Goal: Task Accomplishment & Management: Manage account settings

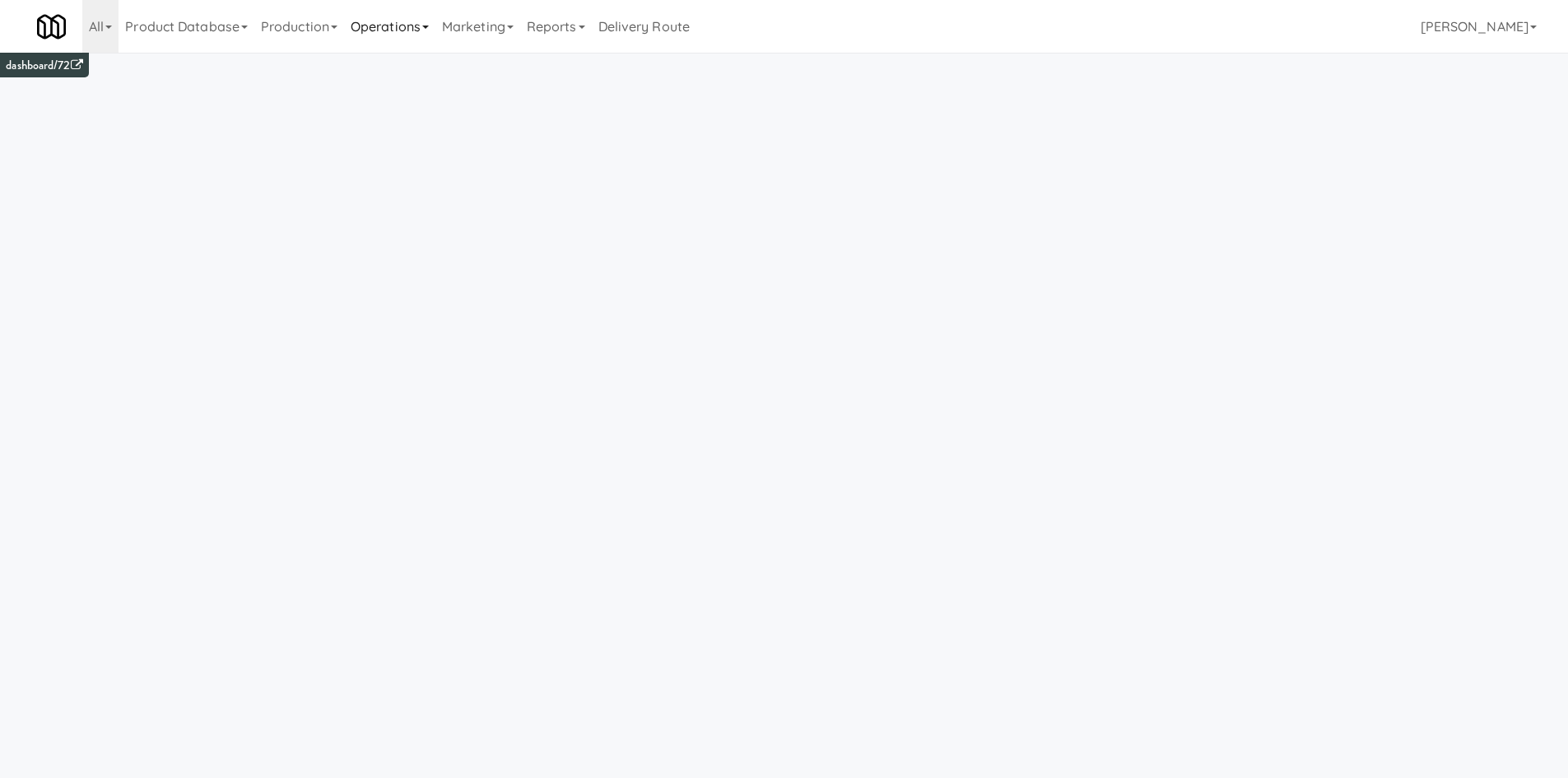
click at [423, 24] on link "Operations" at bounding box center [389, 26] width 92 height 53
click at [442, 209] on link "Towers" at bounding box center [410, 206] width 132 height 29
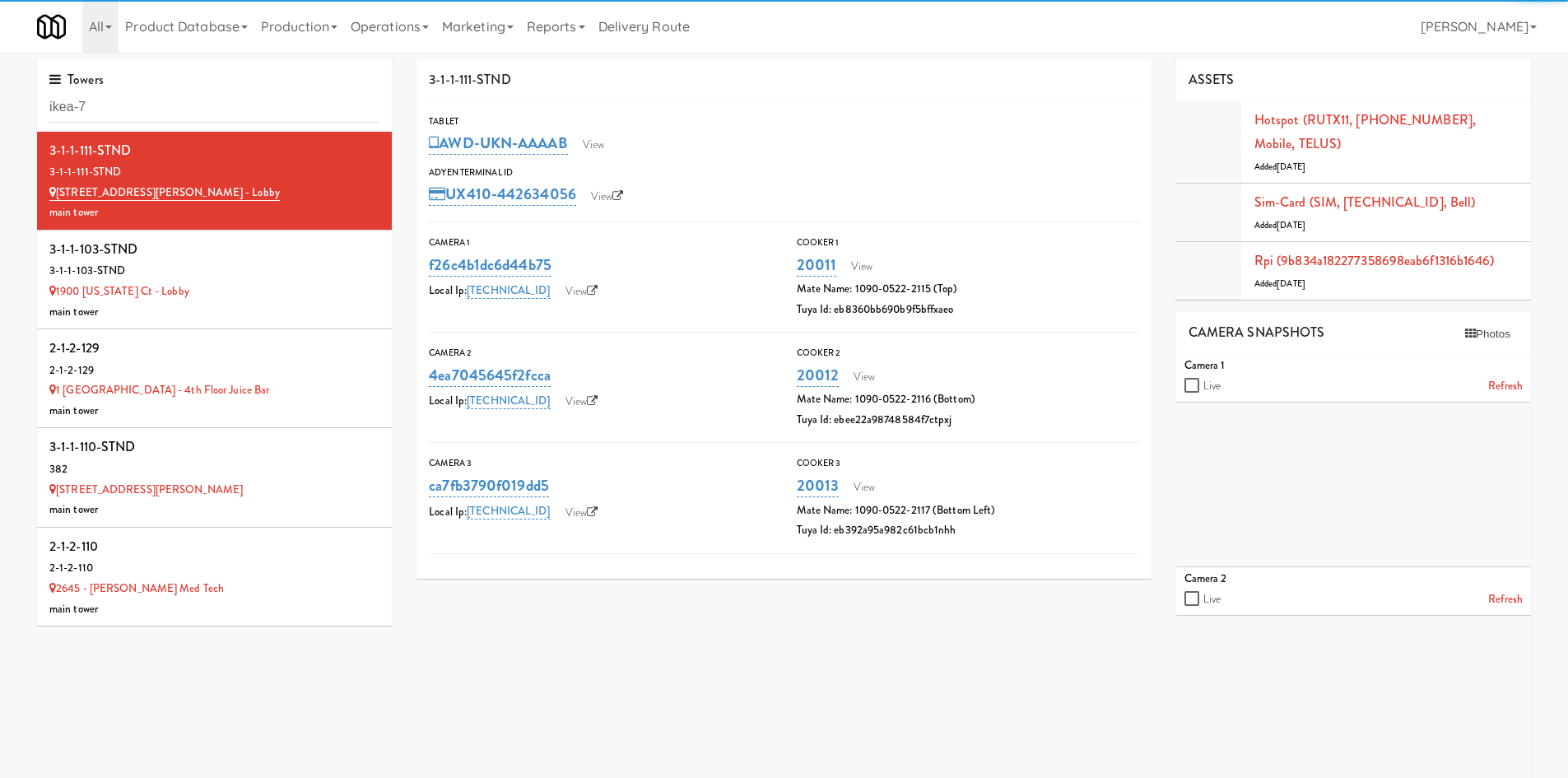
type input "ikea-7"
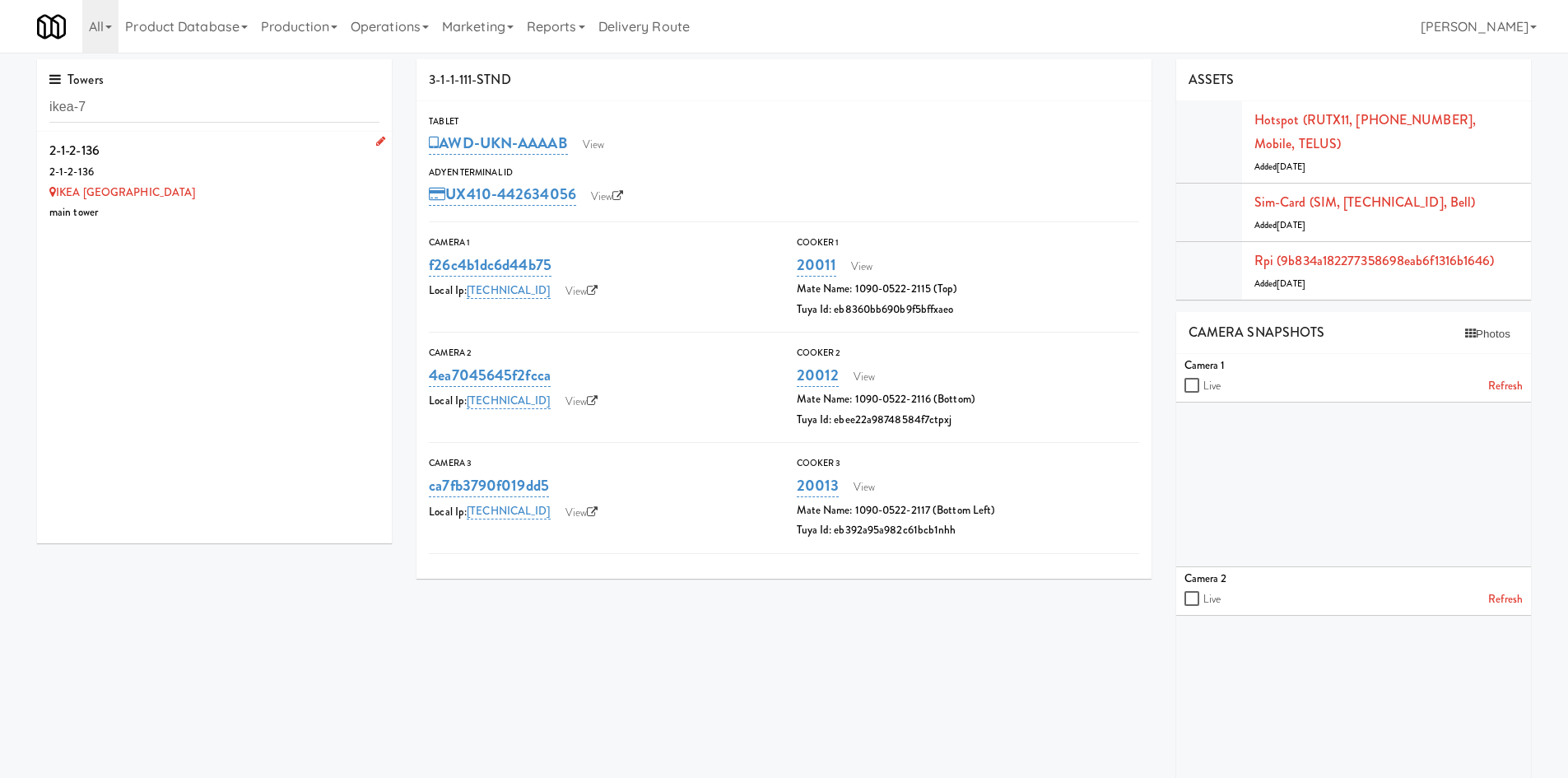
click at [220, 177] on div "2-1-2-136" at bounding box center [215, 172] width 330 height 20
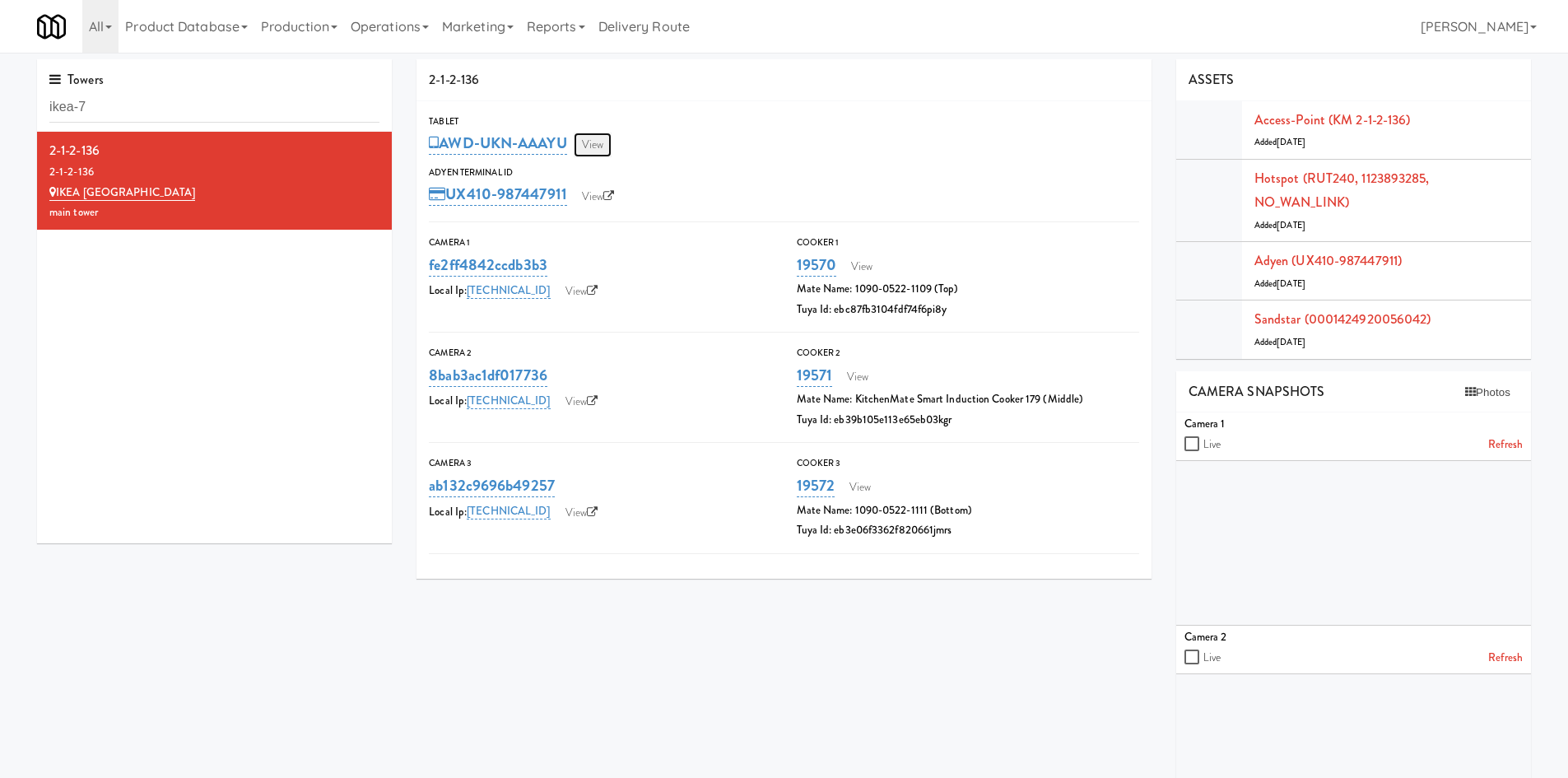
click at [608, 142] on link "View" at bounding box center [592, 145] width 38 height 24
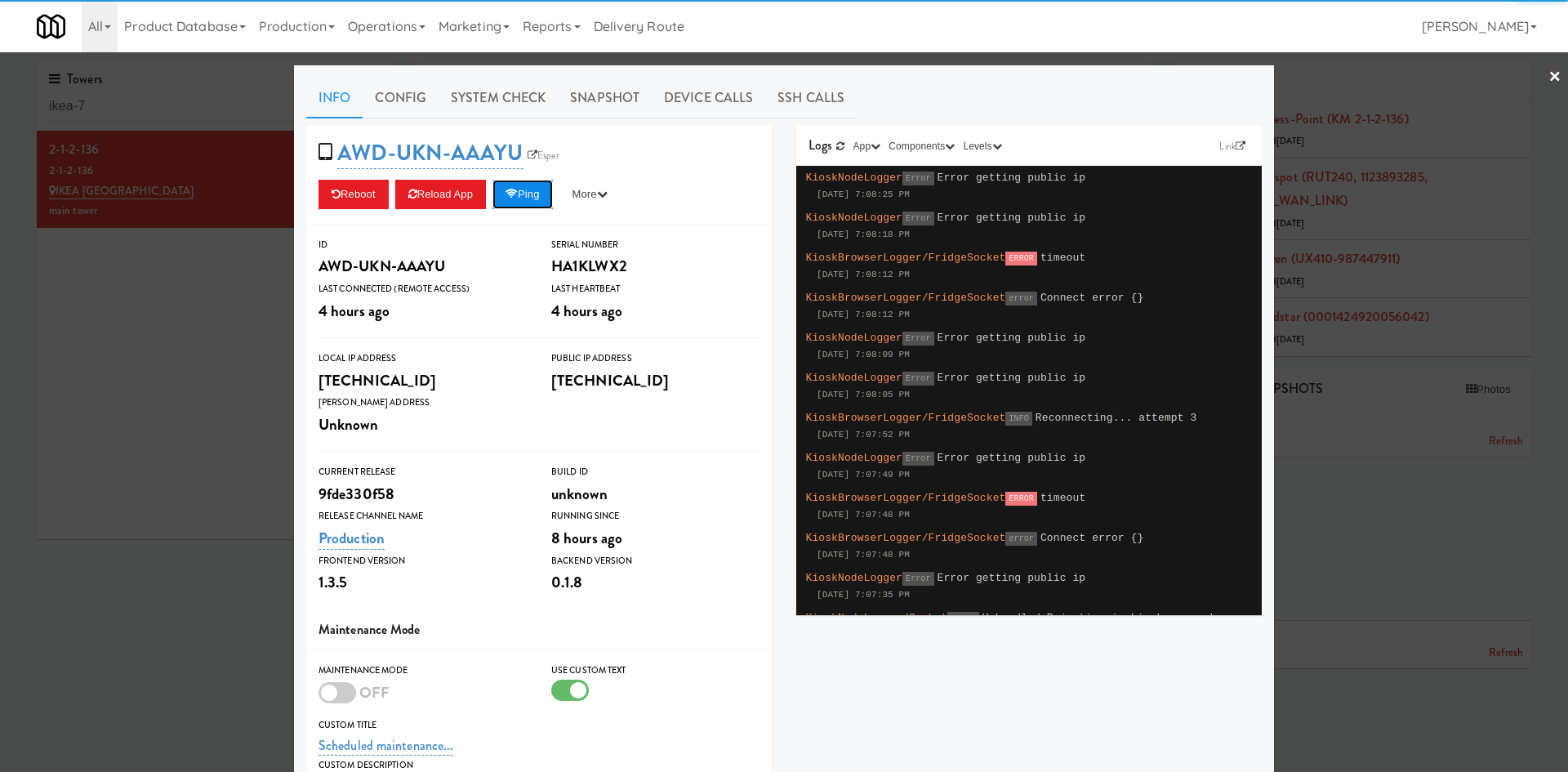
click at [534, 188] on button "Ping" at bounding box center [522, 194] width 60 height 29
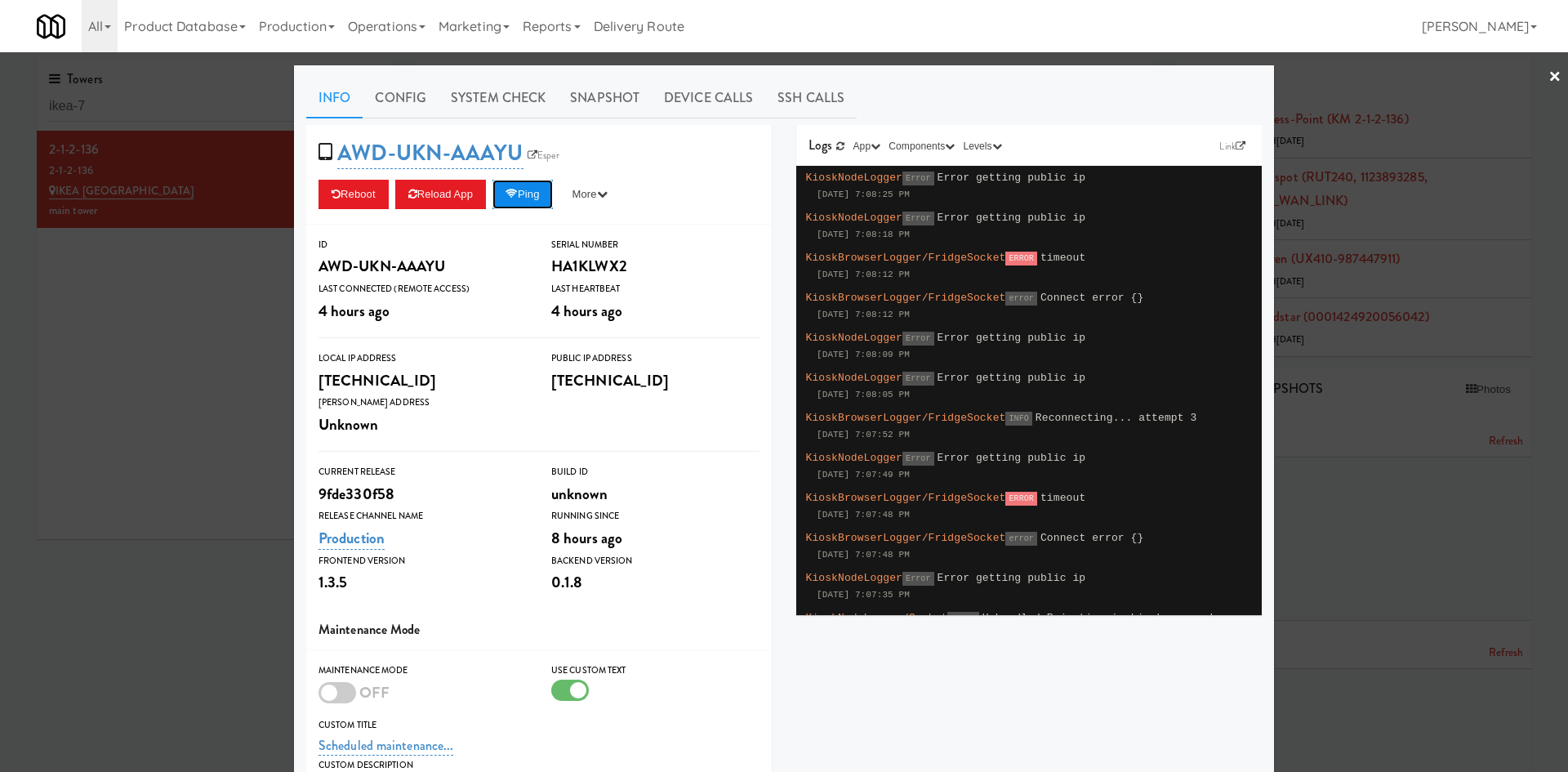
click at [547, 198] on button "Ping" at bounding box center [522, 194] width 60 height 29
click at [500, 193] on button "Ping" at bounding box center [522, 194] width 60 height 29
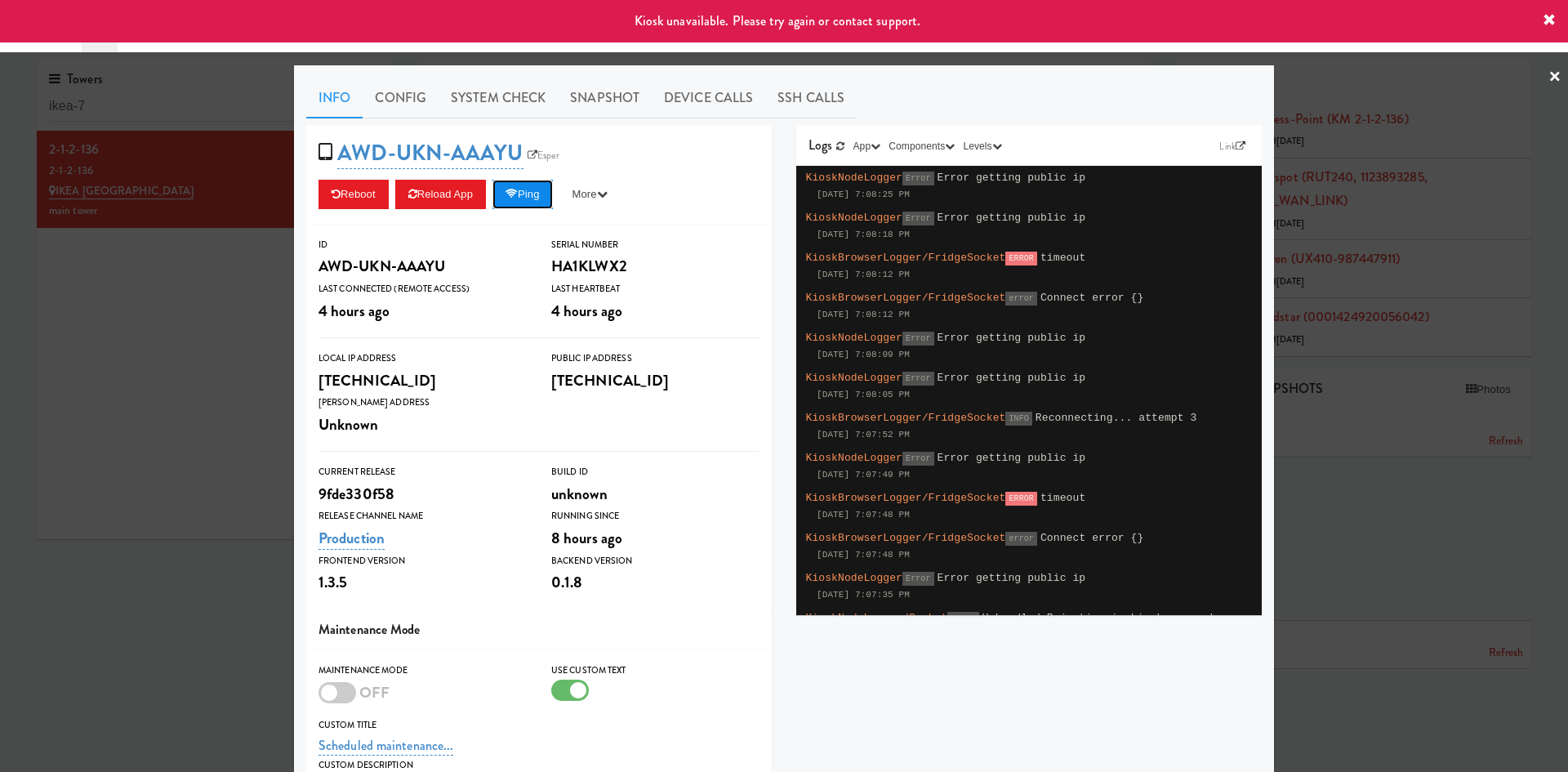
click at [522, 194] on button "Ping" at bounding box center [522, 194] width 60 height 29
click at [594, 204] on button "More" at bounding box center [589, 194] width 61 height 29
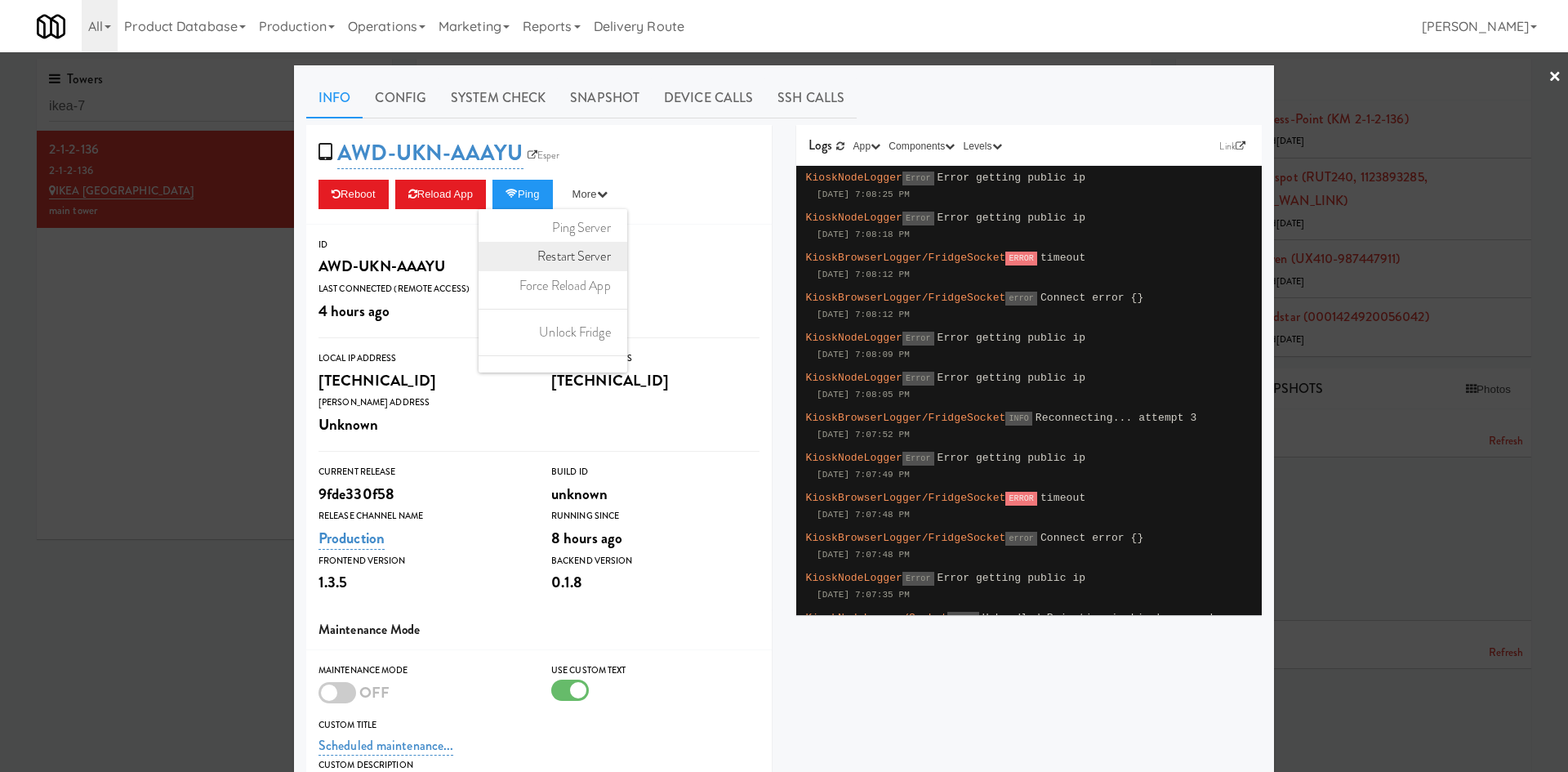
click at [601, 253] on link "Restart Server" at bounding box center [552, 256] width 149 height 29
click at [174, 285] on div at bounding box center [784, 386] width 1568 height 772
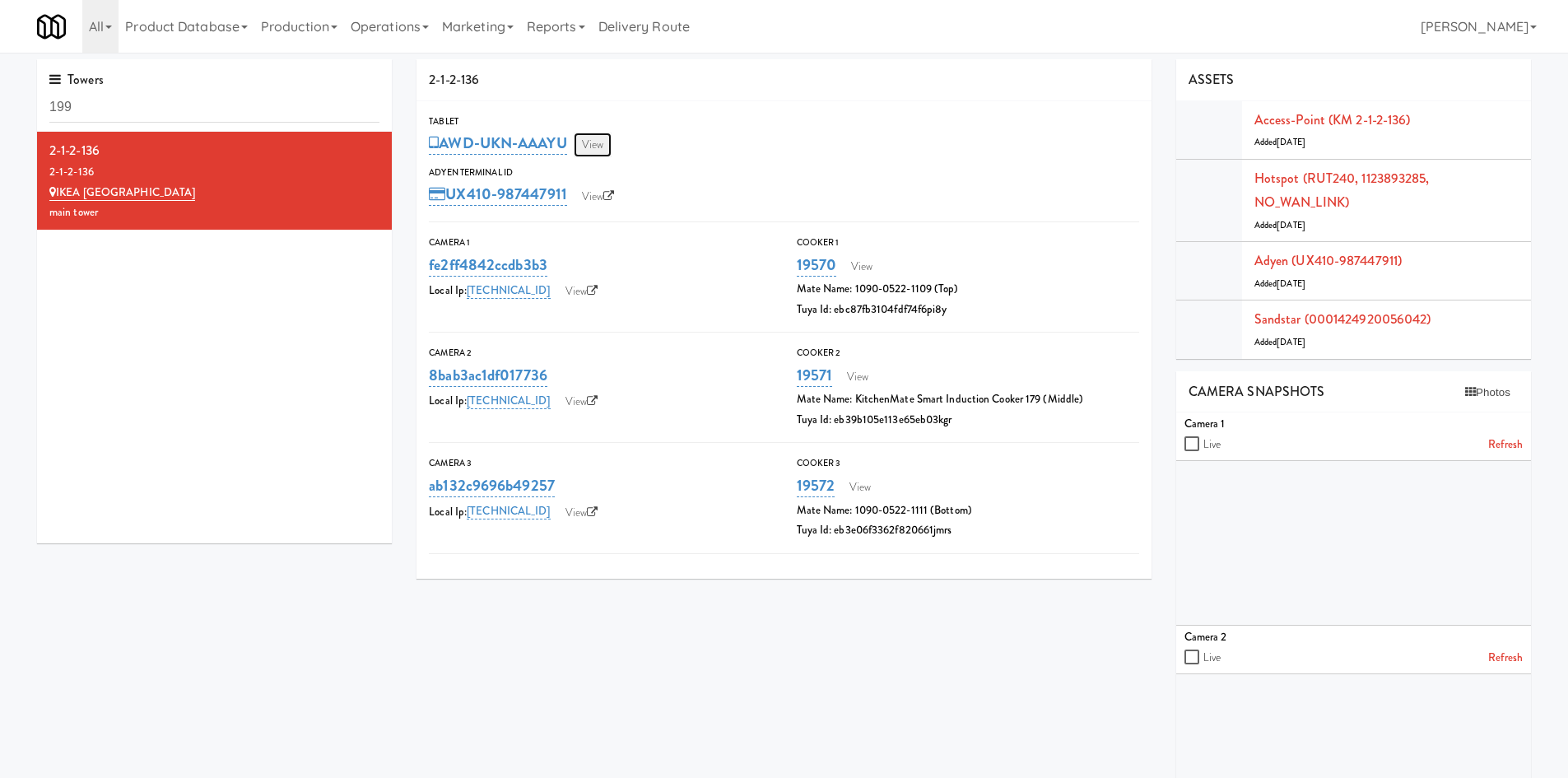
click at [596, 140] on link "View" at bounding box center [592, 145] width 38 height 24
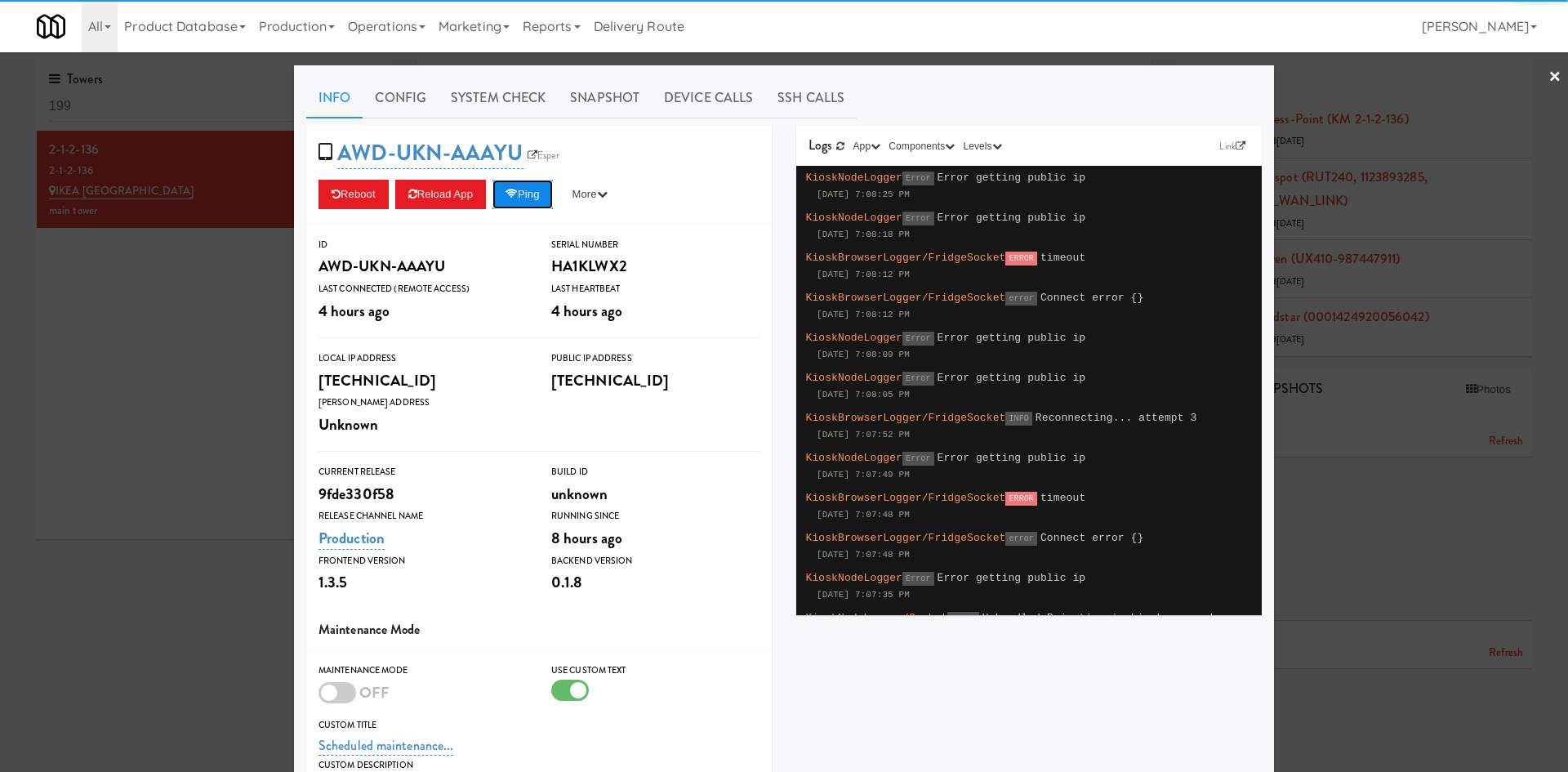
click at [518, 186] on button "Ping" at bounding box center [522, 194] width 60 height 29
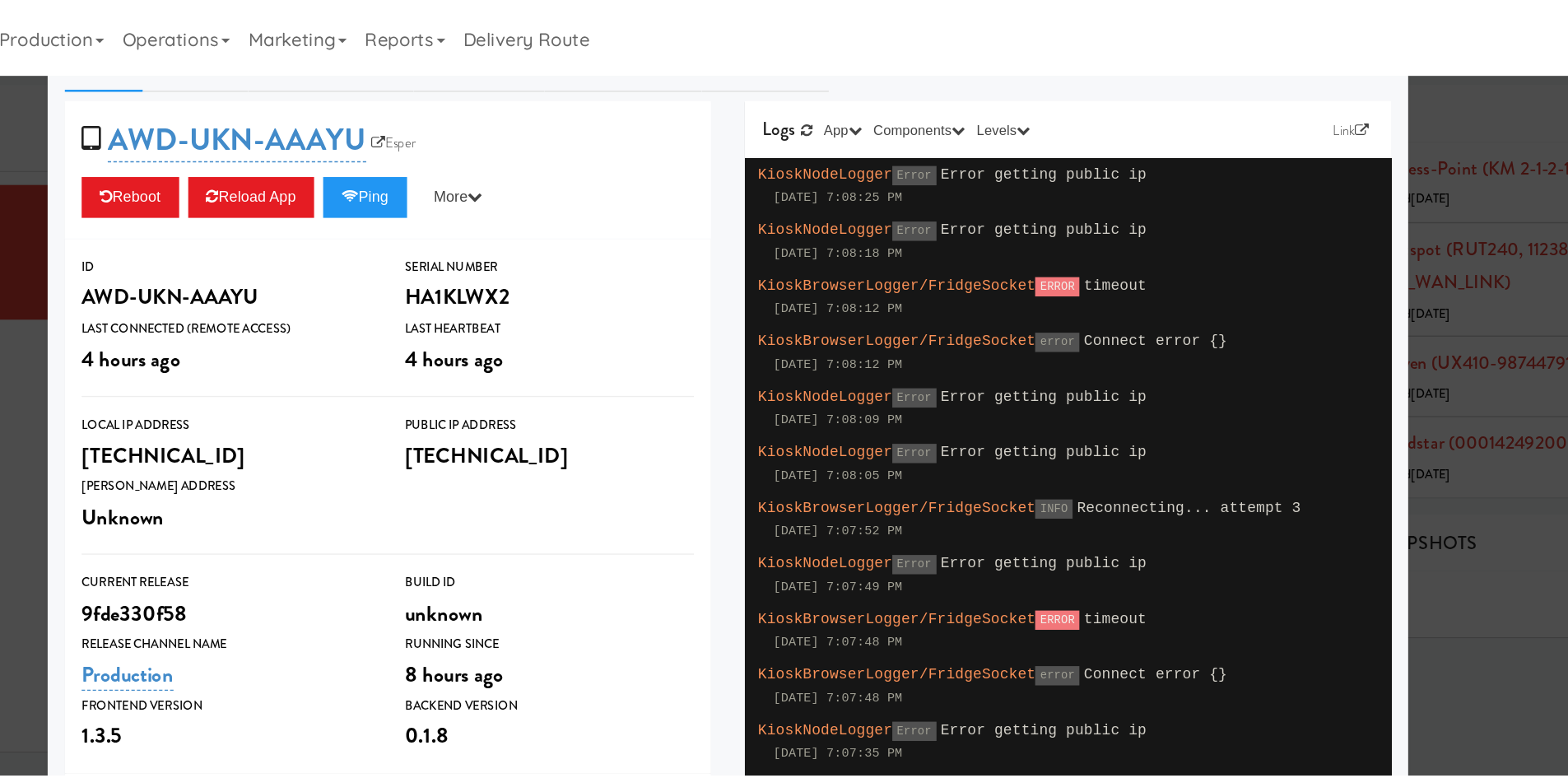
scroll to position [52, 0]
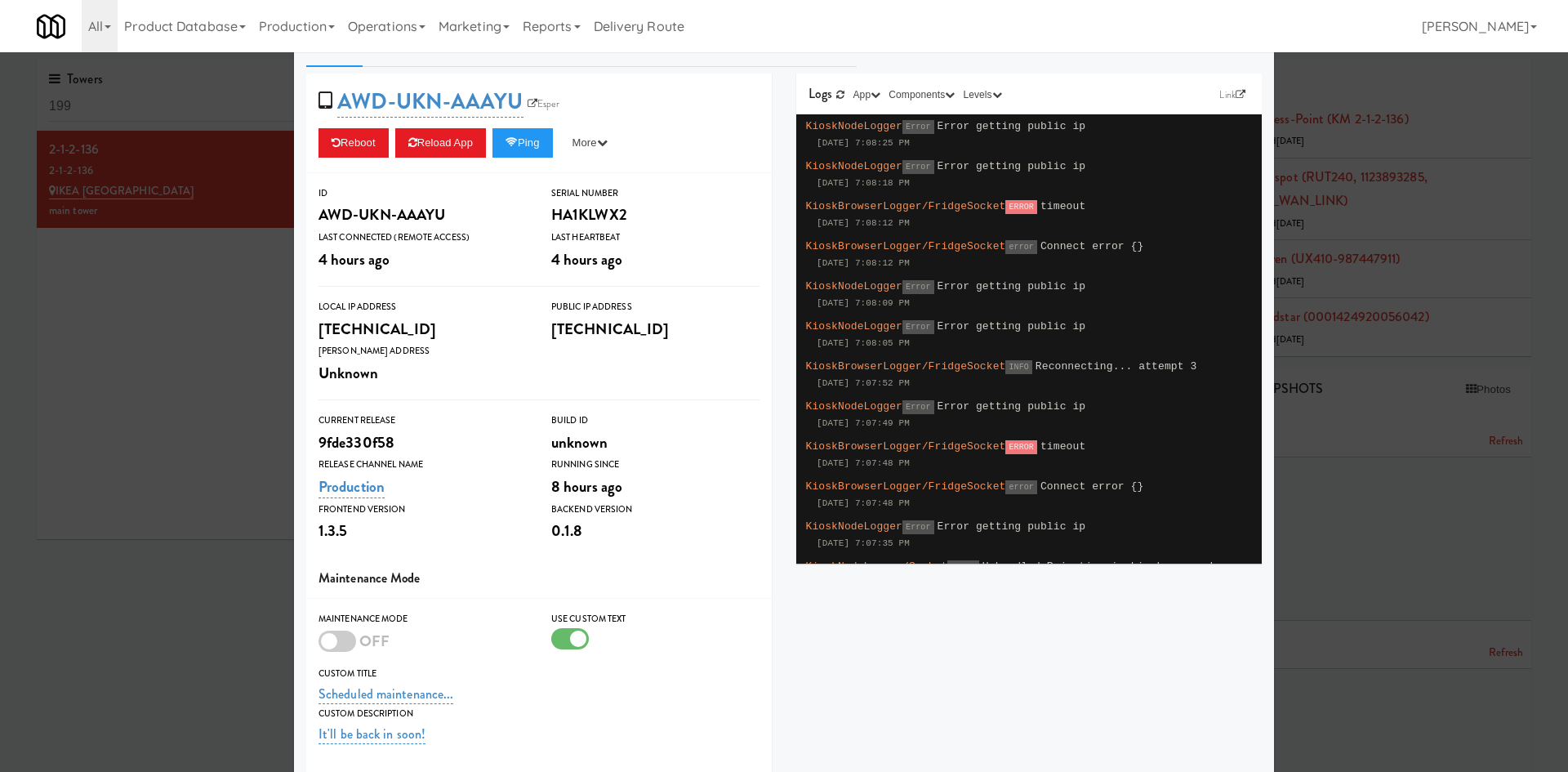
click at [132, 264] on div at bounding box center [784, 386] width 1568 height 772
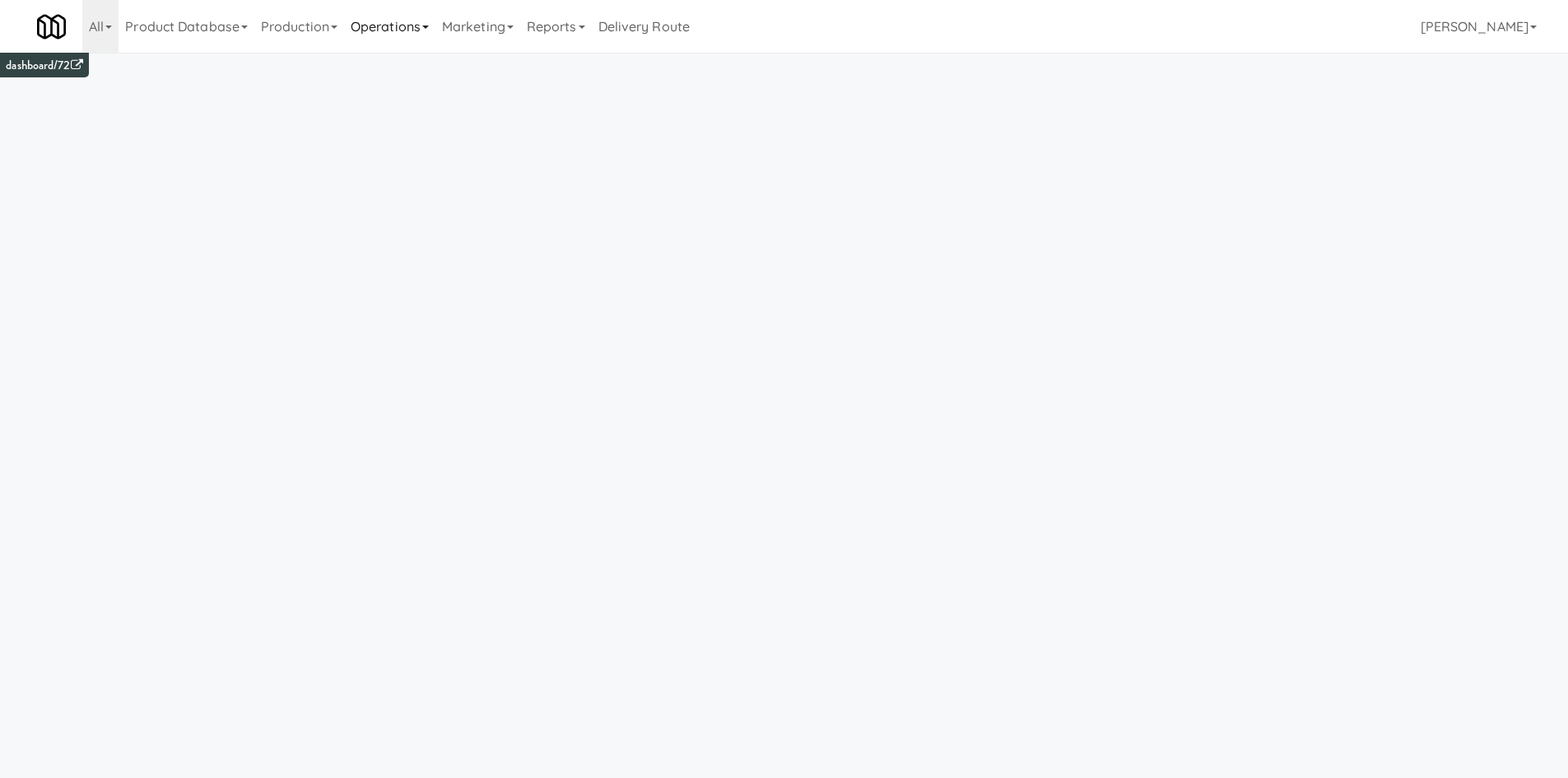
click at [383, 29] on link "Operations" at bounding box center [389, 26] width 92 height 53
click at [413, 206] on link "Towers" at bounding box center [410, 206] width 132 height 29
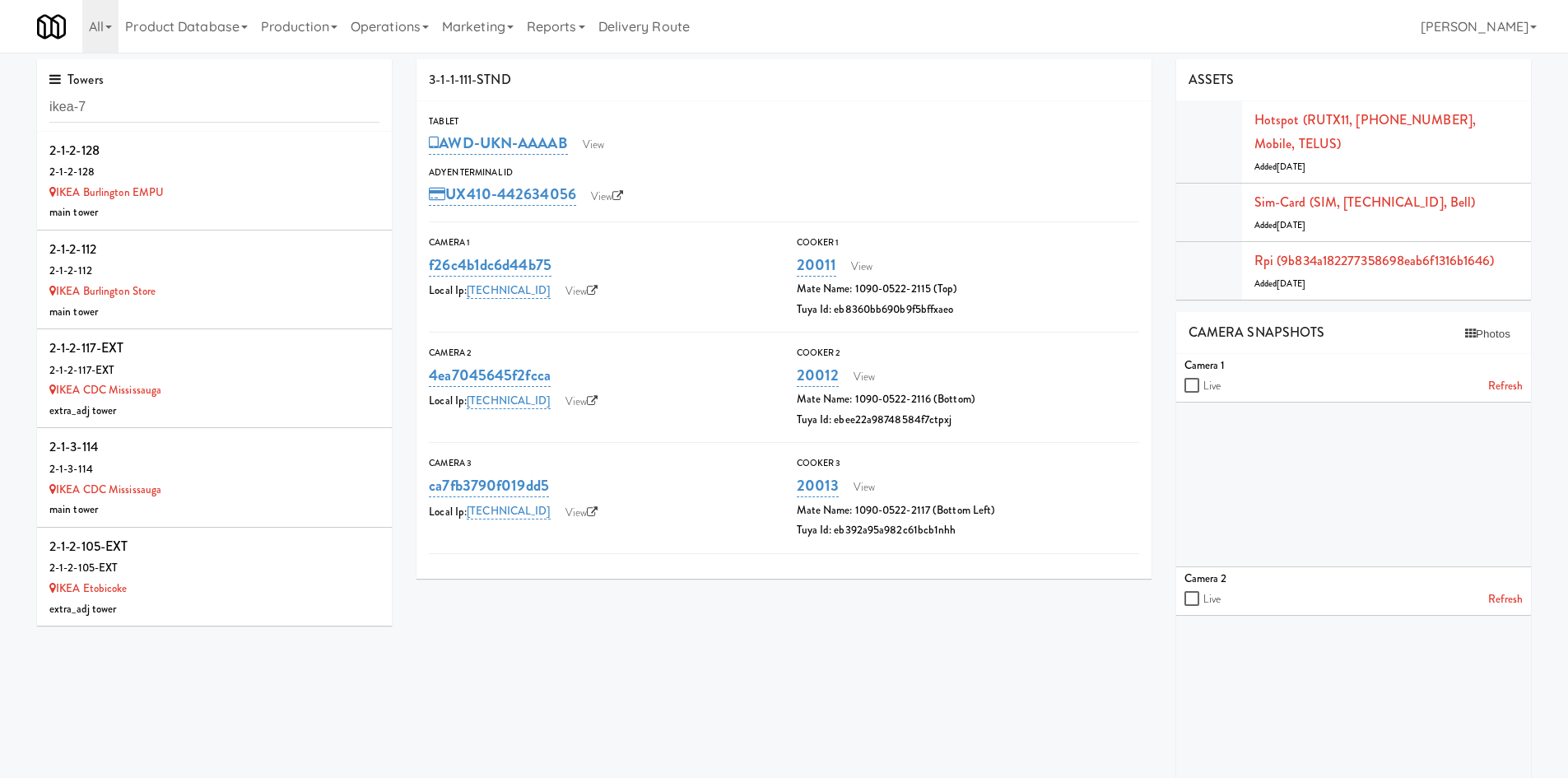
type input "ikea-7"
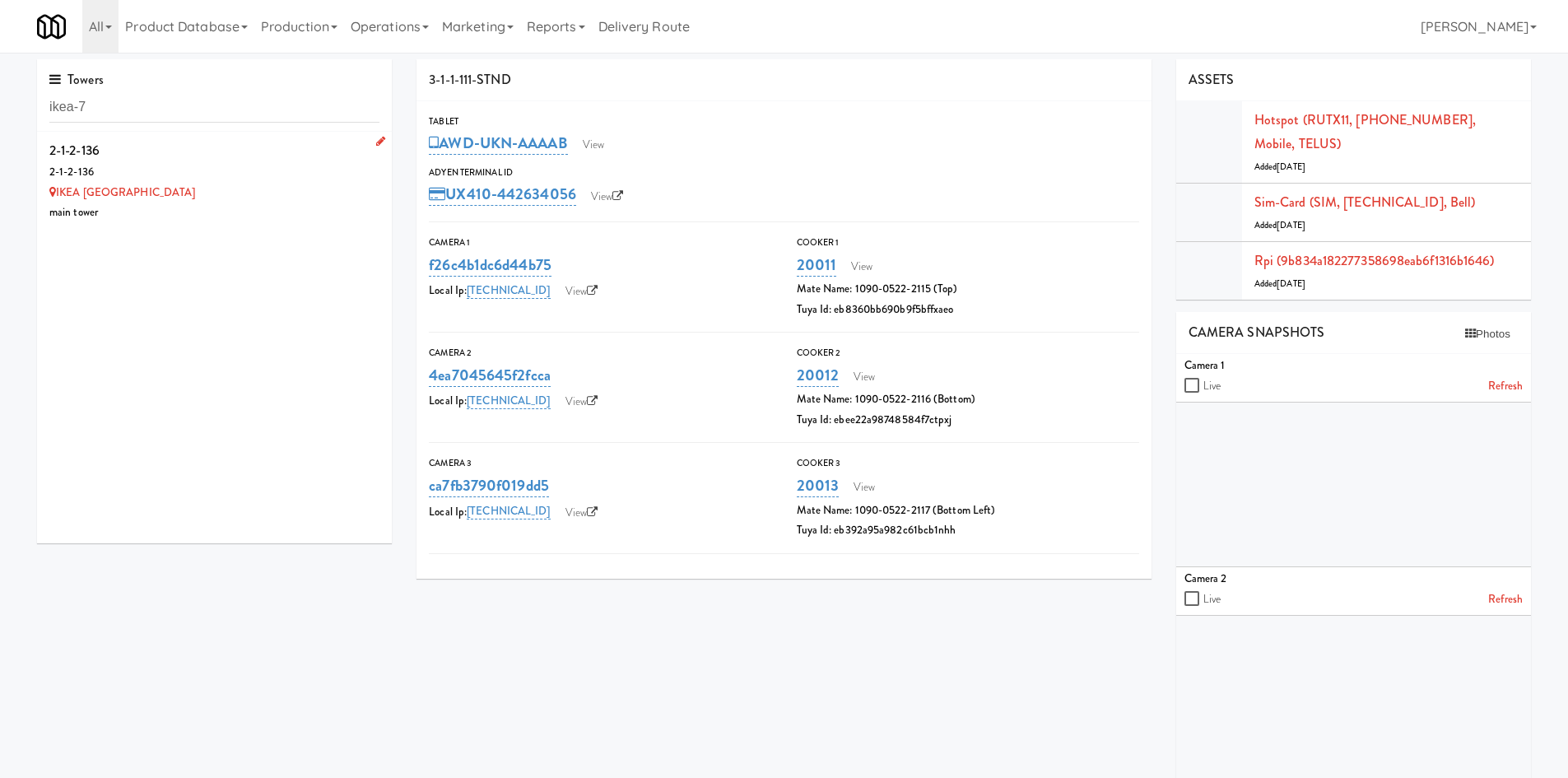
click at [263, 192] on div "IKEA North York Store" at bounding box center [215, 193] width 330 height 20
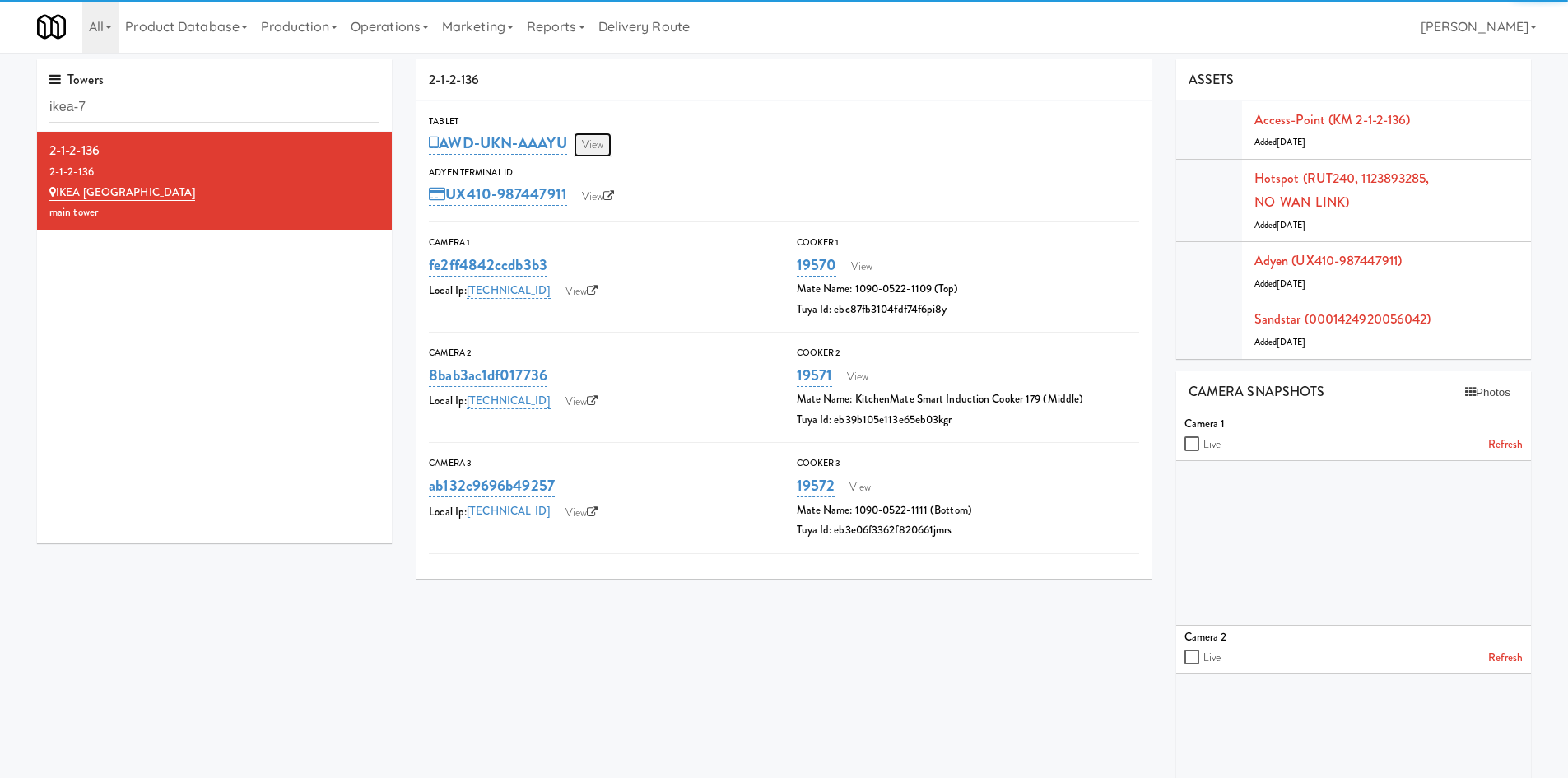
click at [606, 148] on link "View" at bounding box center [592, 145] width 38 height 24
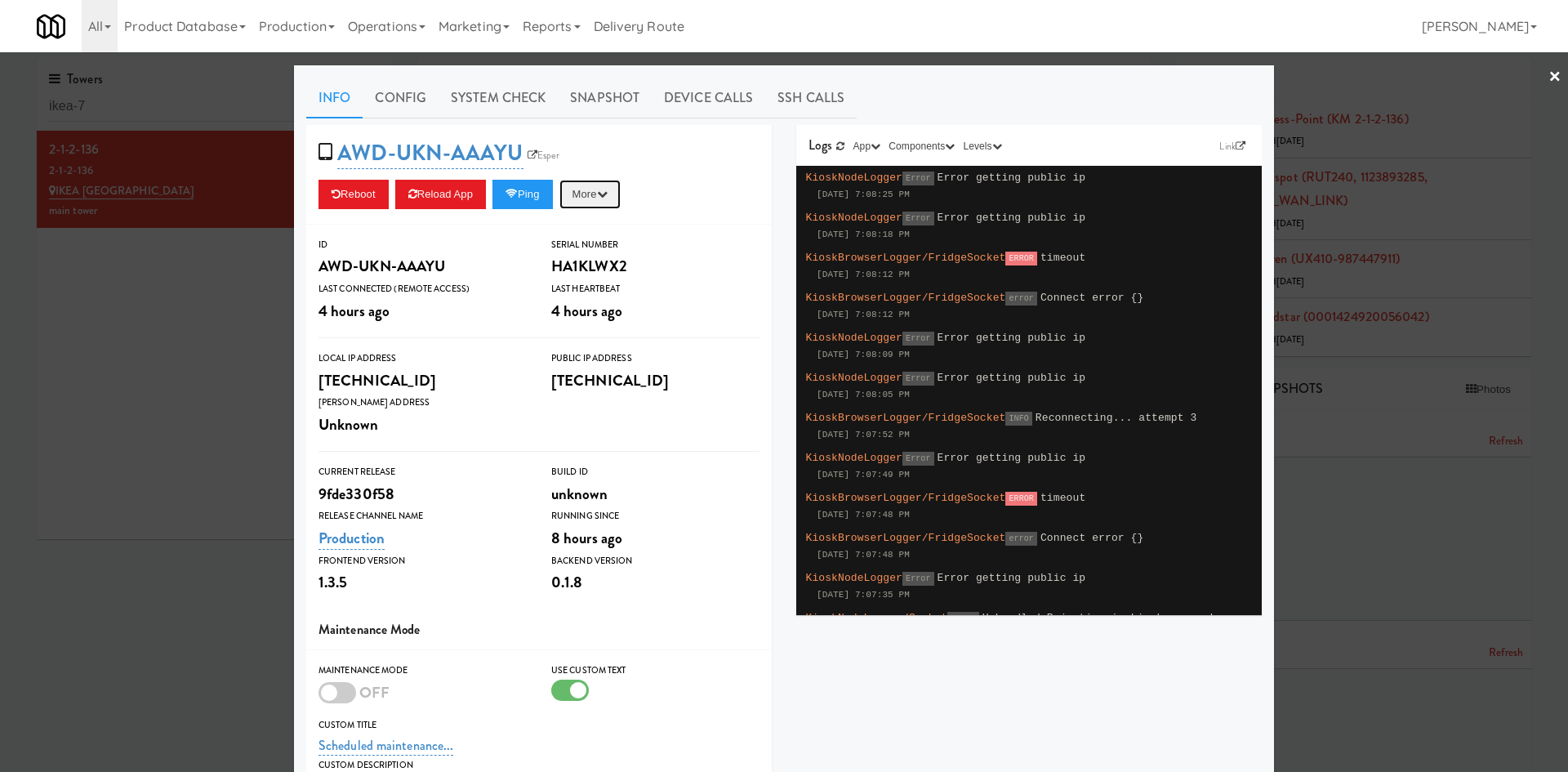
click at [577, 190] on button "More" at bounding box center [589, 194] width 61 height 29
click at [542, 163] on link "Esper" at bounding box center [543, 155] width 41 height 17
click at [540, 194] on button "Ping" at bounding box center [522, 194] width 60 height 29
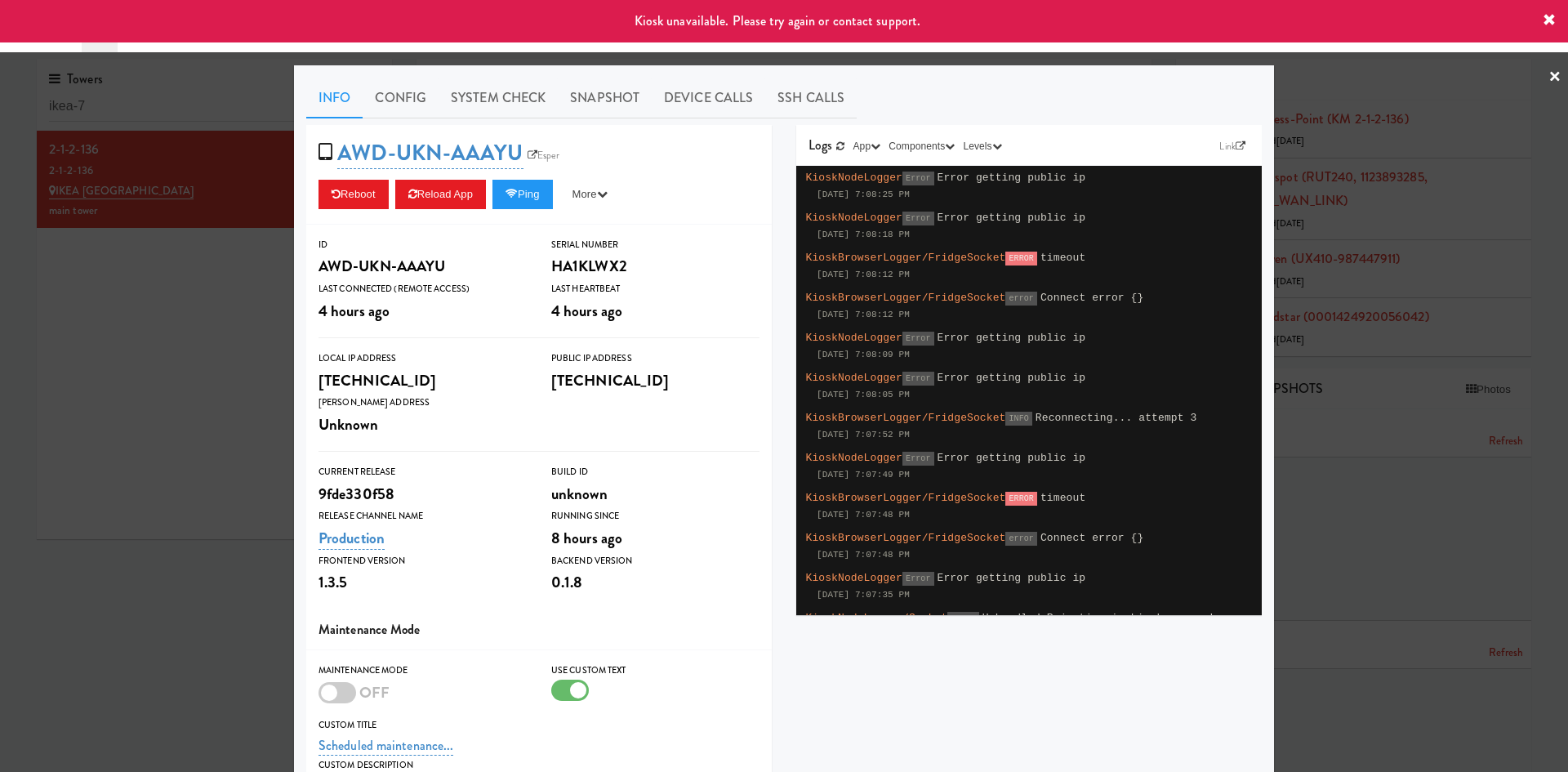
click at [159, 332] on div at bounding box center [784, 386] width 1568 height 772
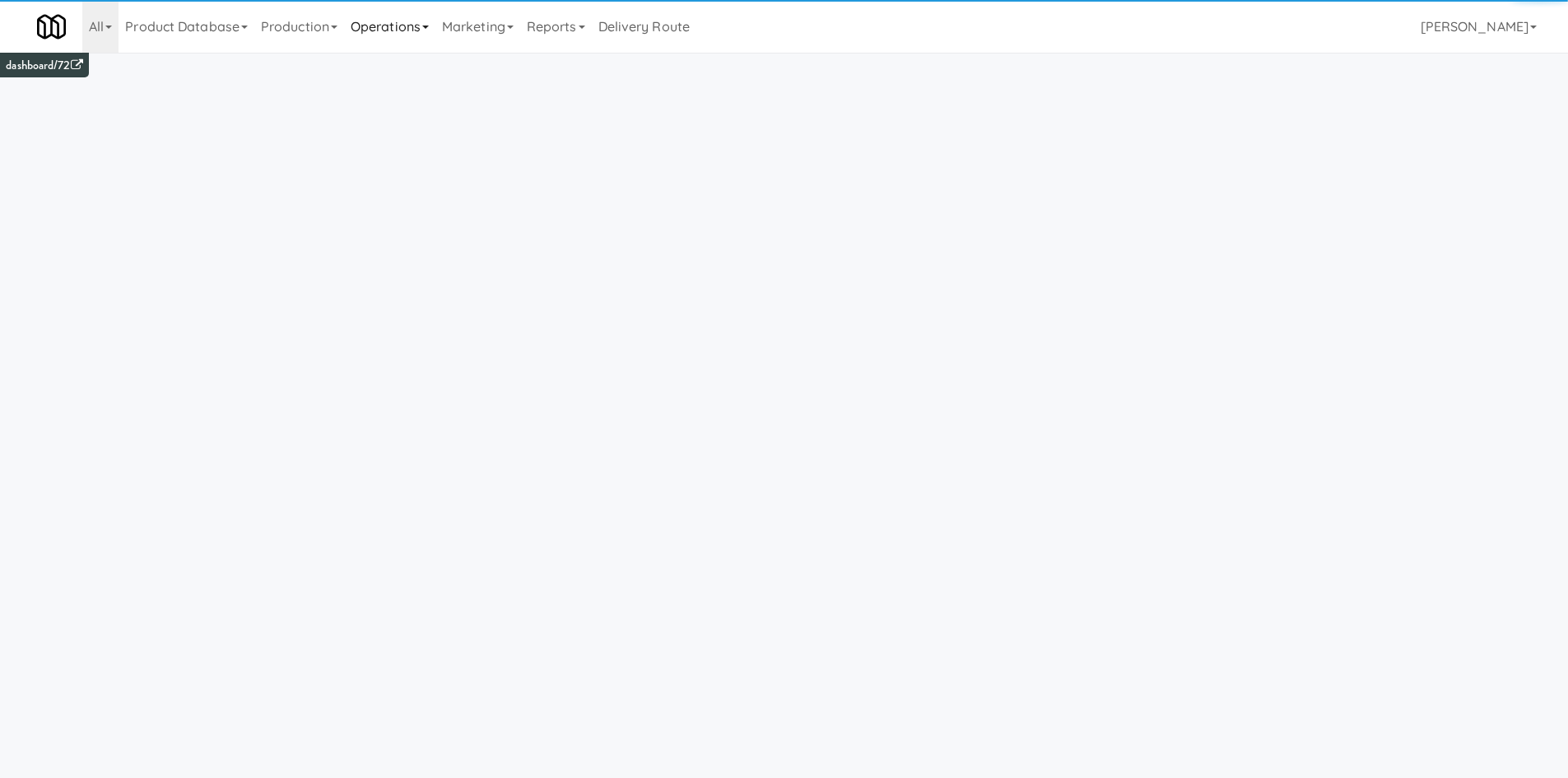
click at [404, 11] on link "Operations" at bounding box center [389, 26] width 92 height 53
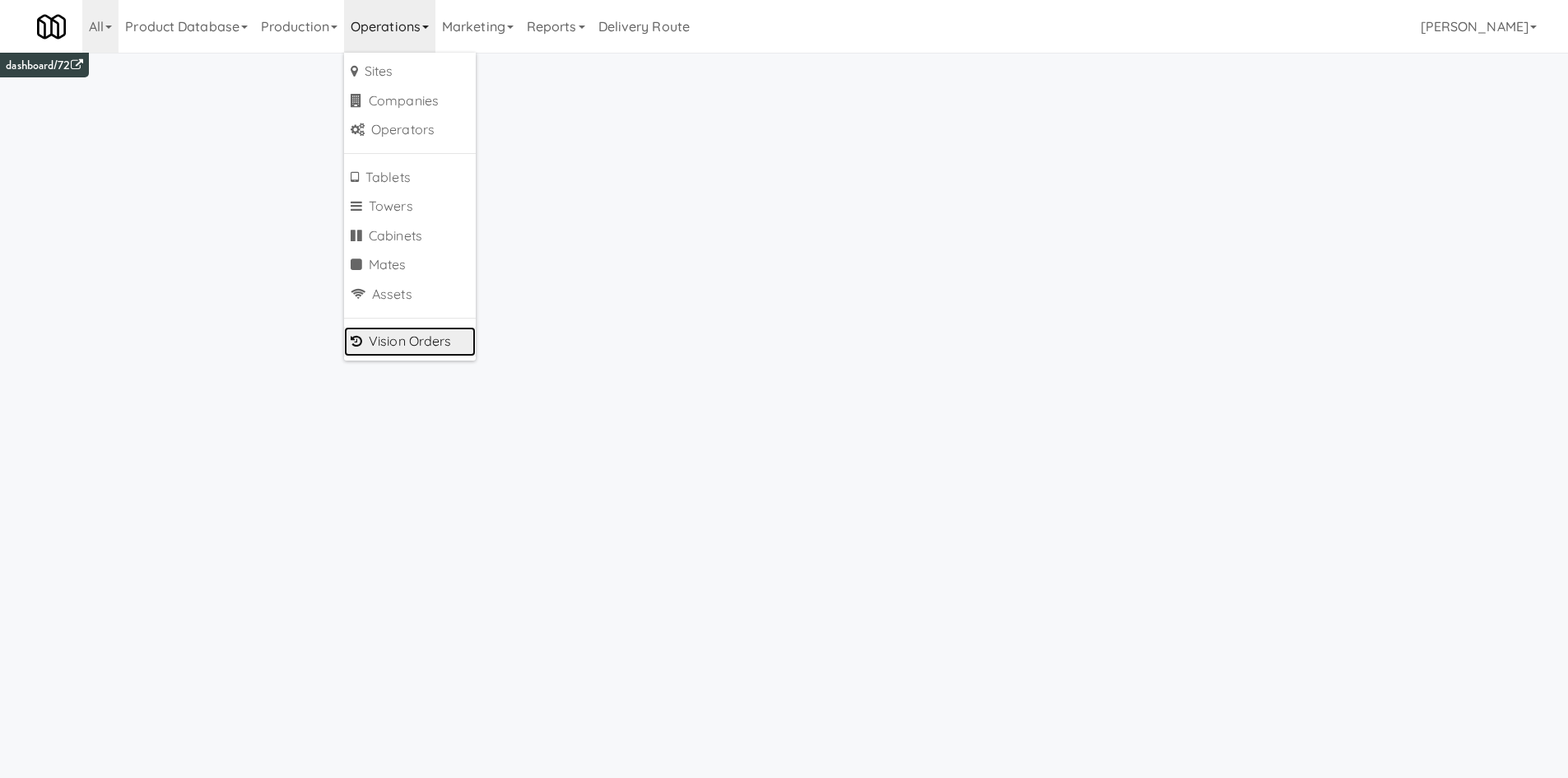
click at [422, 334] on link "Vision Orders" at bounding box center [410, 341] width 132 height 29
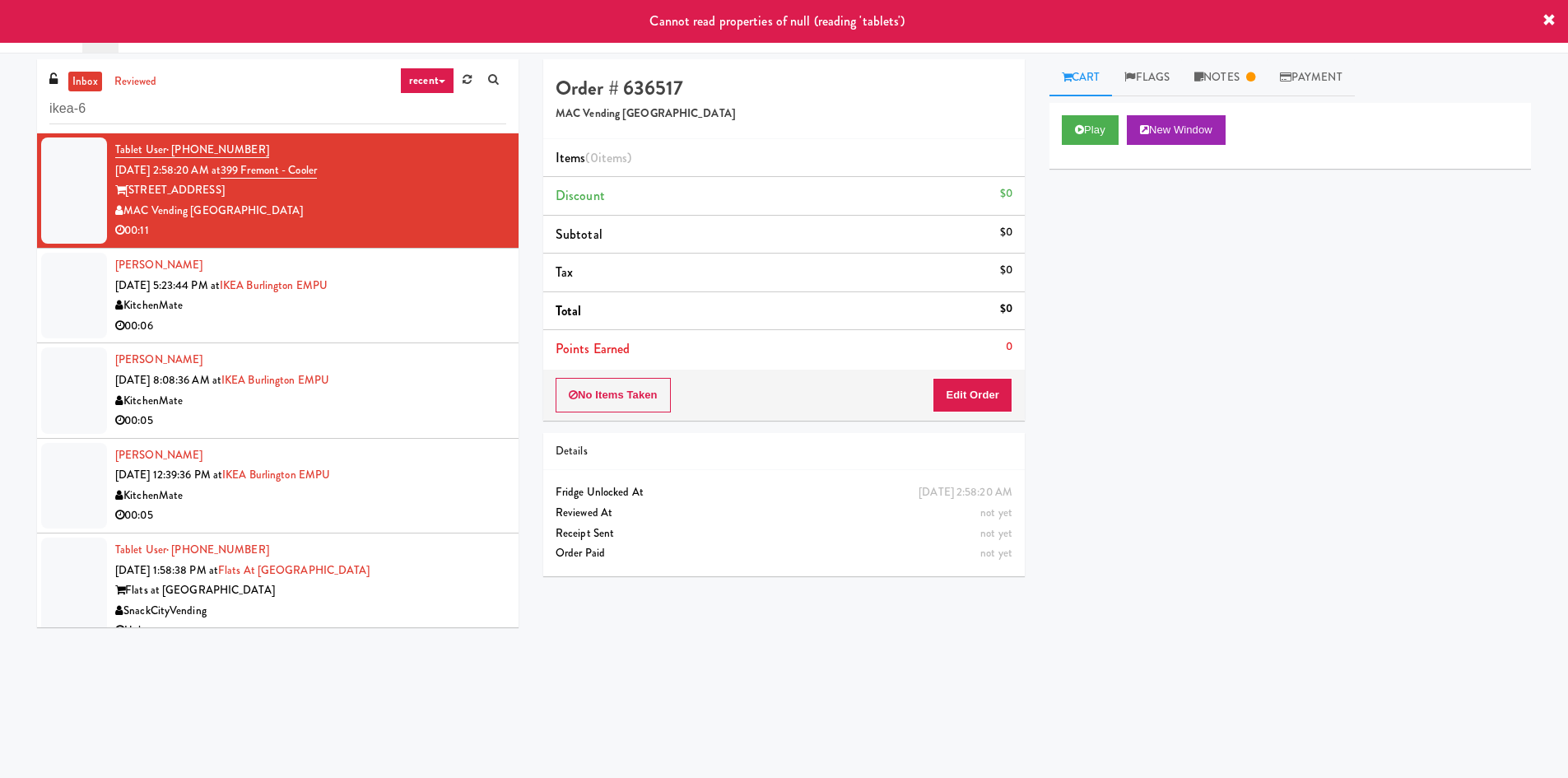
type input "ikea-6"
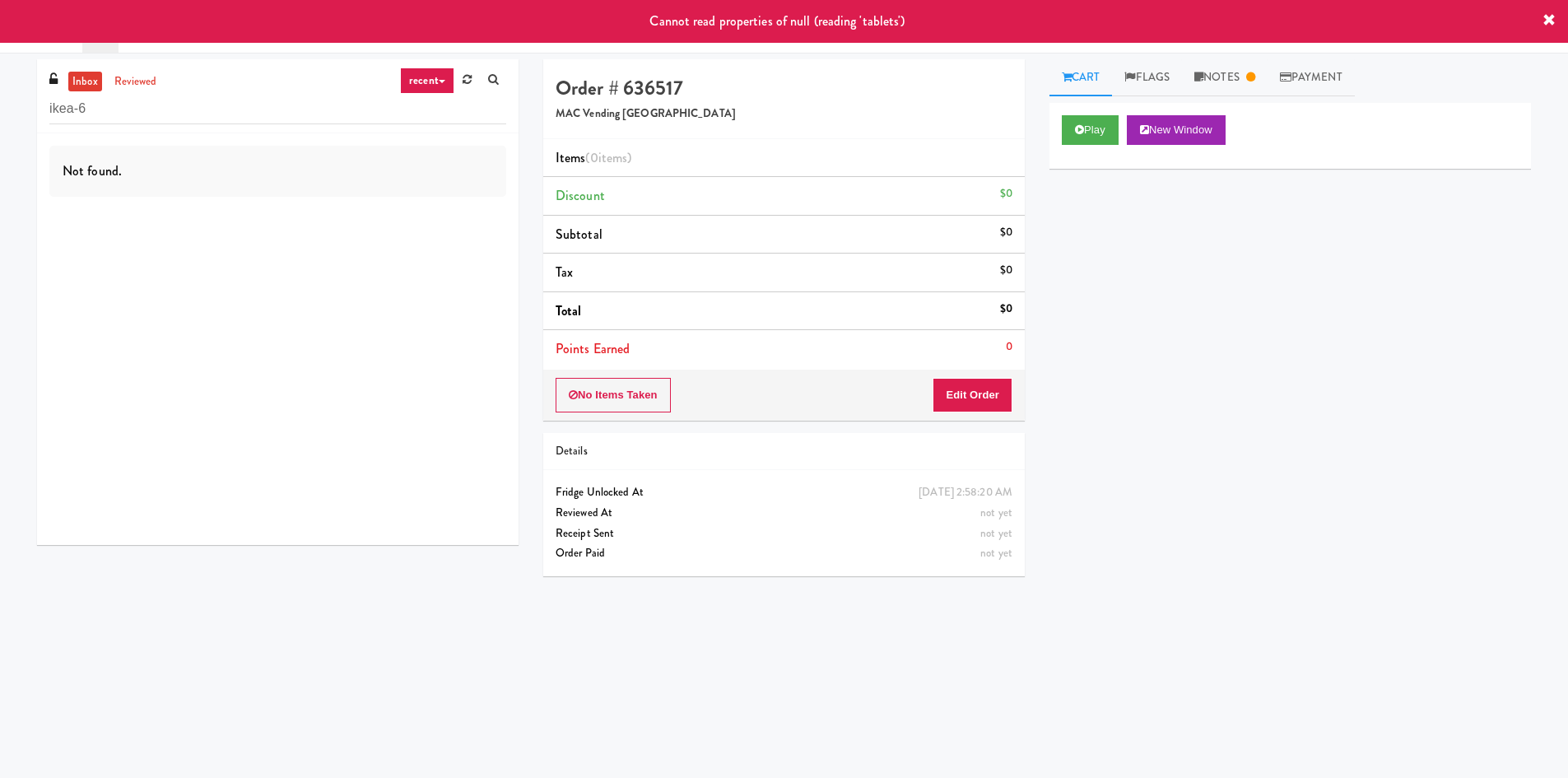
click at [120, 45] on link "Product Database" at bounding box center [186, 26] width 135 height 53
click at [77, 49] on link at bounding box center [53, 26] width 57 height 53
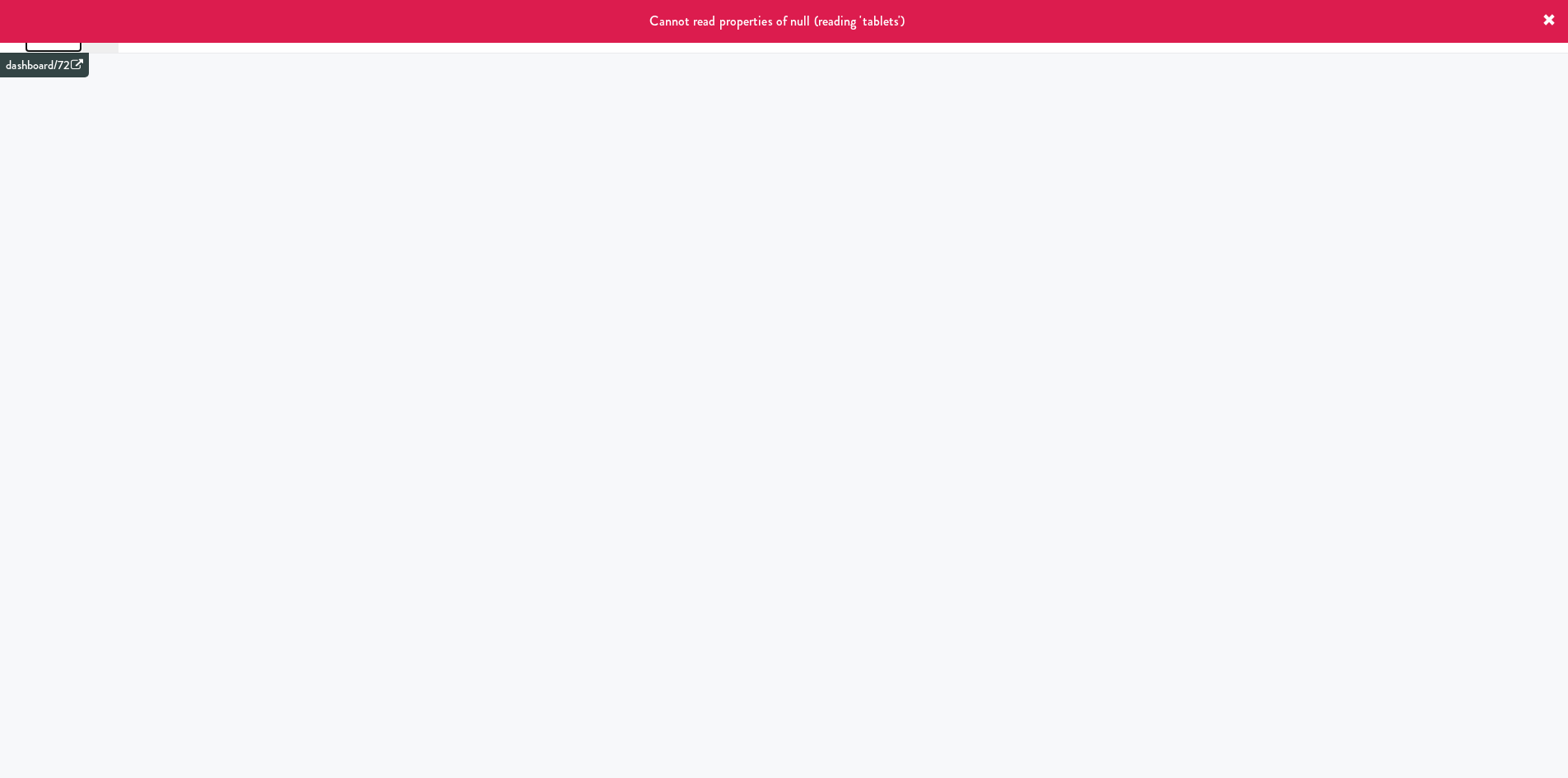
click at [58, 49] on link at bounding box center [53, 26] width 57 height 53
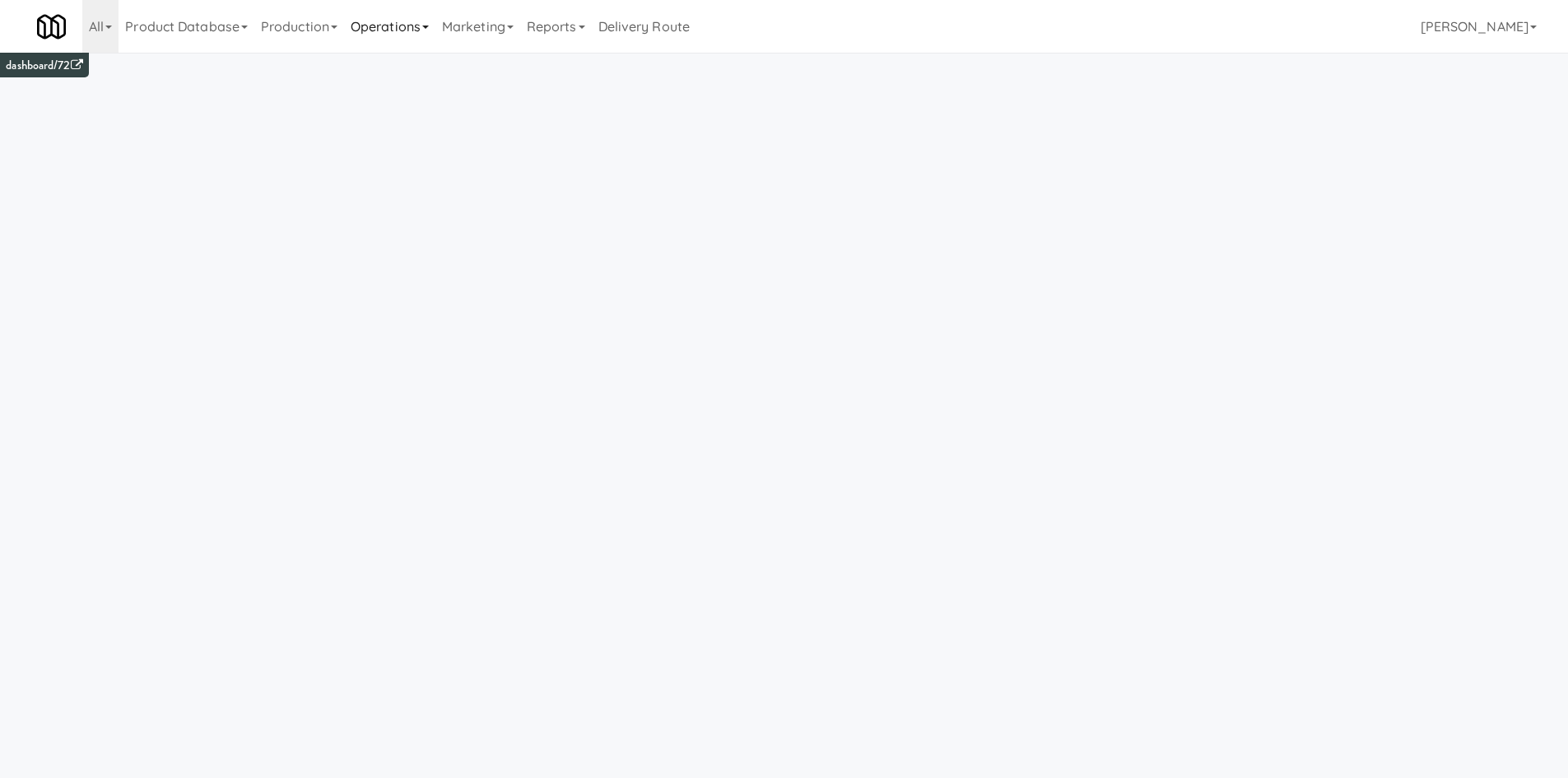
click at [402, 45] on link "Operations" at bounding box center [389, 26] width 92 height 53
click at [437, 345] on link "Vision Orders" at bounding box center [410, 341] width 132 height 29
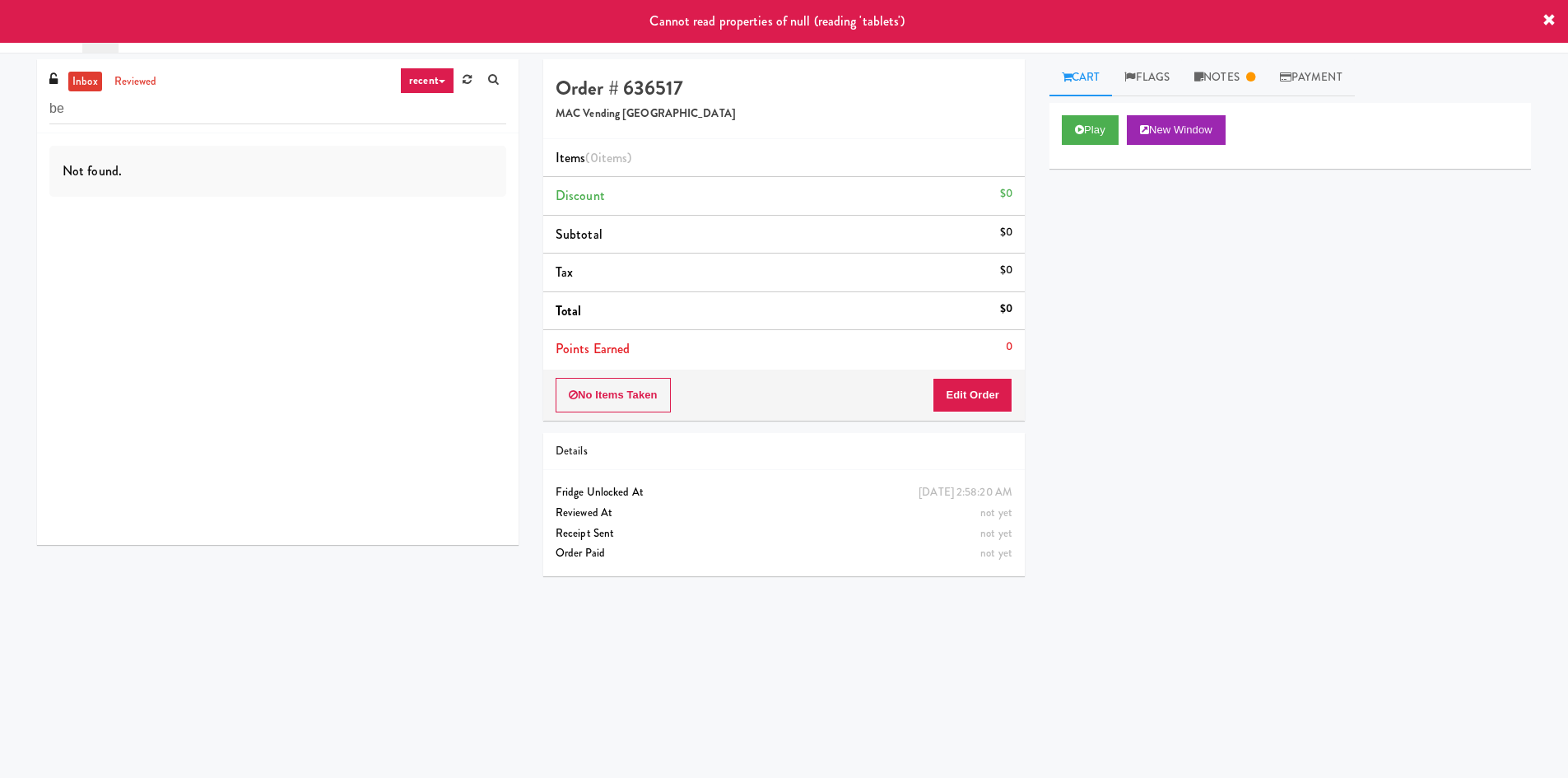
type input "b"
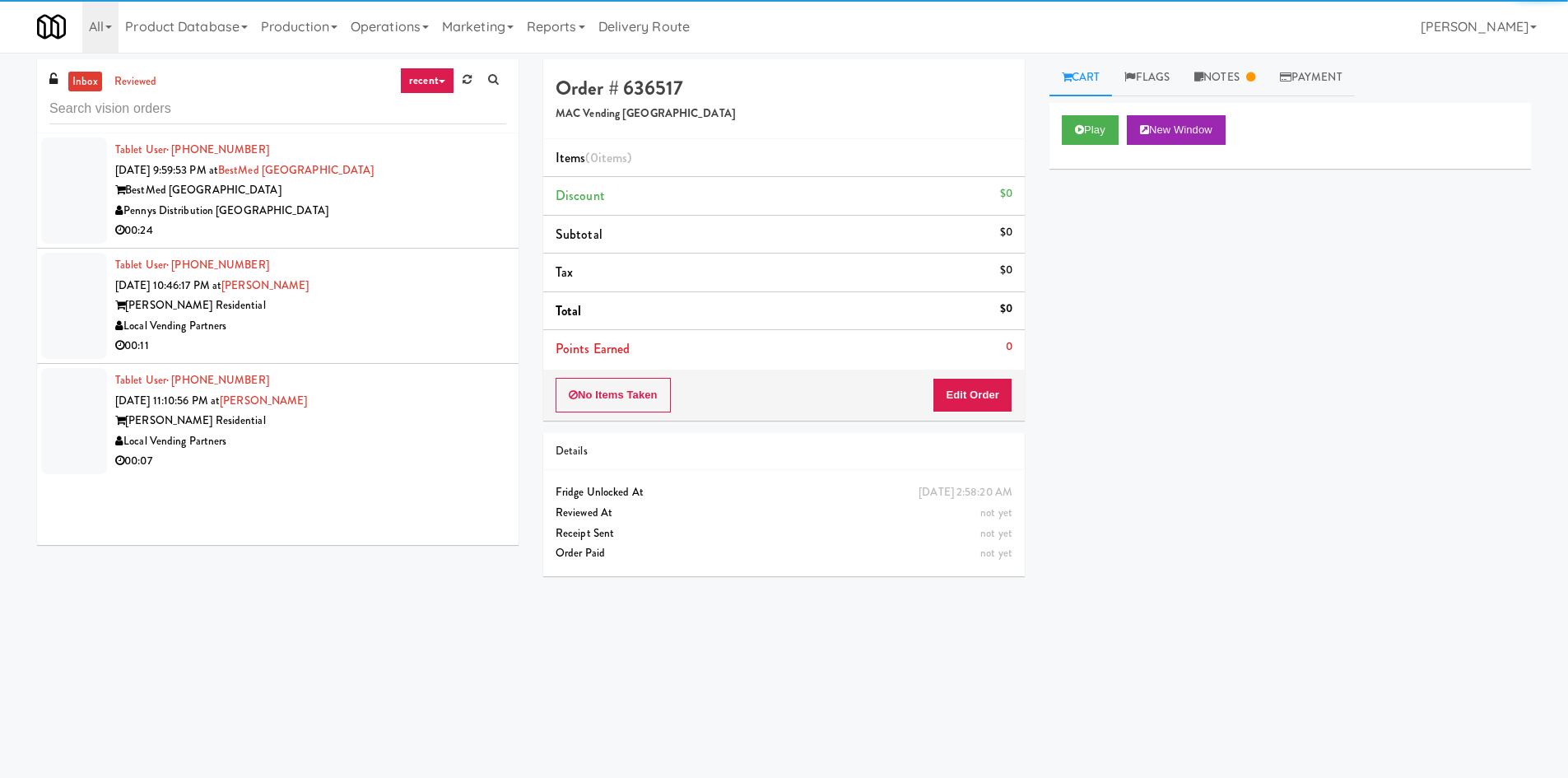
type input "e"
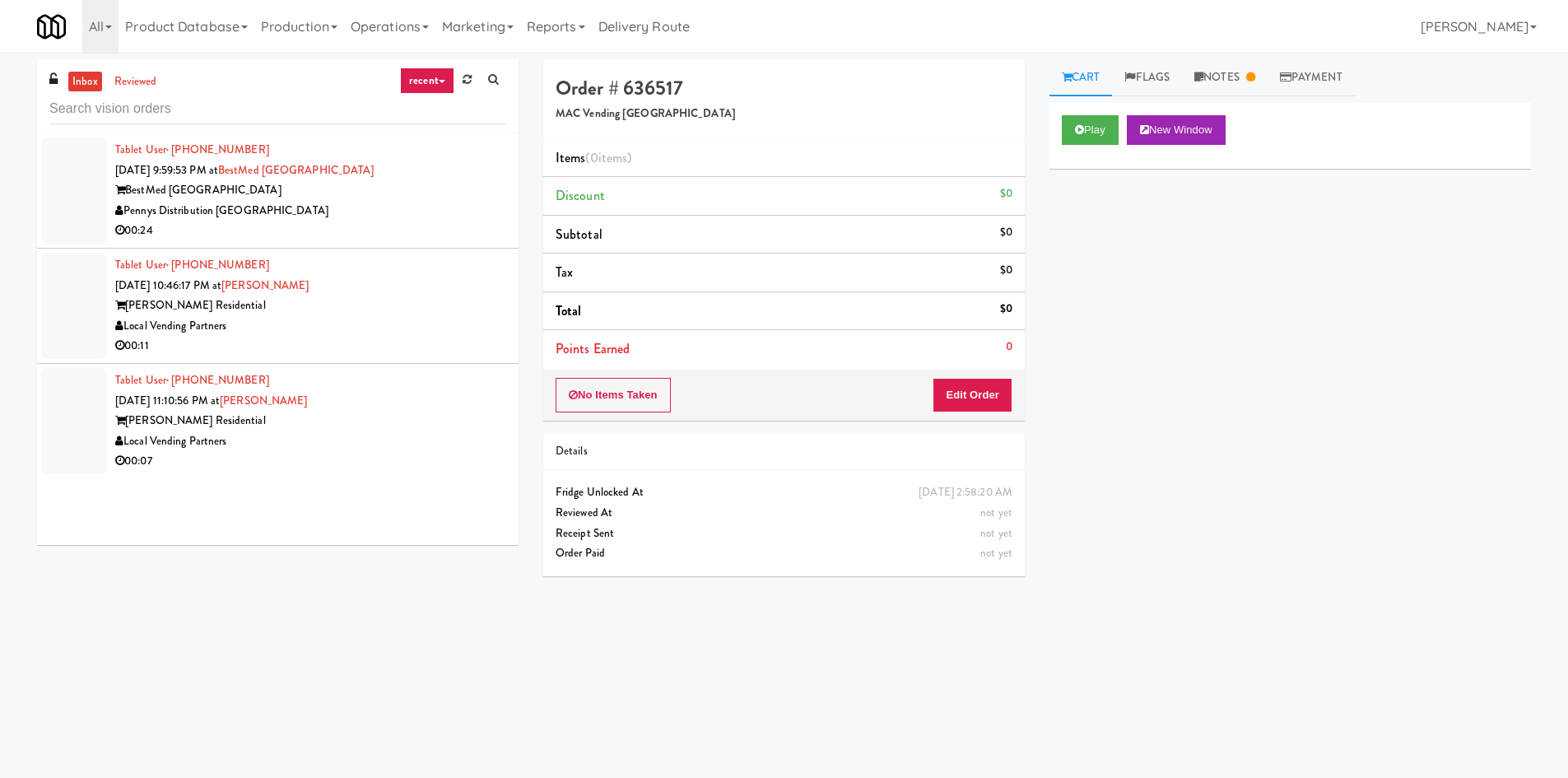
type input "m"
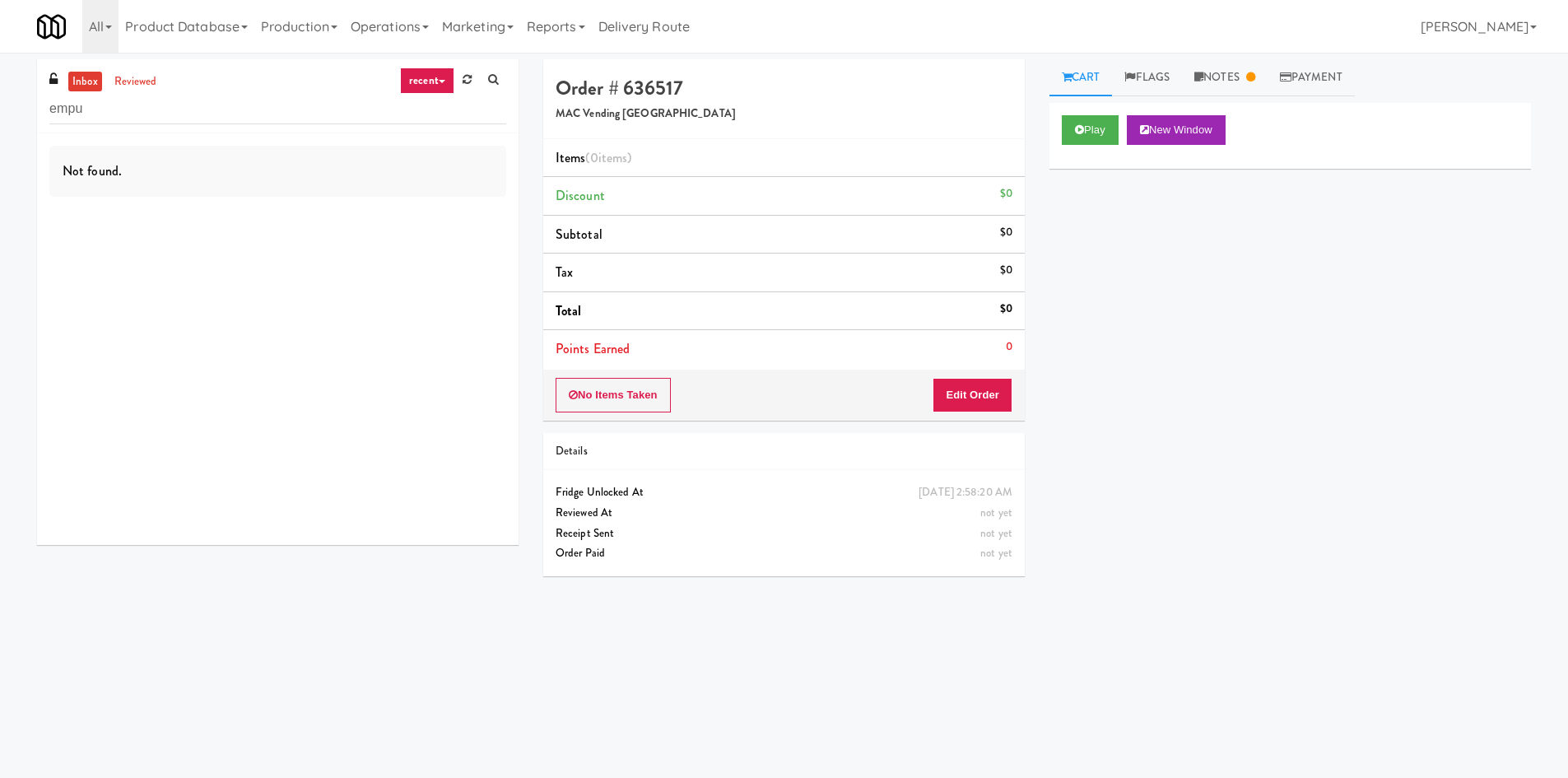
type input "empu"
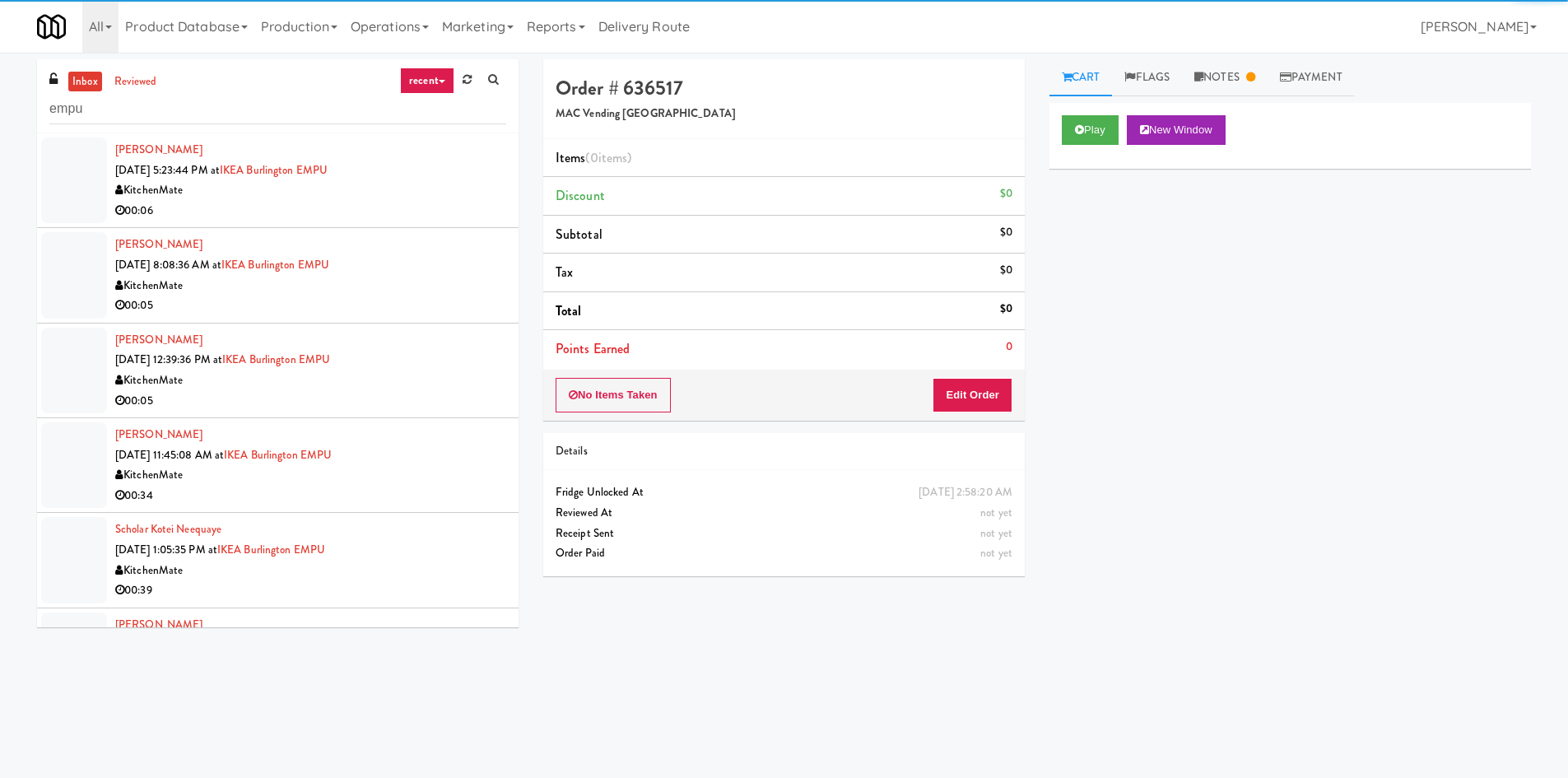
click at [441, 215] on div "00:06" at bounding box center [310, 211] width 391 height 20
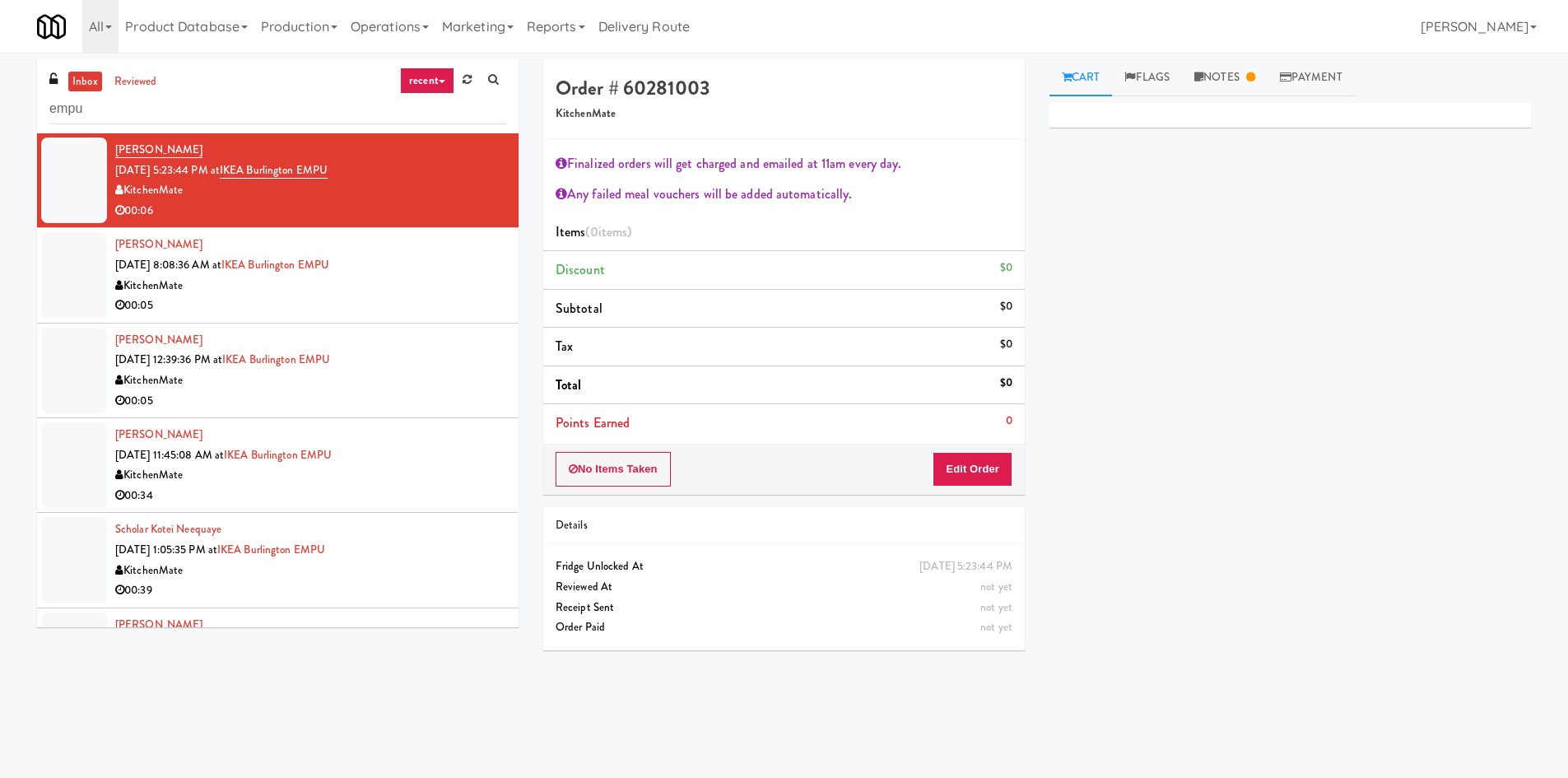
click at [403, 282] on div "KitchenMate" at bounding box center [310, 286] width 391 height 20
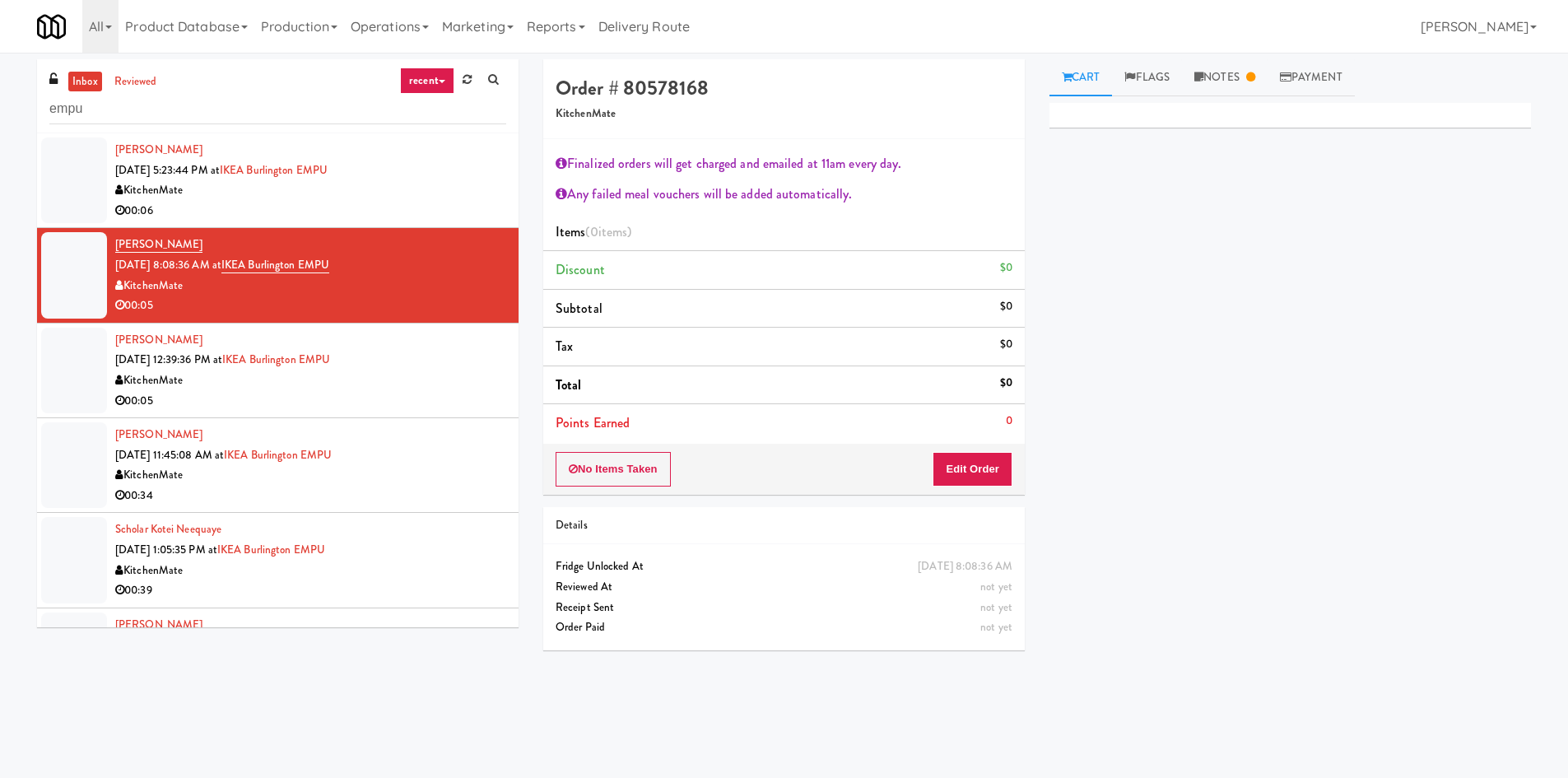
click at [402, 380] on div "KitchenMate" at bounding box center [310, 380] width 391 height 20
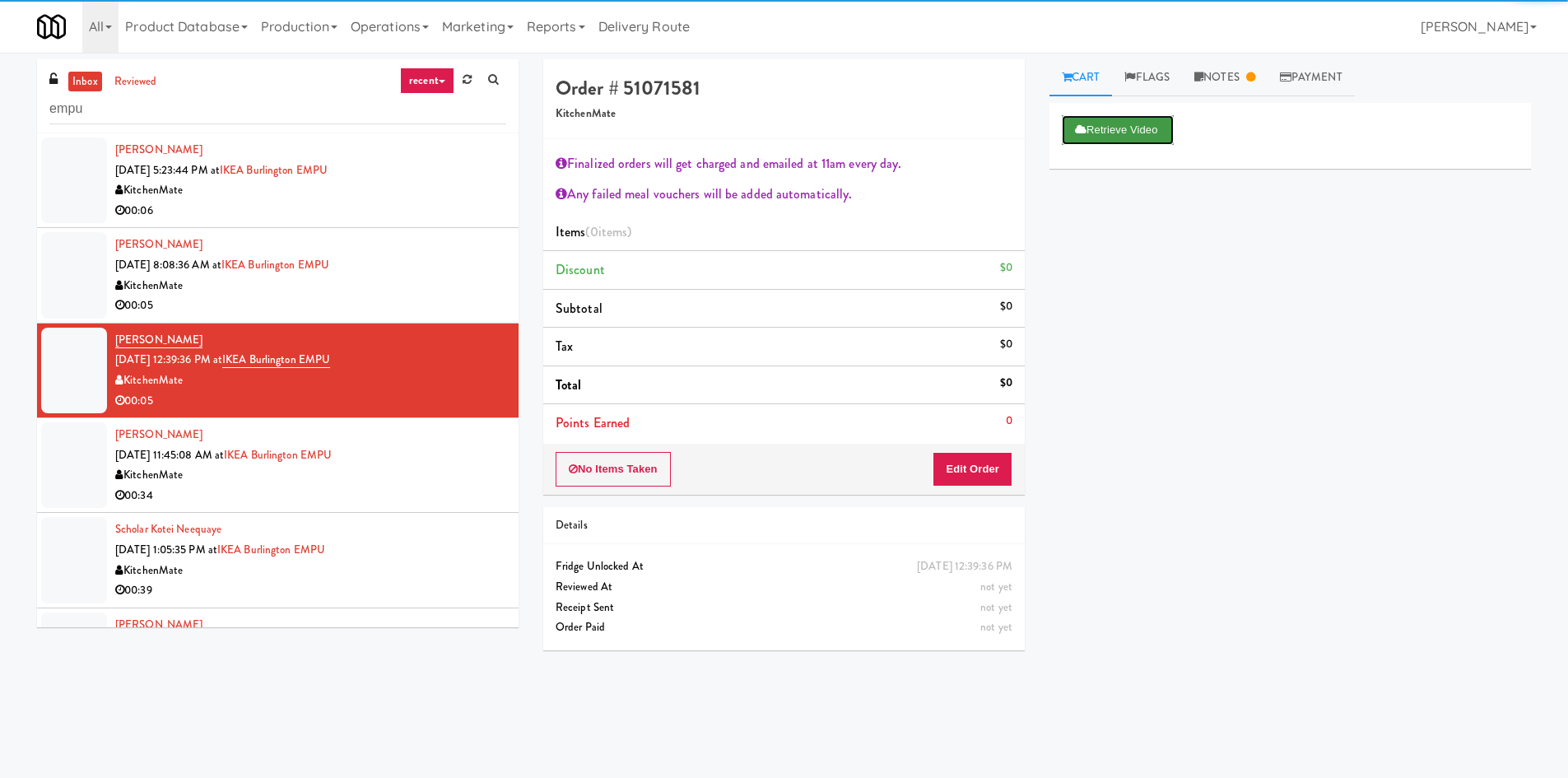
click at [1119, 135] on button "Retrieve Video" at bounding box center [1117, 130] width 112 height 29
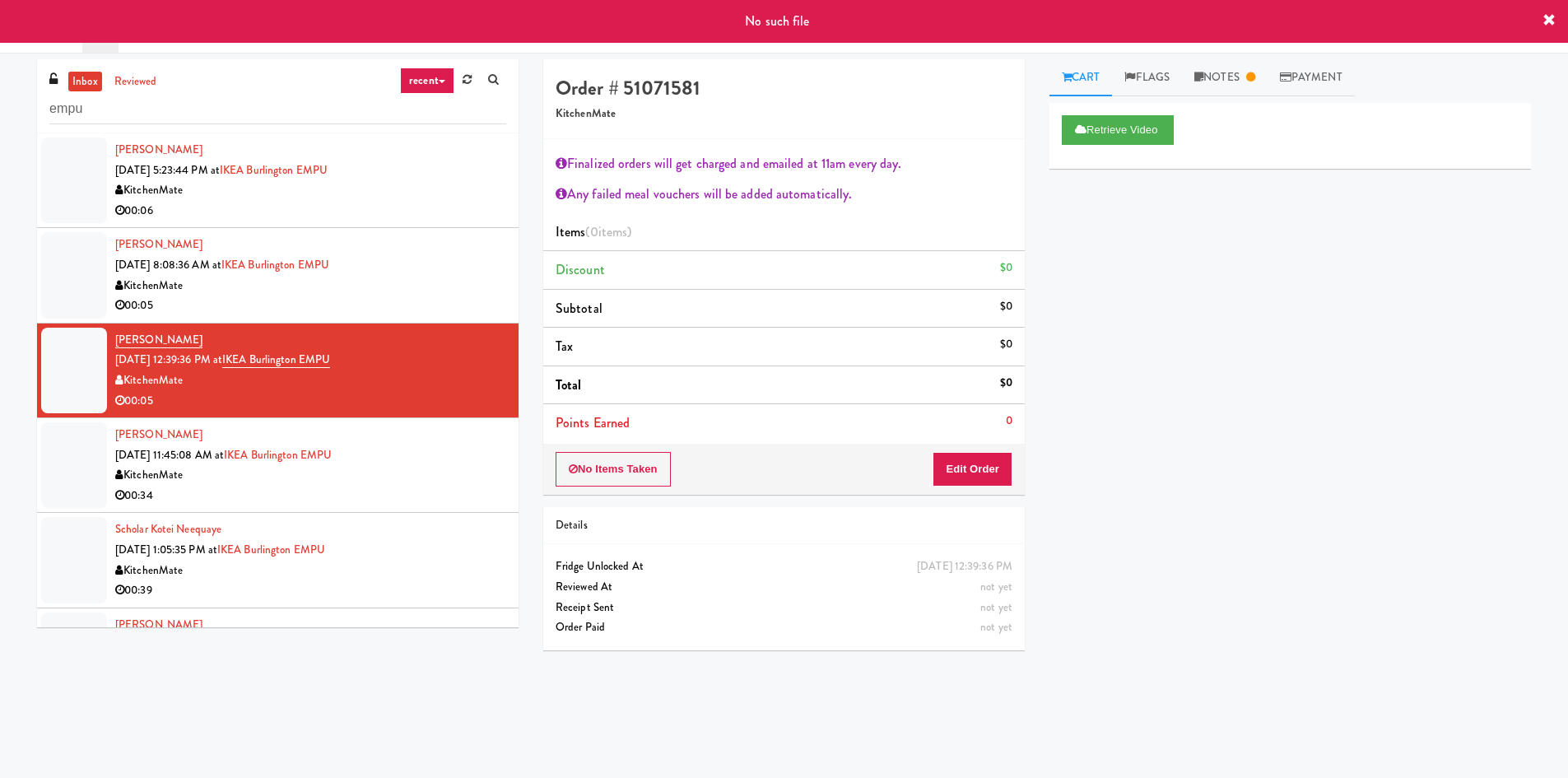
click at [416, 468] on div "KitchenMate" at bounding box center [310, 475] width 391 height 20
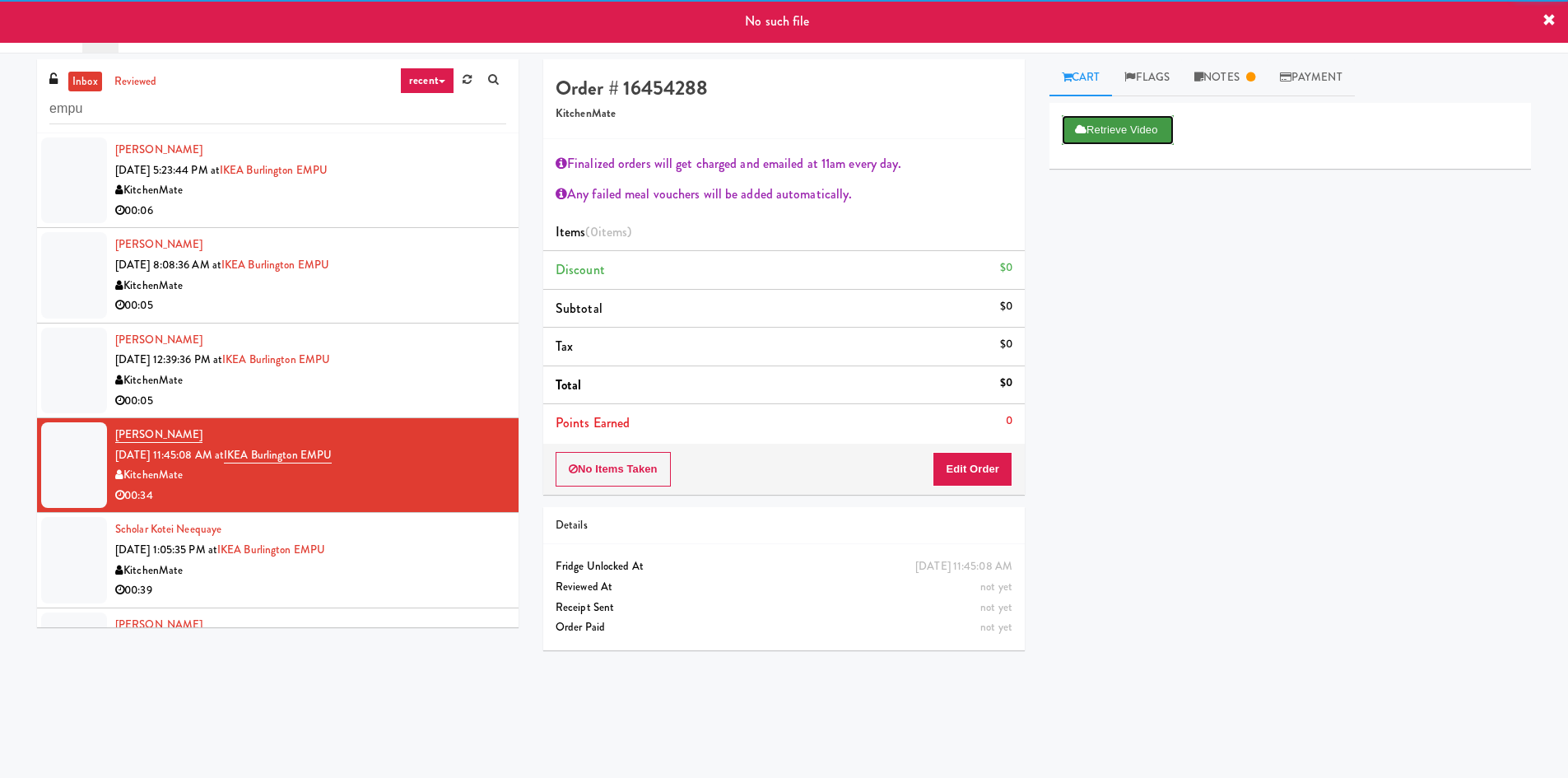
click at [1100, 135] on button "Retrieve Video" at bounding box center [1117, 130] width 112 height 29
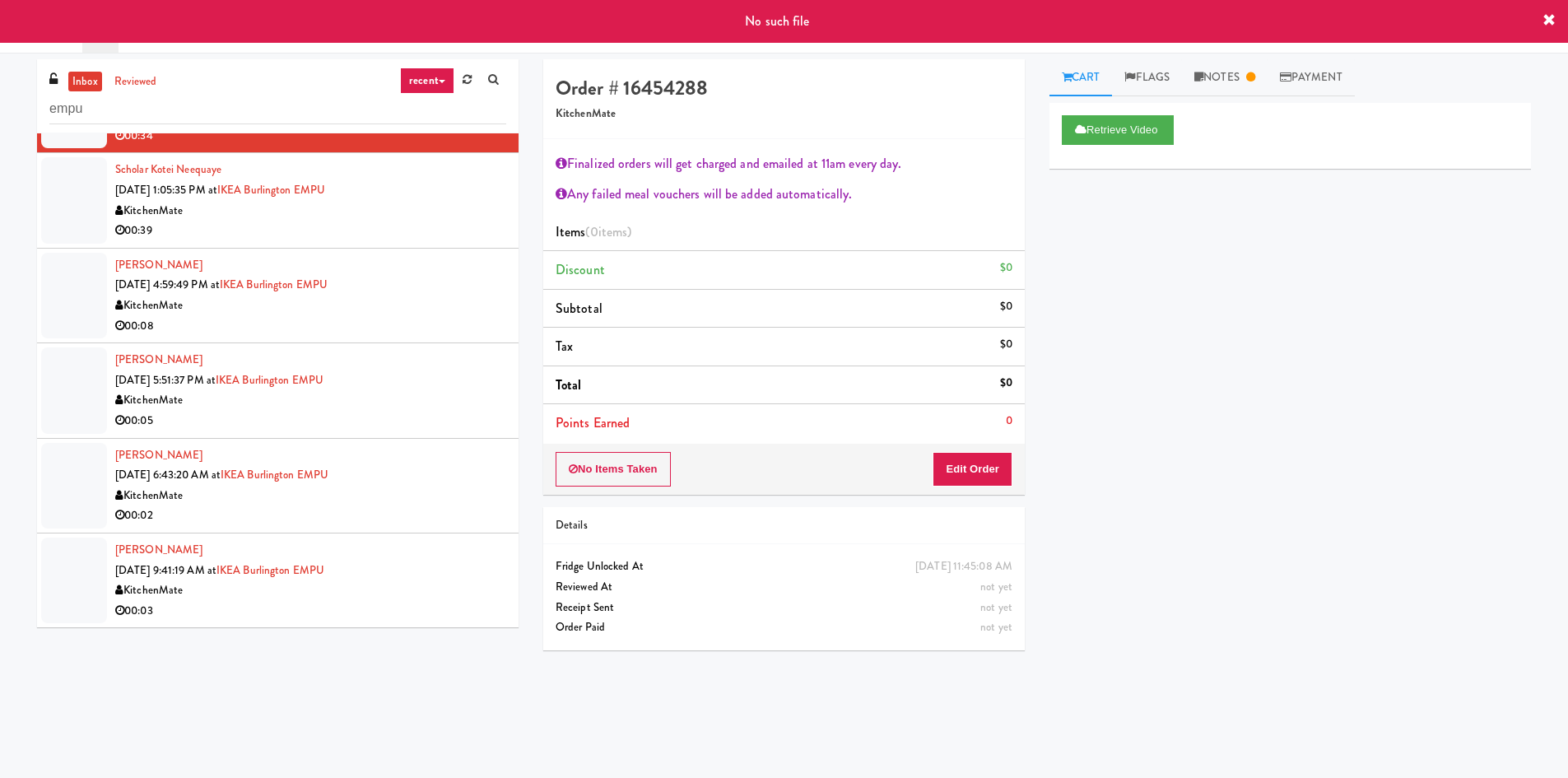
scroll to position [53, 0]
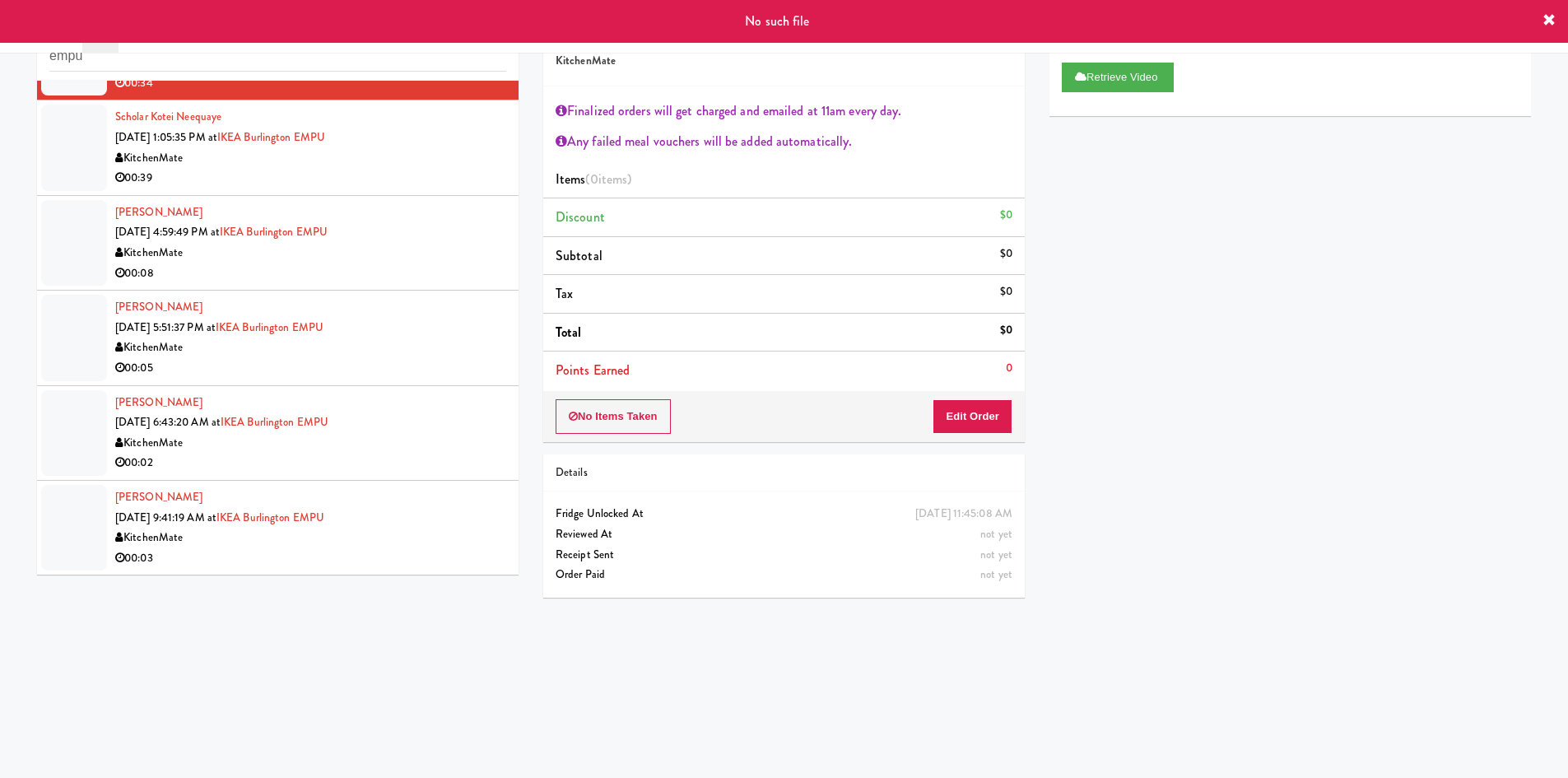
click at [406, 439] on div "KitchenMate" at bounding box center [310, 443] width 391 height 20
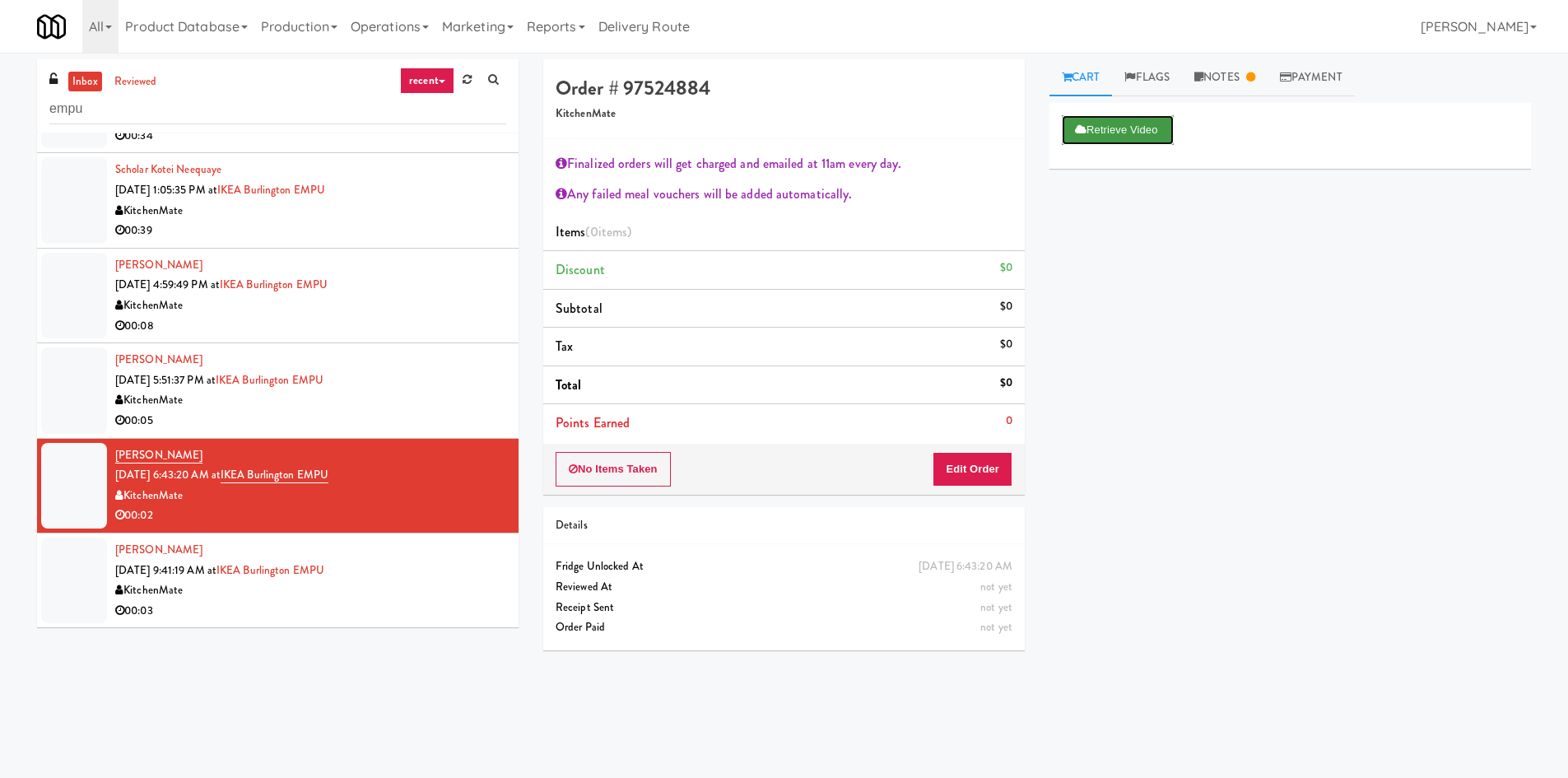
click at [1115, 134] on button "Retrieve Video" at bounding box center [1117, 130] width 112 height 29
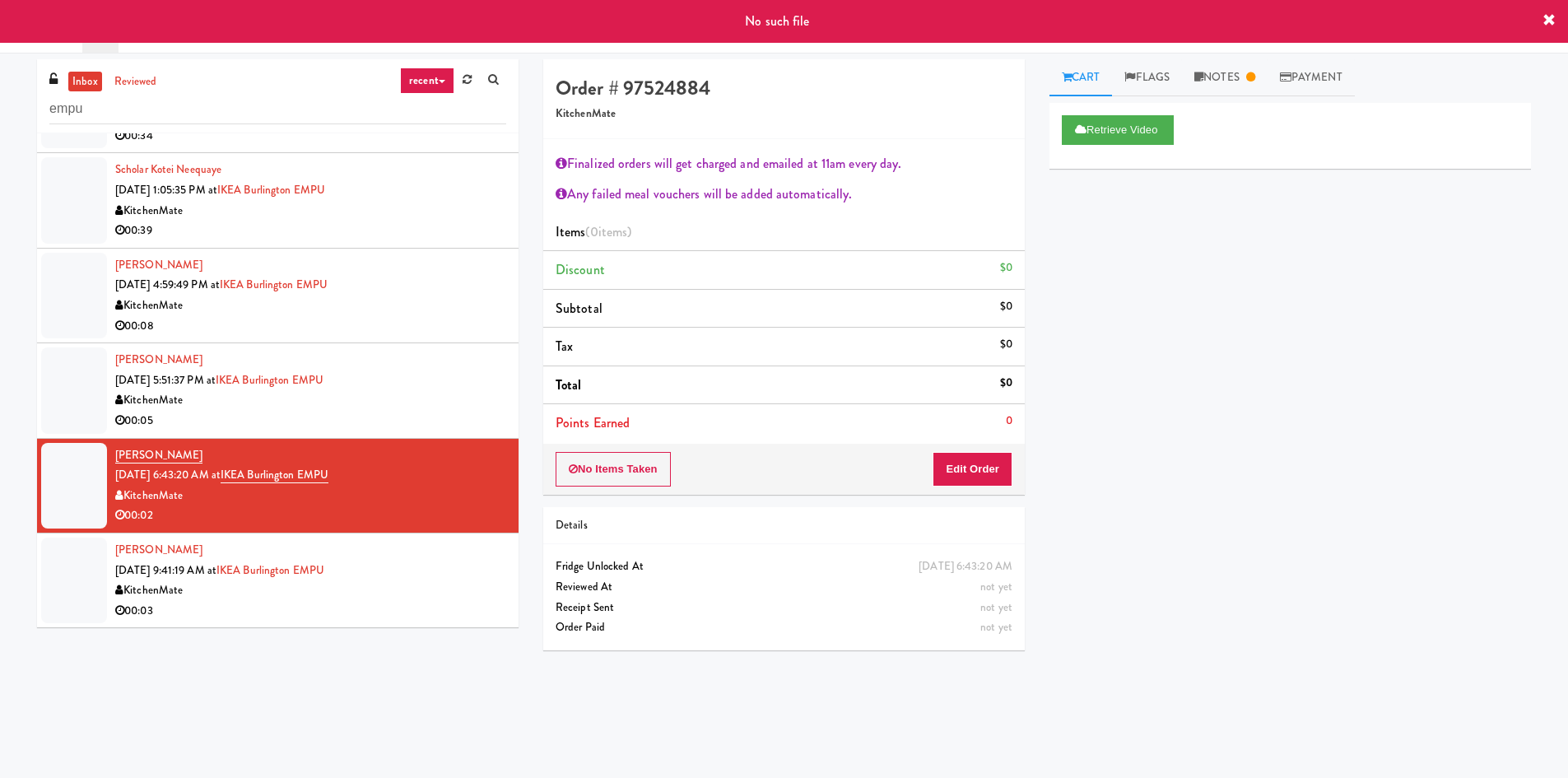
click at [413, 604] on div "00:03" at bounding box center [310, 611] width 391 height 20
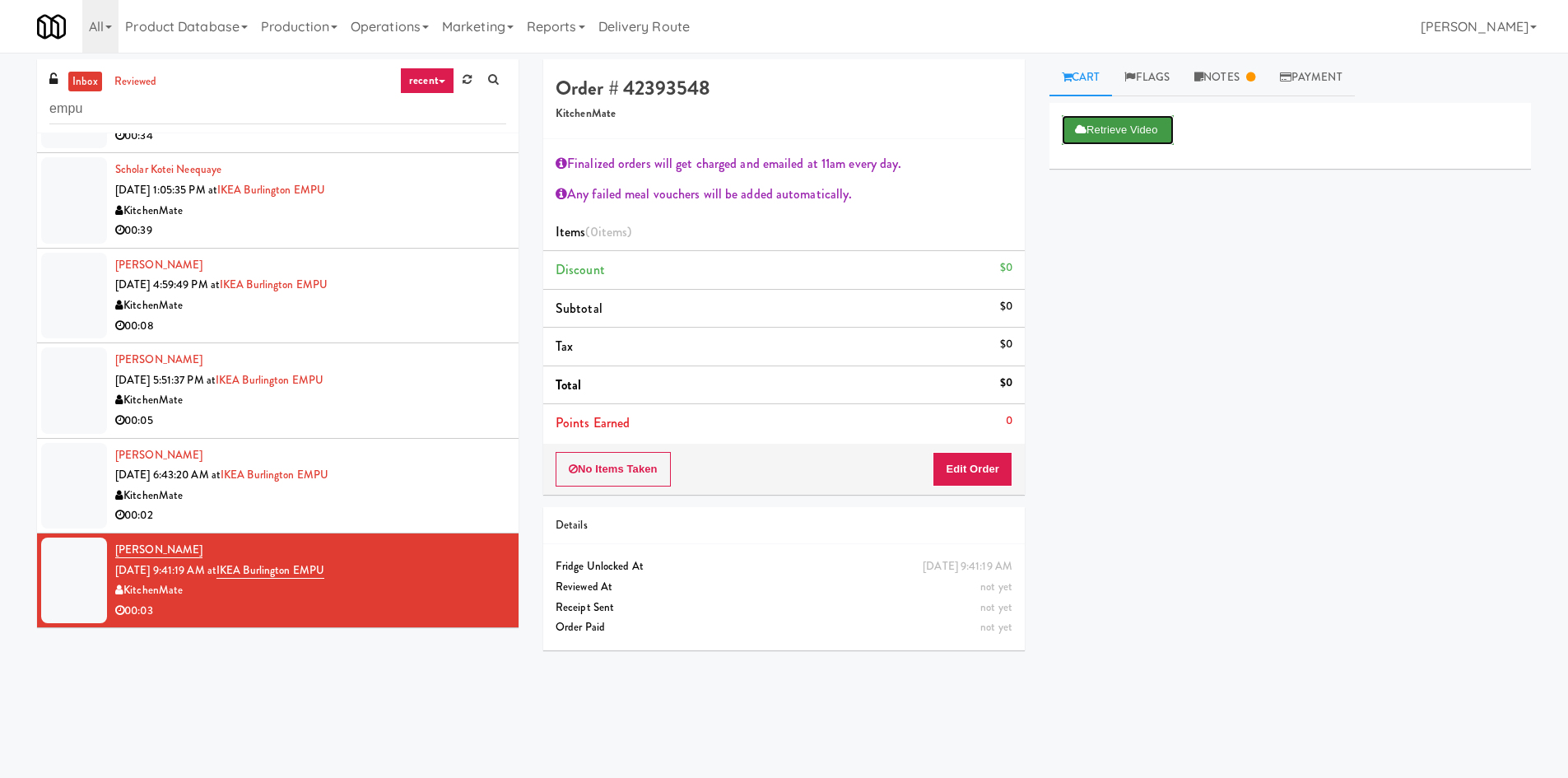
click at [1120, 130] on button "Retrieve Video" at bounding box center [1117, 130] width 112 height 29
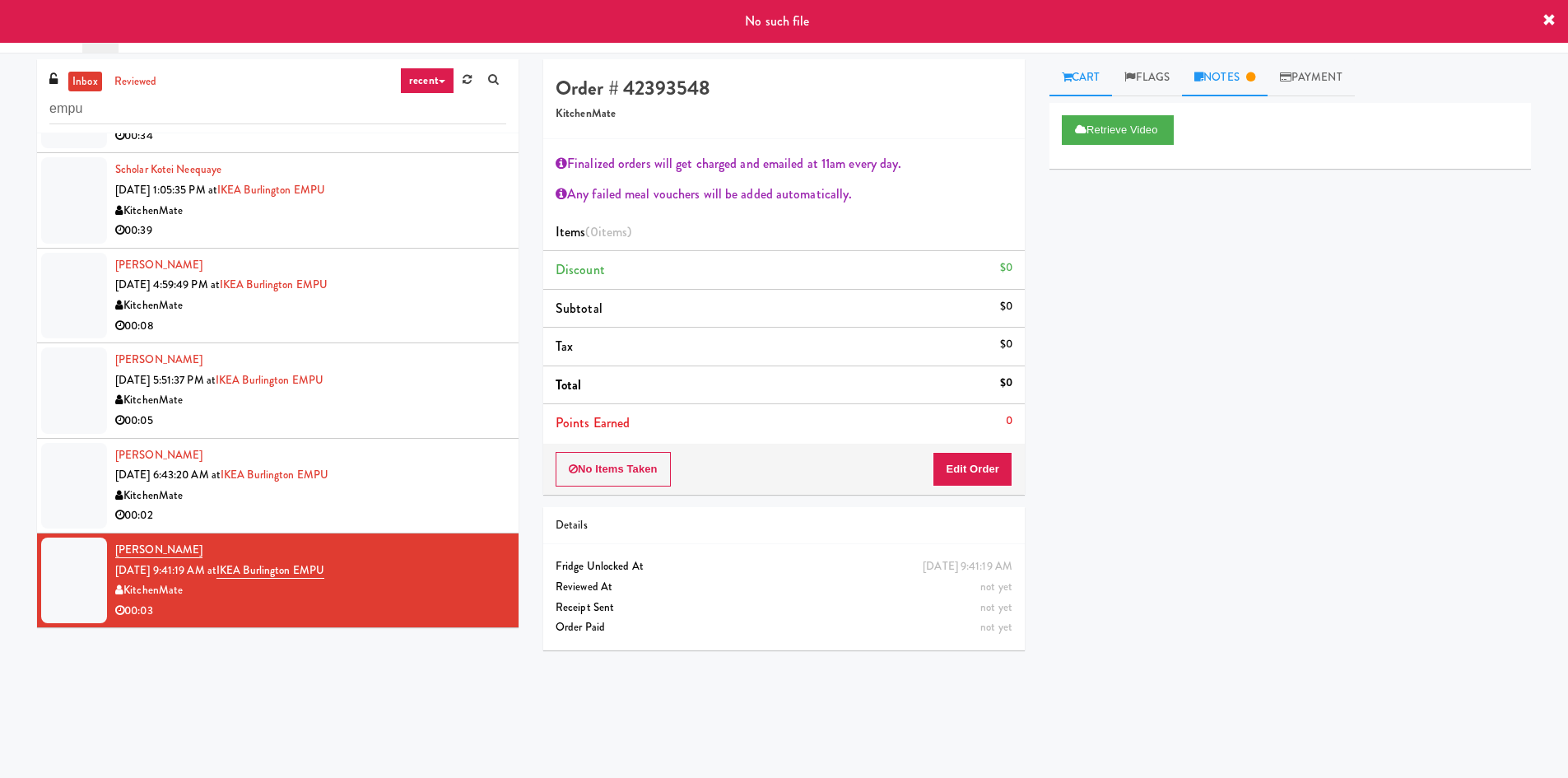
click at [1216, 88] on link "Notes" at bounding box center [1225, 77] width 86 height 37
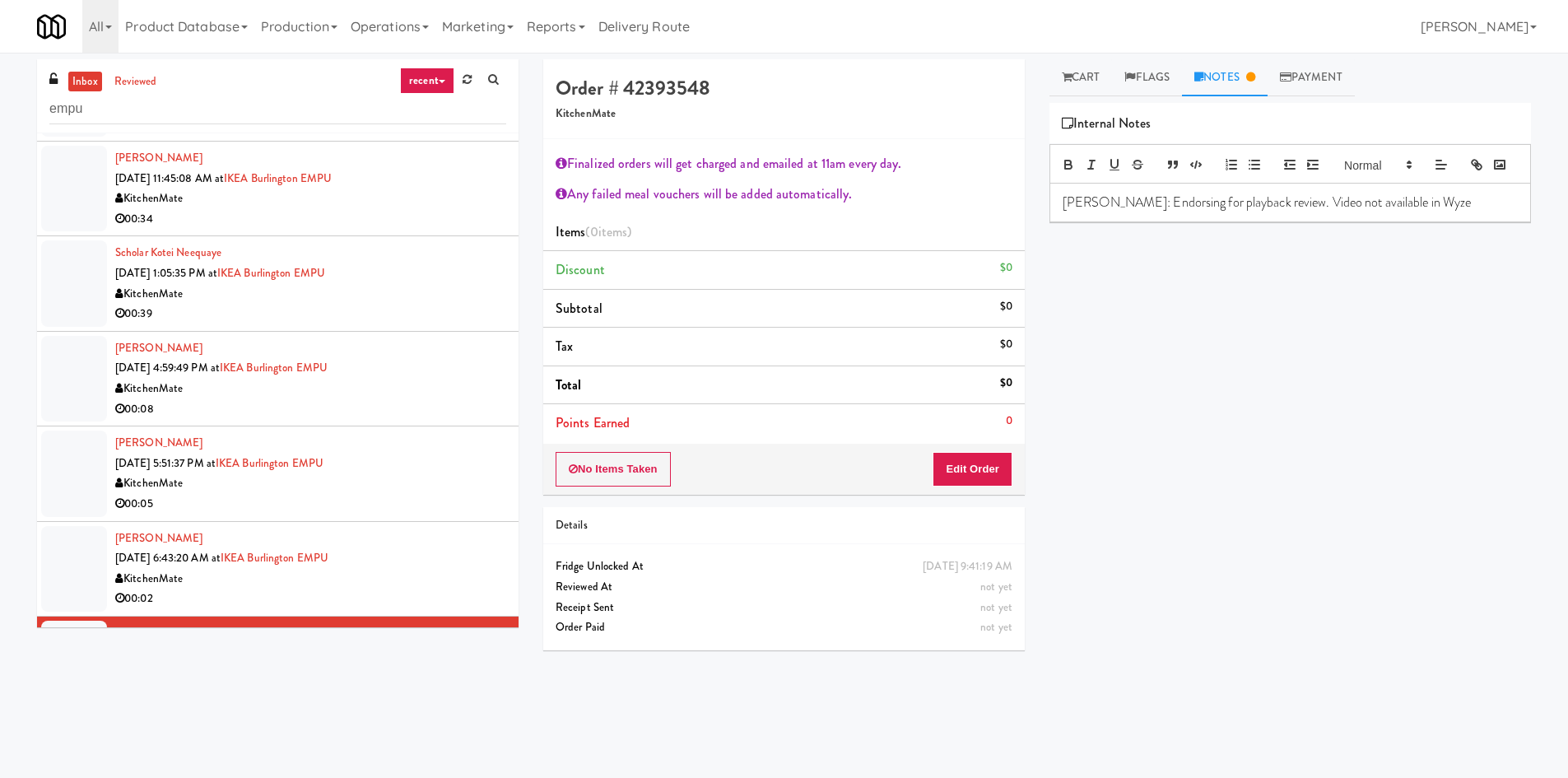
scroll to position [276, 0]
click at [151, 89] on link "reviewed" at bounding box center [135, 82] width 51 height 20
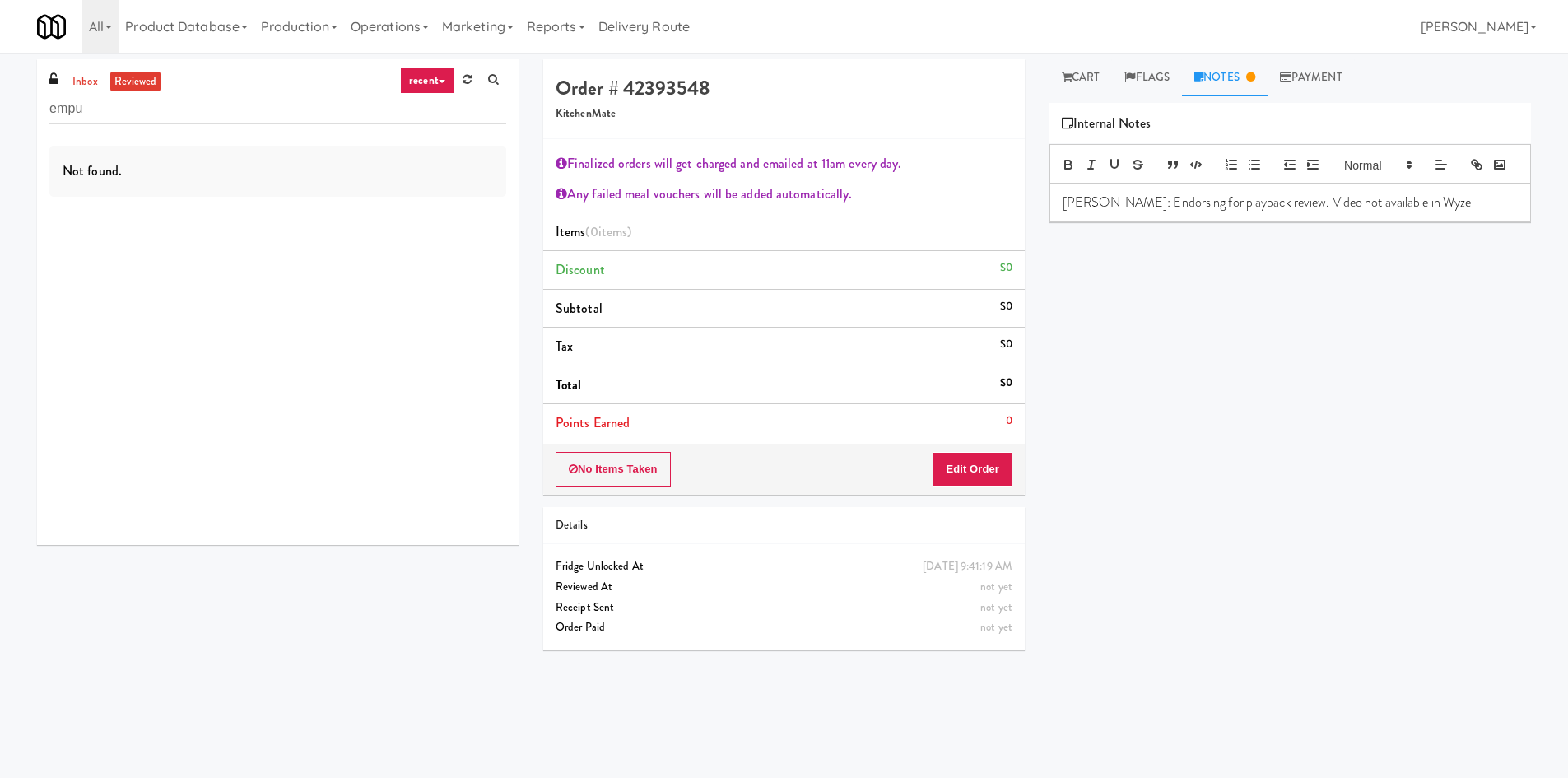
scroll to position [0, 0]
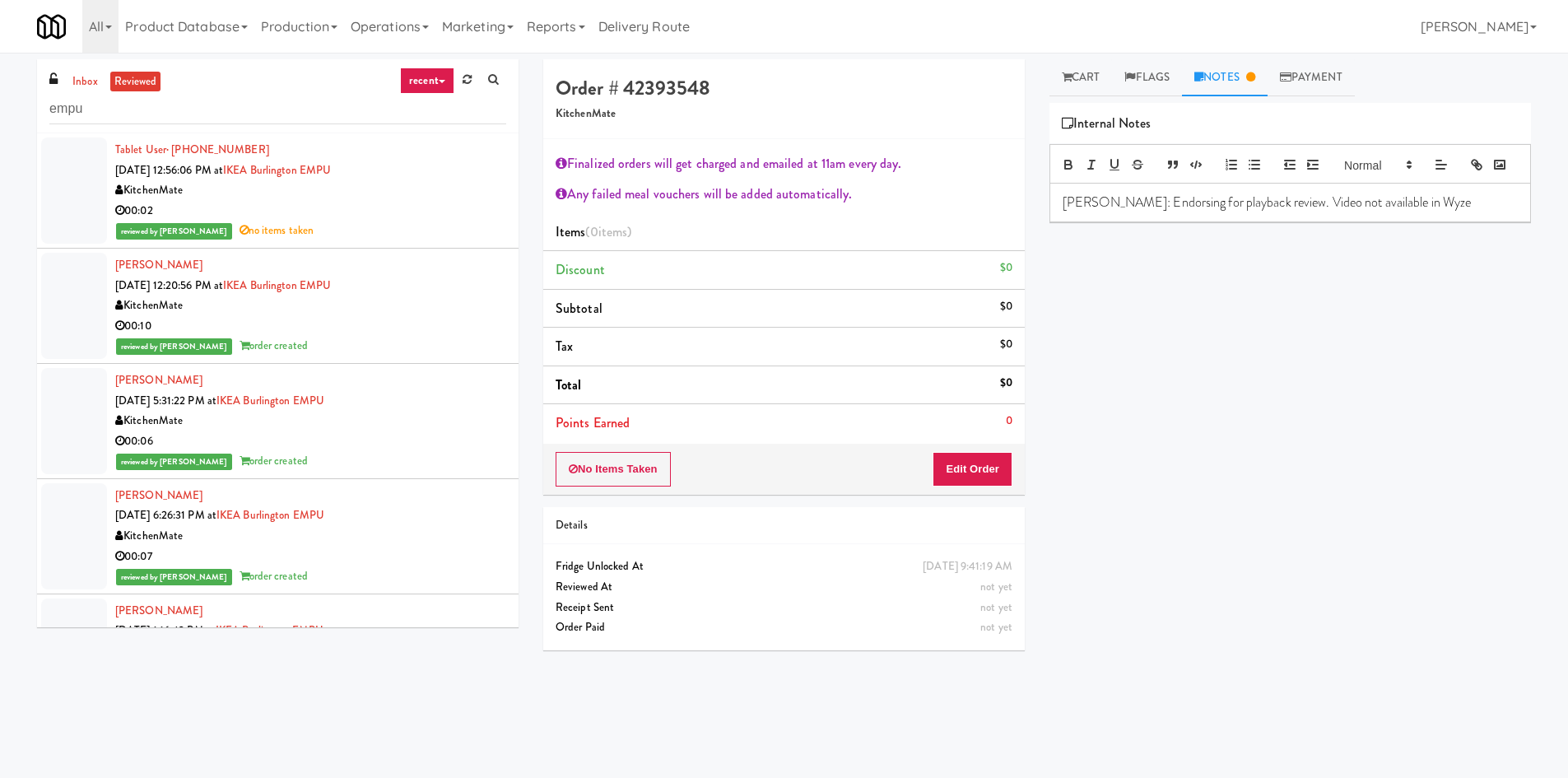
click at [387, 244] on li "Tablet User · (905) 409-6942 [DATE] 12:56:06 PM at IKEA Burlington EMPU Kitchen…" at bounding box center [278, 191] width 481 height 115
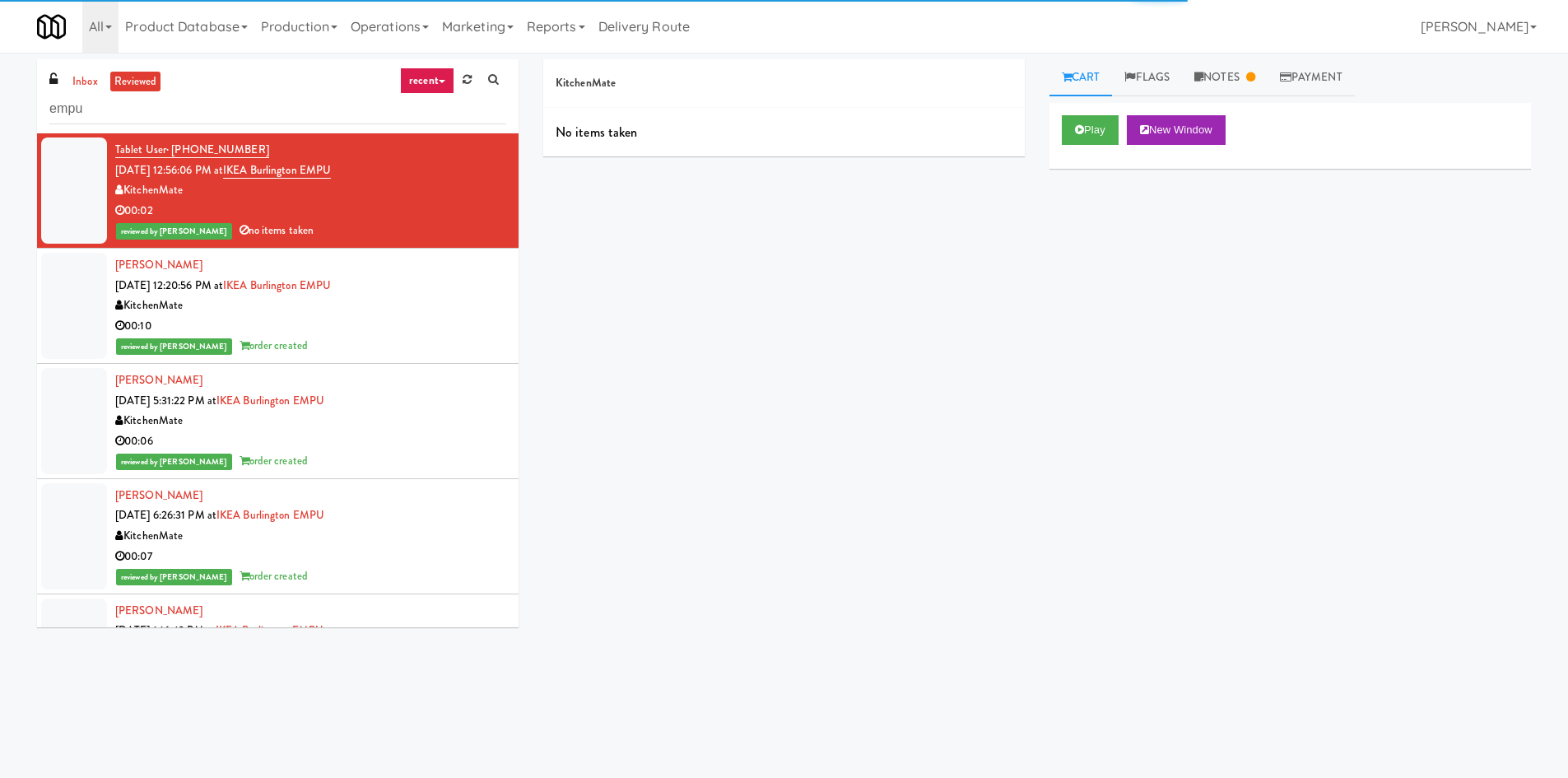
click at [405, 331] on div "00:10" at bounding box center [310, 326] width 391 height 20
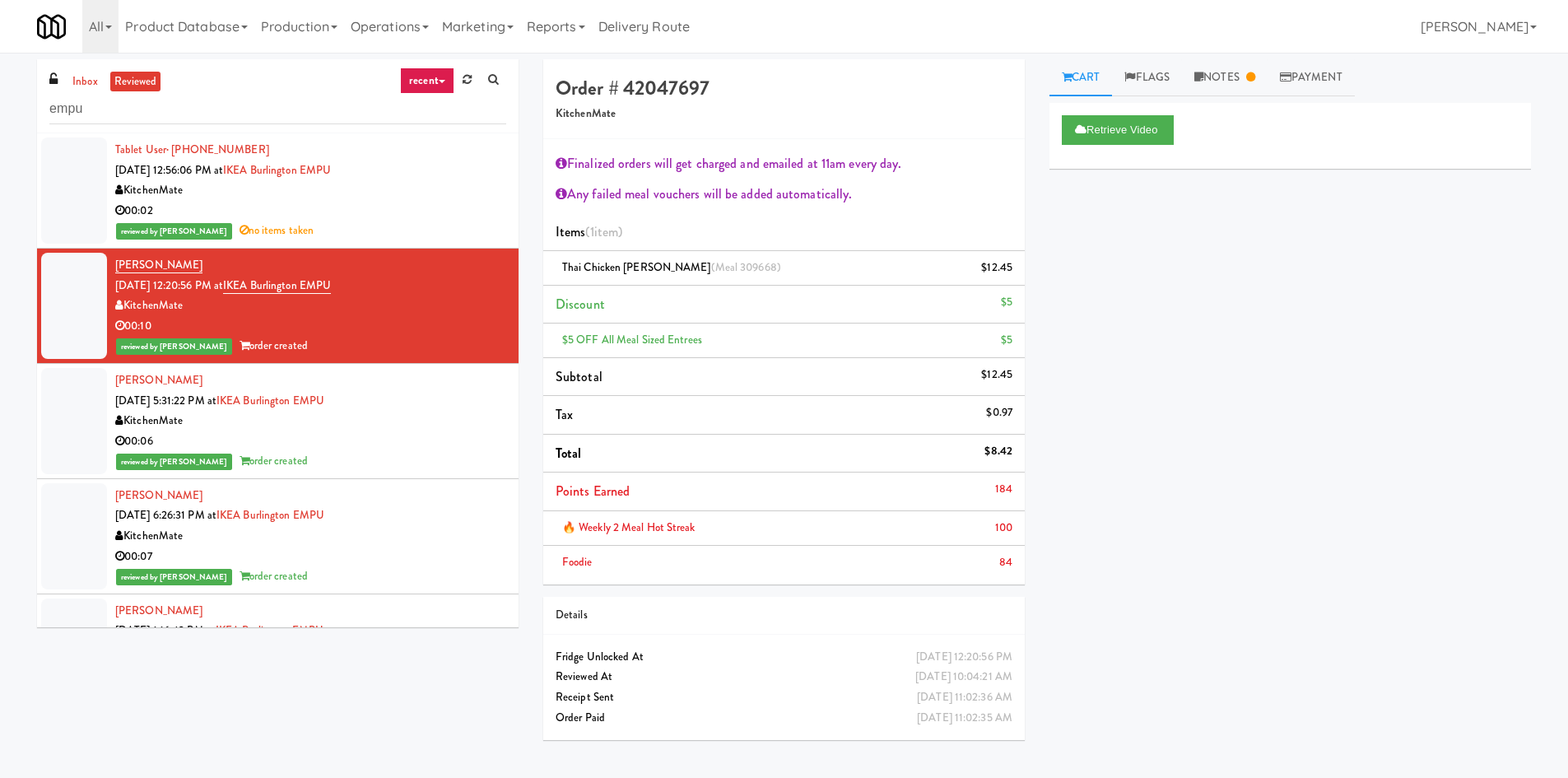
click at [387, 206] on div "00:02" at bounding box center [310, 211] width 391 height 20
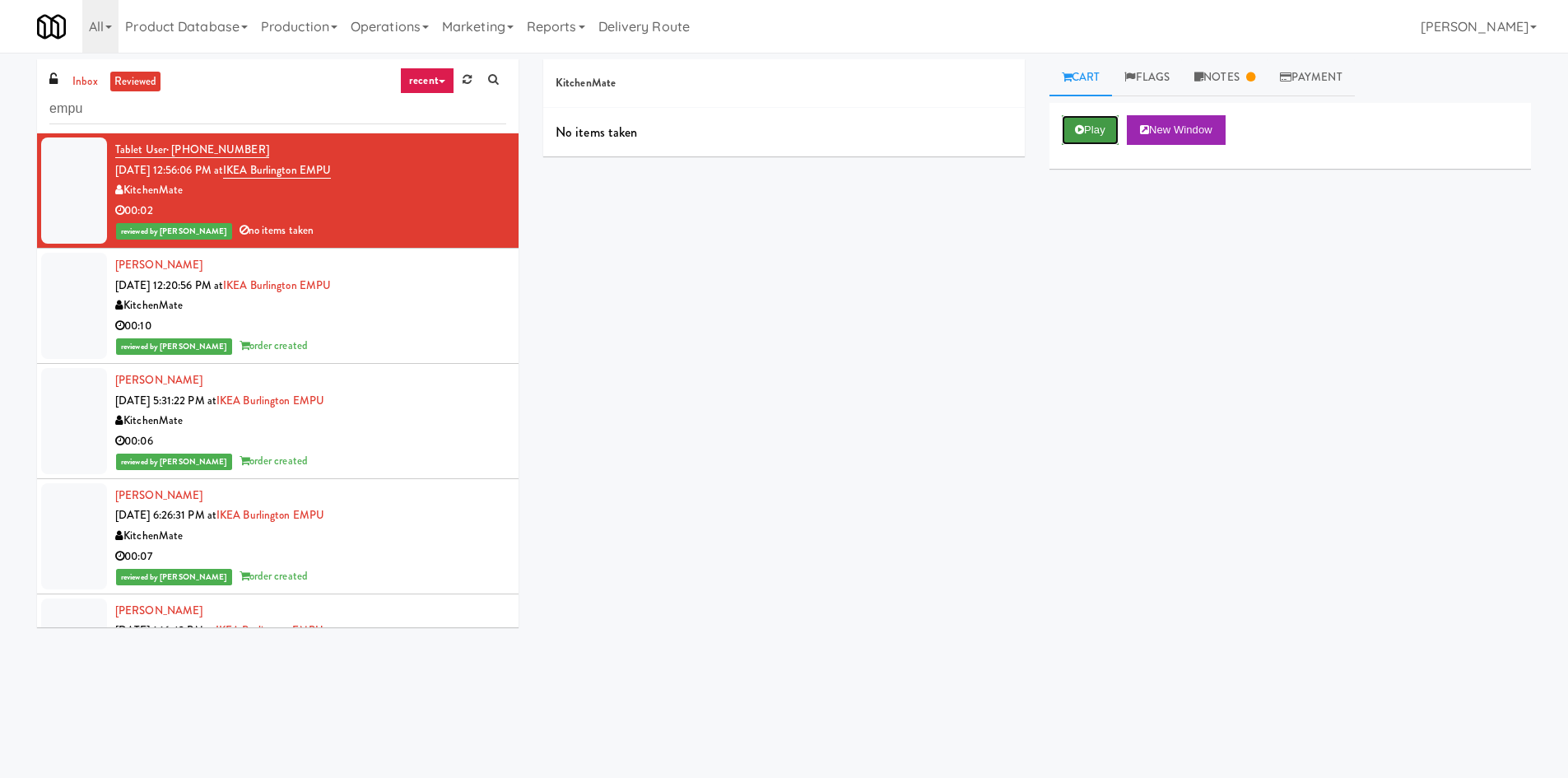
click at [1075, 137] on button "Play" at bounding box center [1090, 130] width 57 height 29
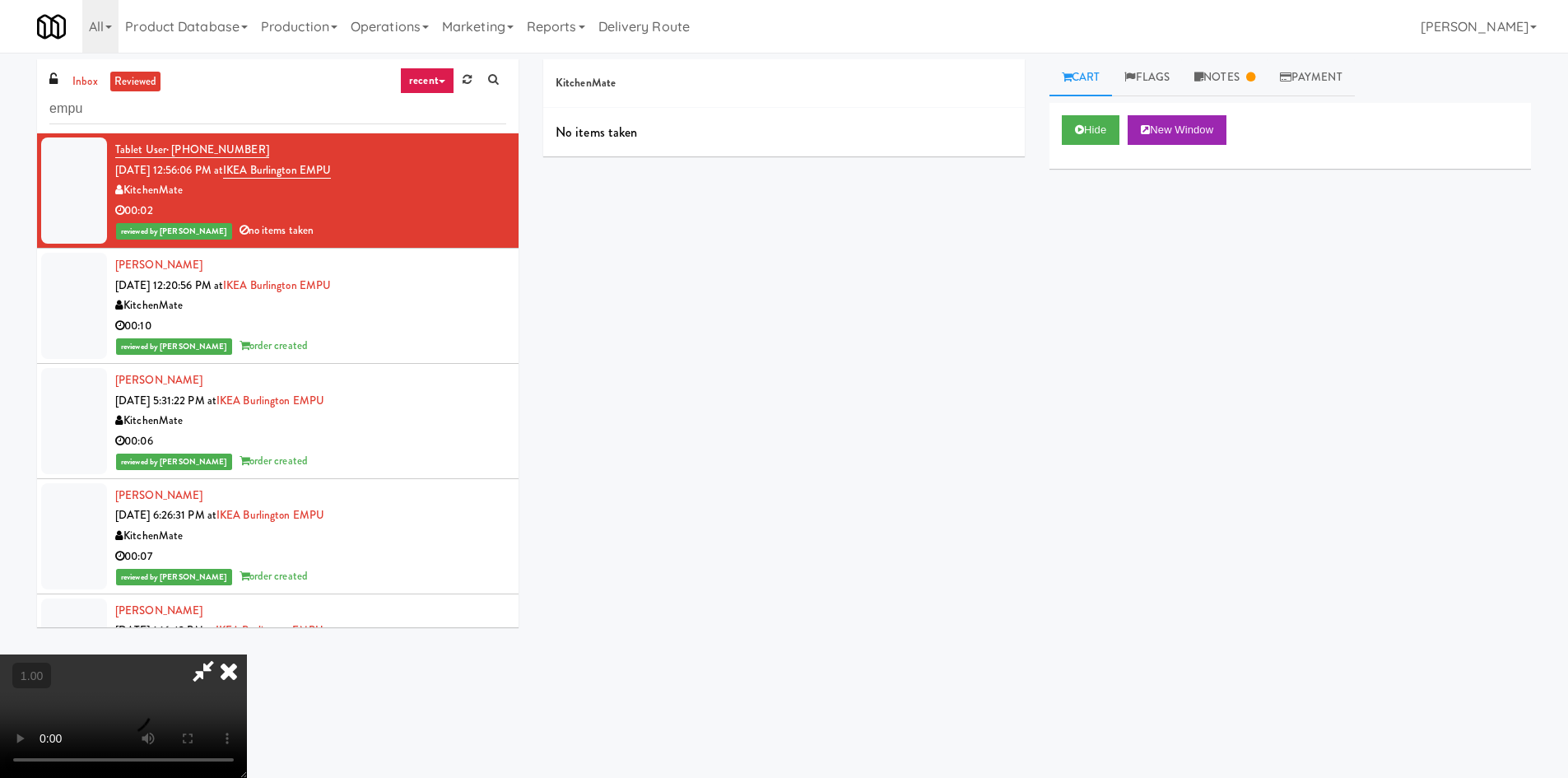
click at [247, 654] on icon at bounding box center [228, 670] width 36 height 33
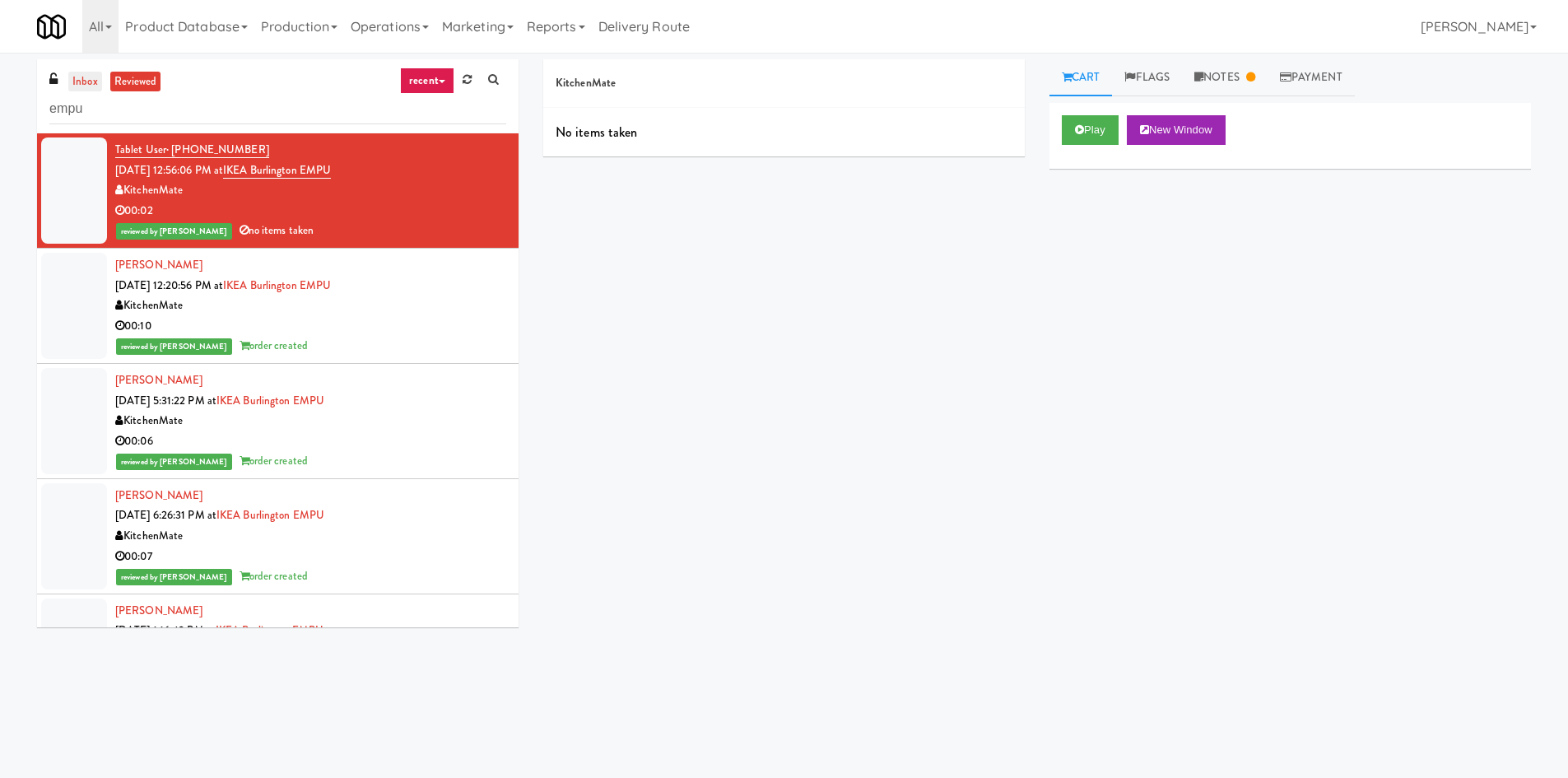
click at [87, 86] on link "inbox" at bounding box center [85, 82] width 34 height 20
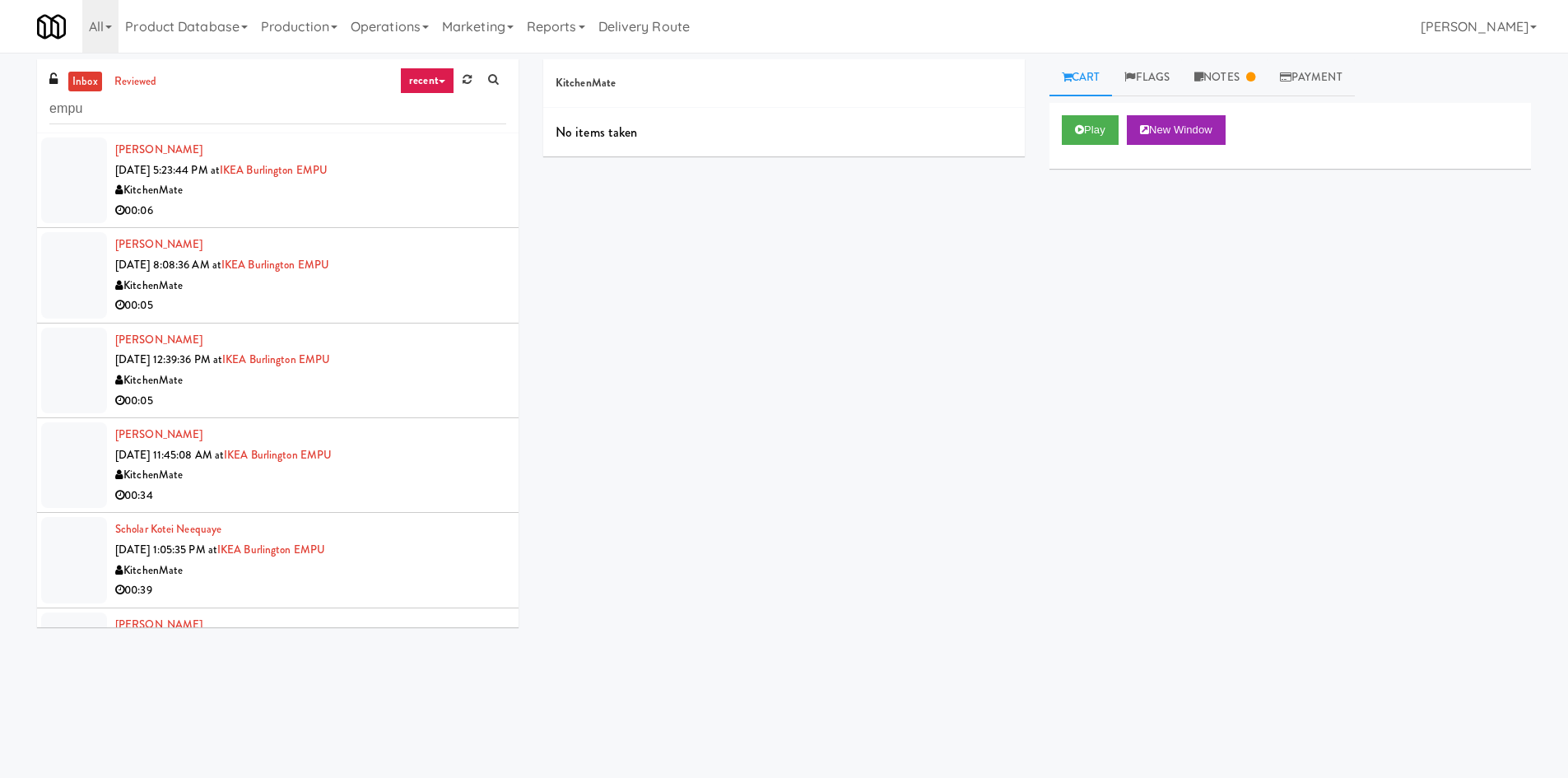
scroll to position [361, 0]
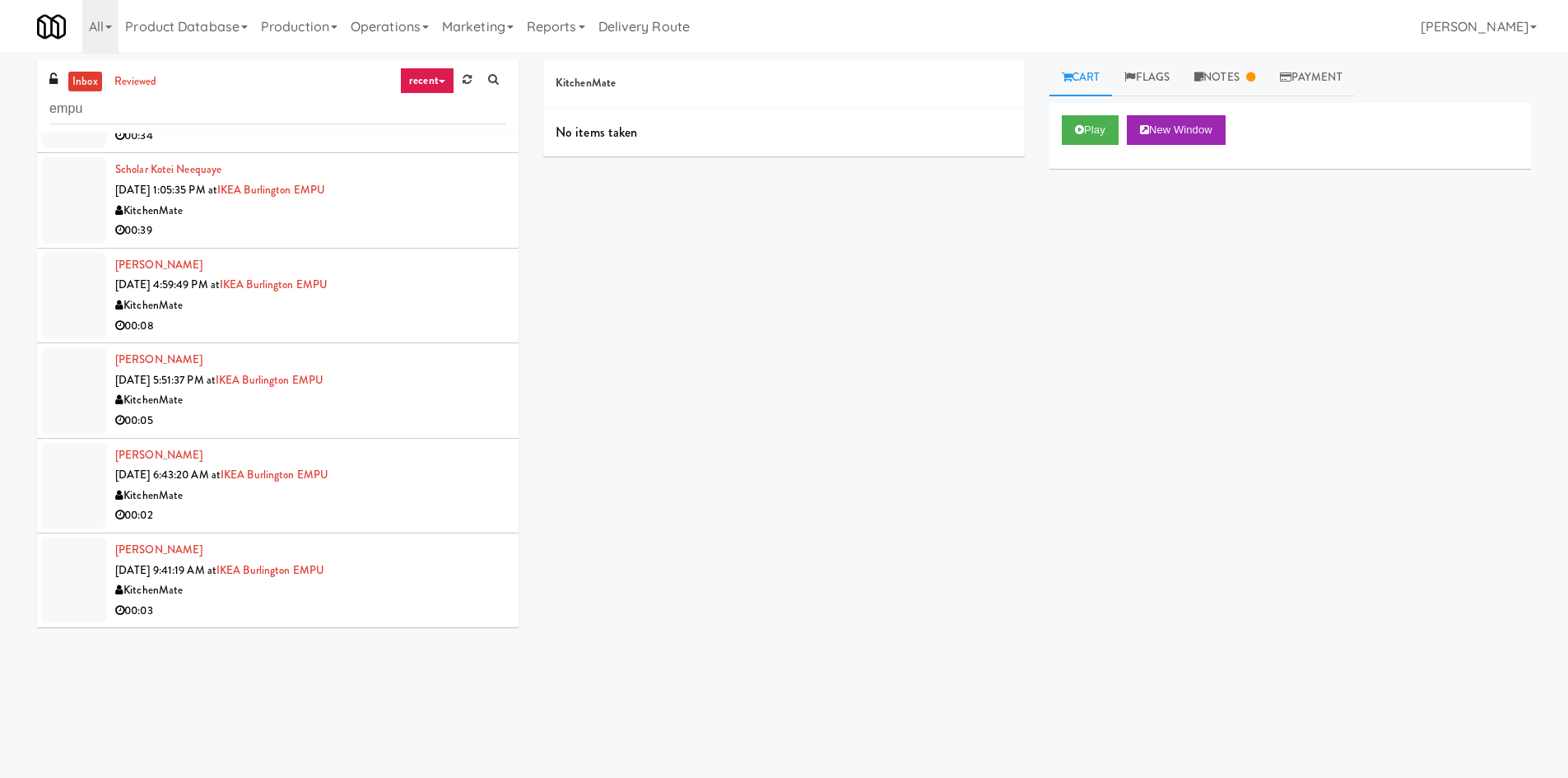
click at [400, 569] on div "[PERSON_NAME] [DATE] 9:41:19 AM at [GEOGRAPHIC_DATA] EMPU KitchenMate 00:03" at bounding box center [310, 580] width 391 height 81
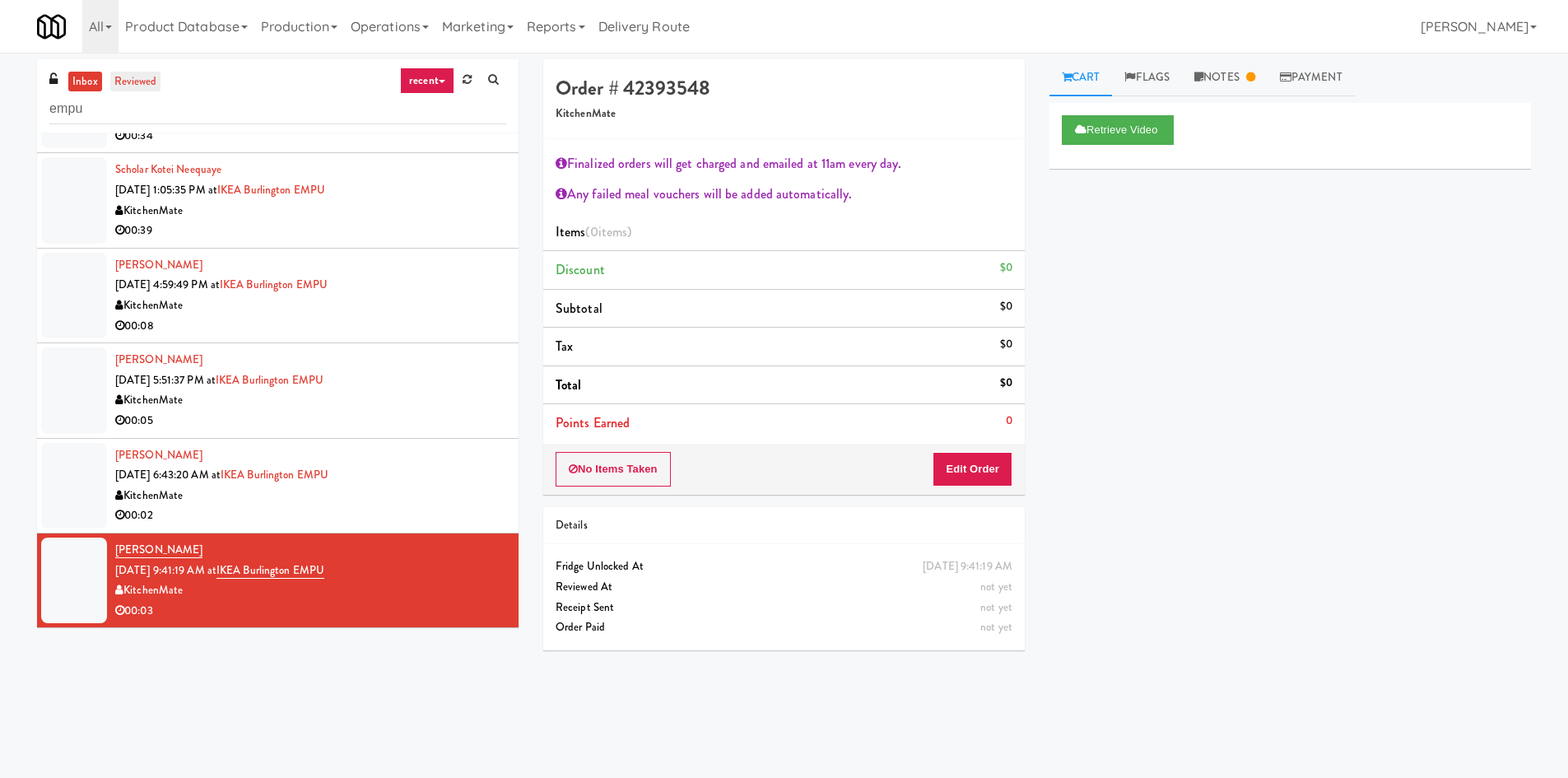
click at [148, 88] on link "reviewed" at bounding box center [135, 82] width 51 height 20
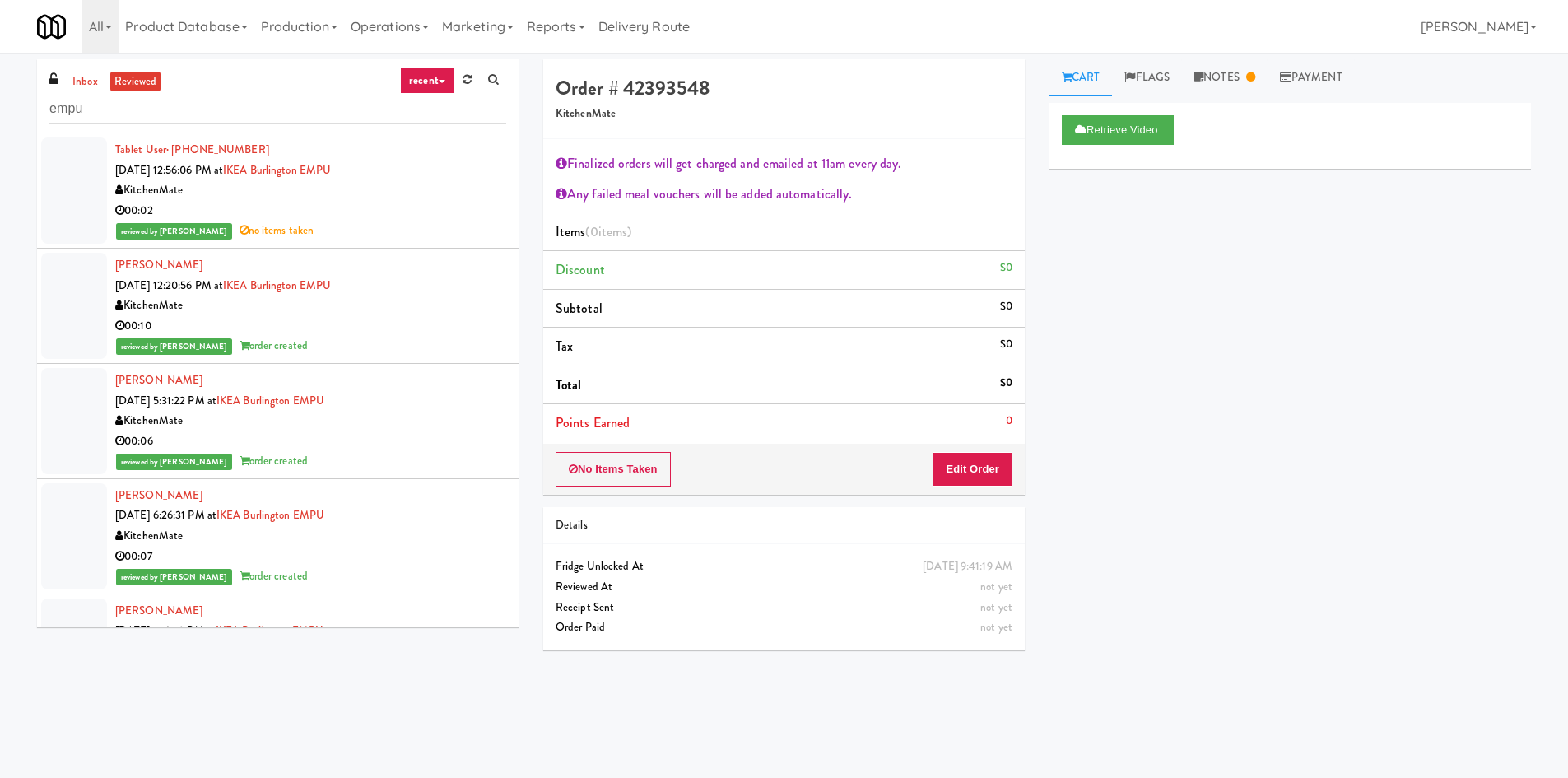
click at [371, 204] on div "00:02" at bounding box center [310, 211] width 391 height 20
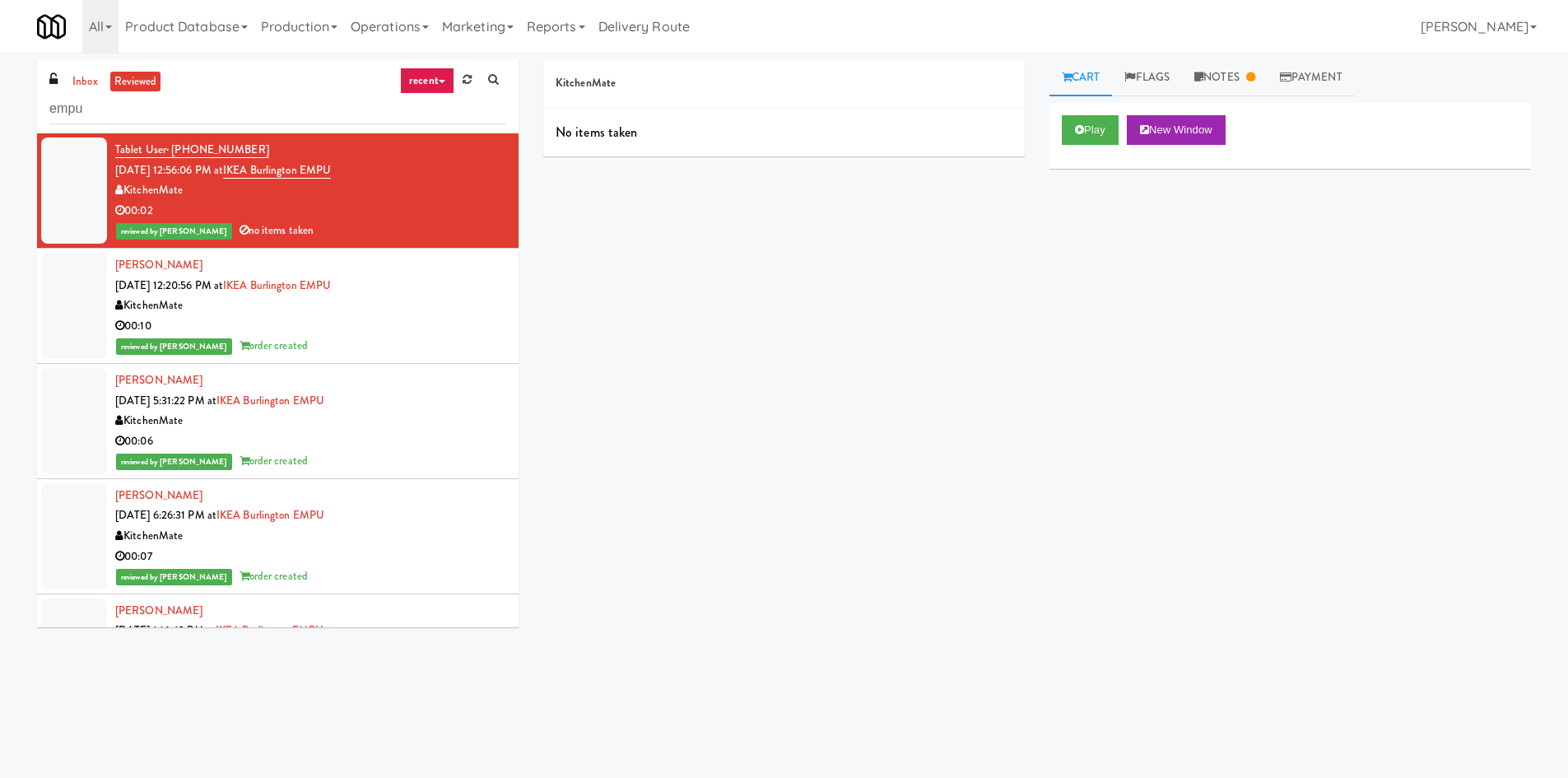
click at [447, 342] on div "reviewed by [PERSON_NAME] order created" at bounding box center [310, 346] width 391 height 20
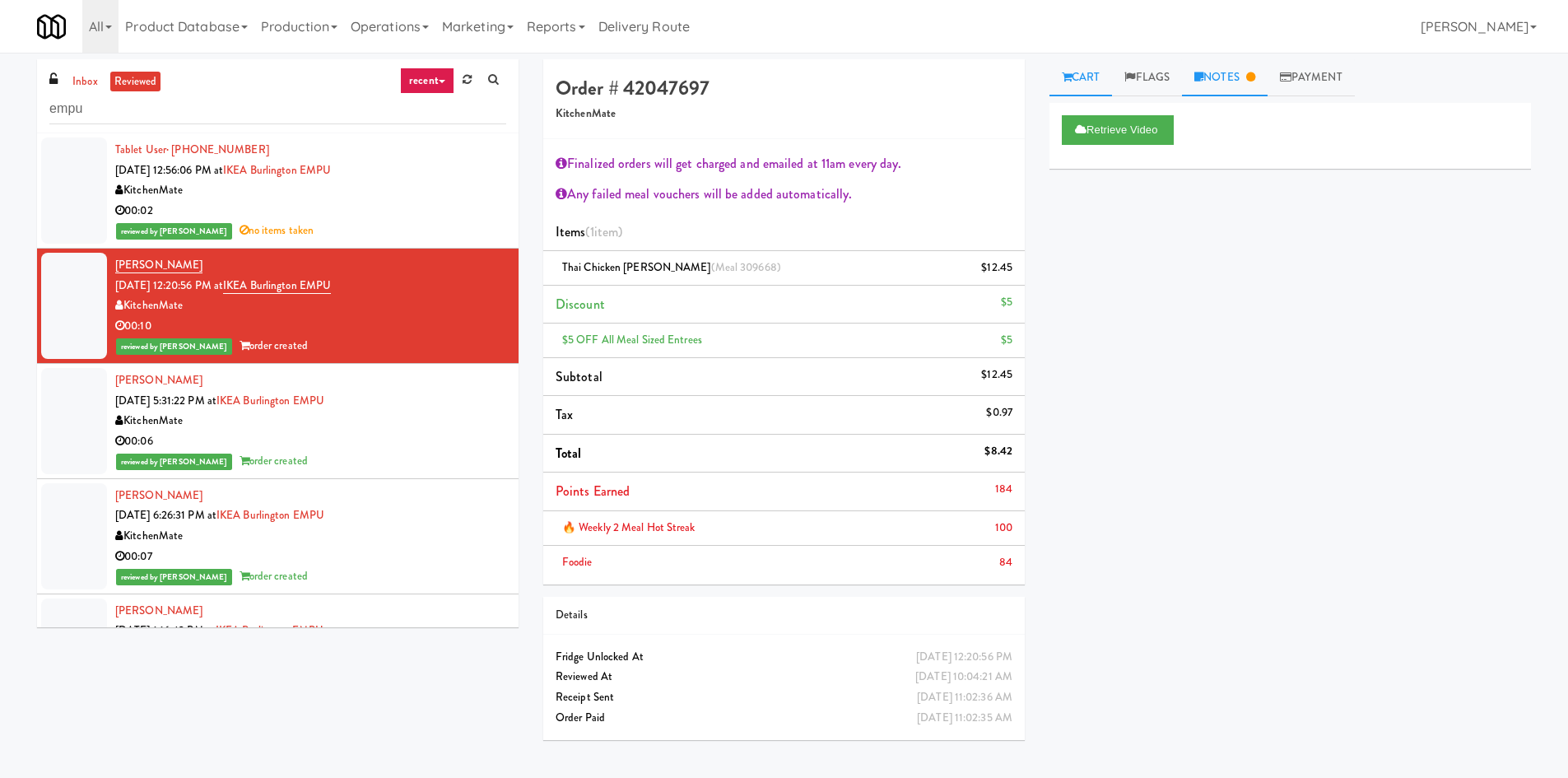
click at [1224, 68] on link "Notes" at bounding box center [1225, 77] width 86 height 37
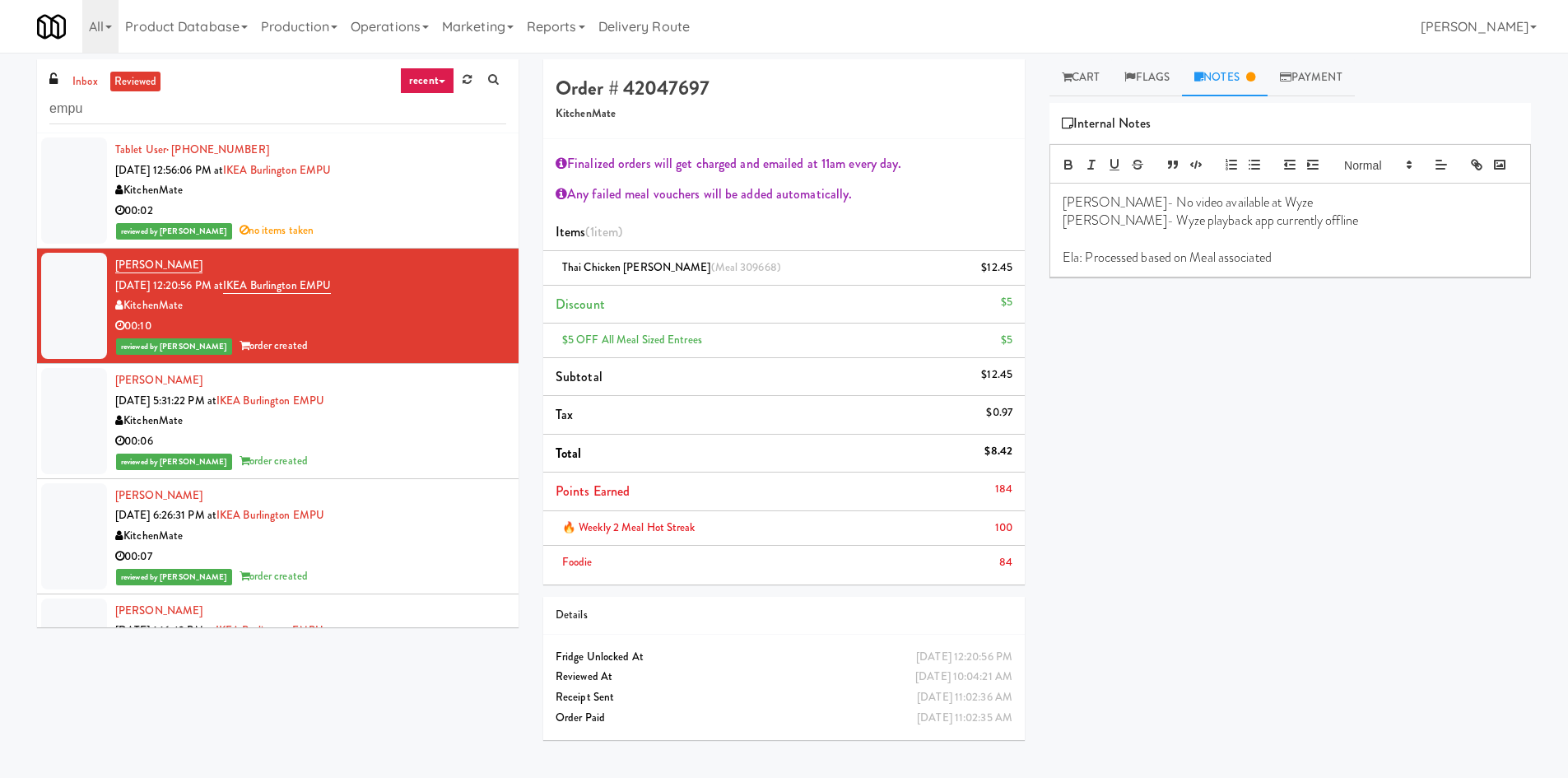
click at [382, 434] on div "00:06" at bounding box center [310, 442] width 391 height 20
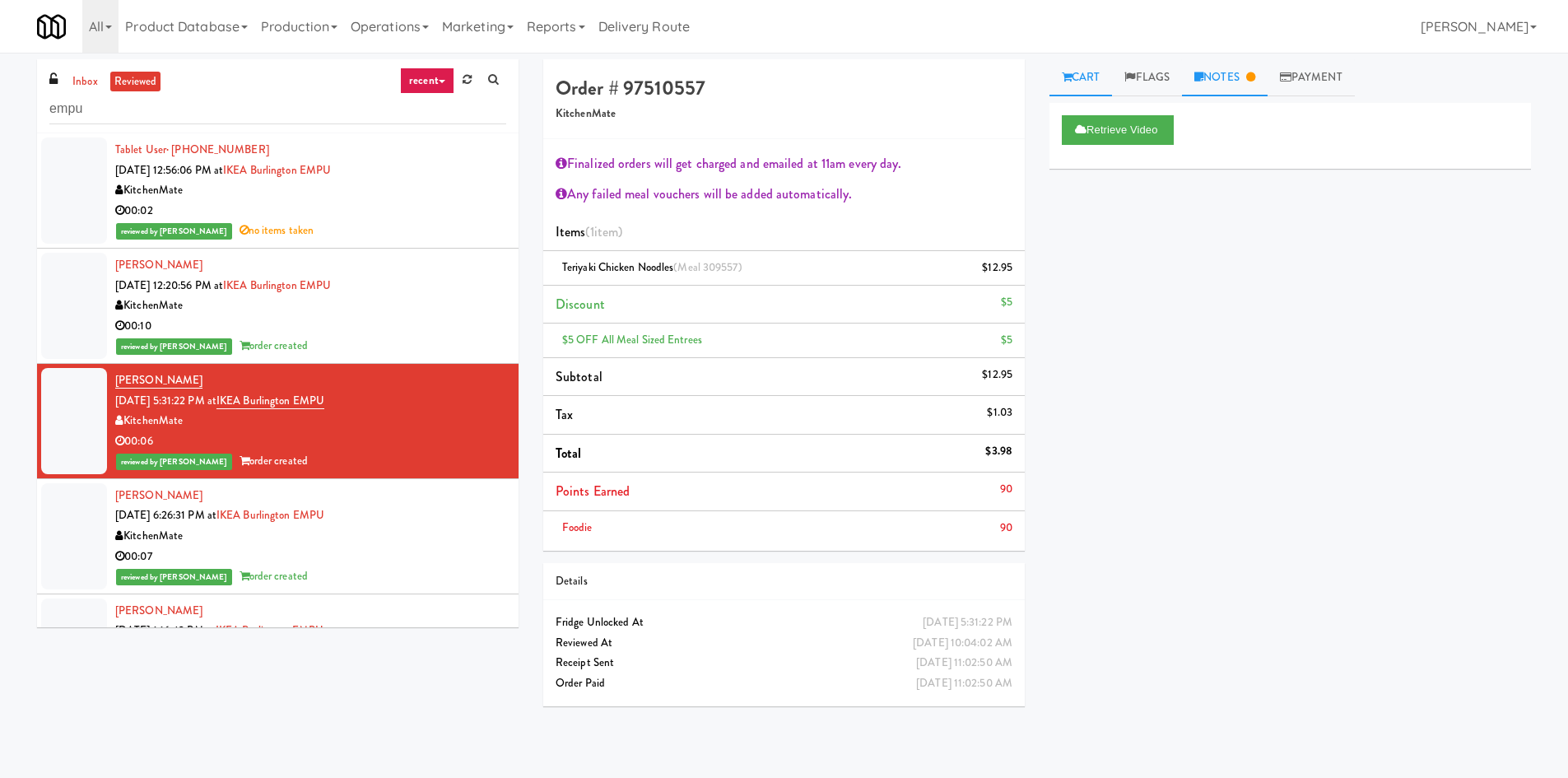
click at [1235, 75] on link "Notes" at bounding box center [1225, 77] width 86 height 37
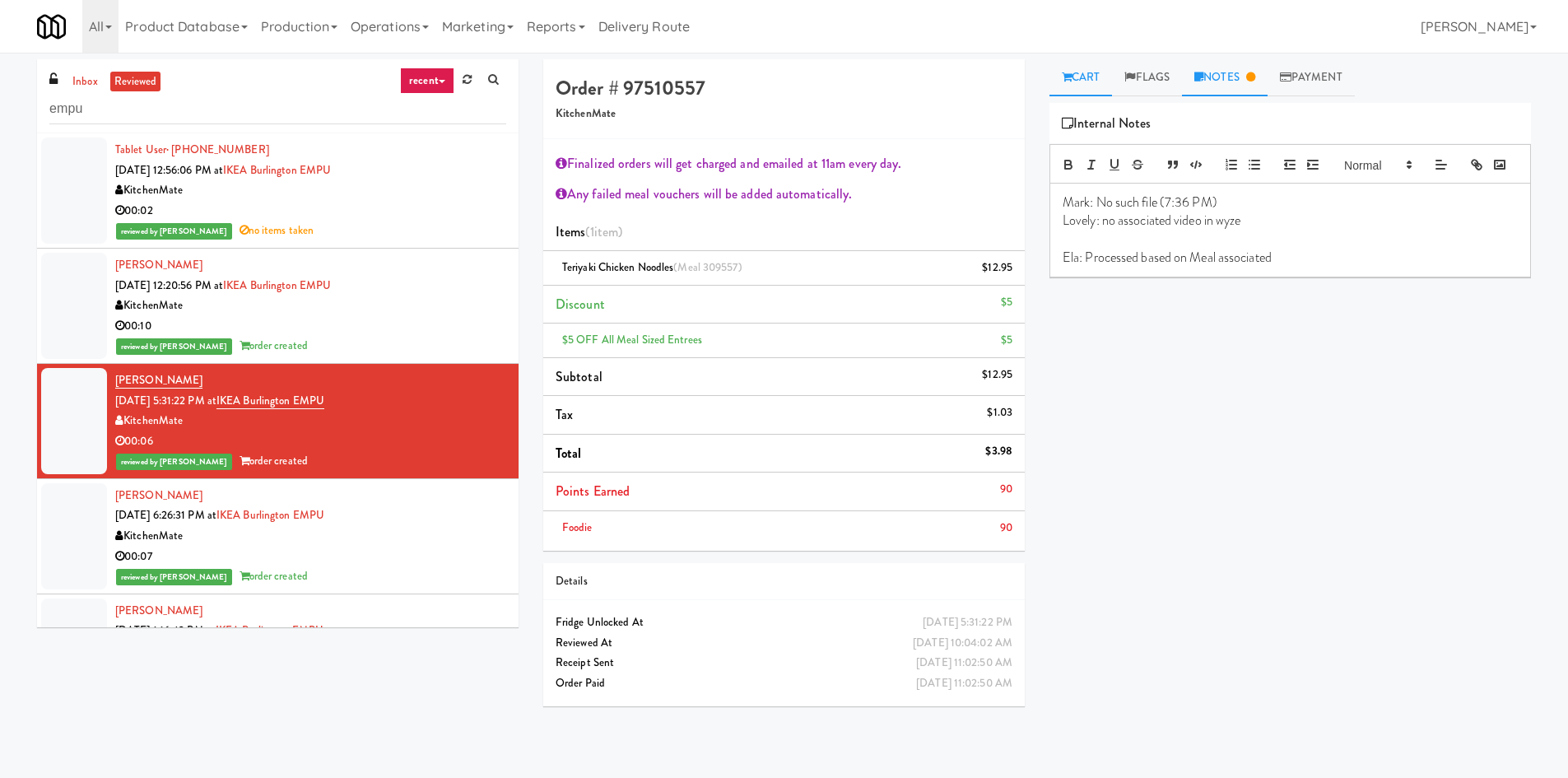
click at [1081, 74] on link "Cart" at bounding box center [1081, 77] width 63 height 37
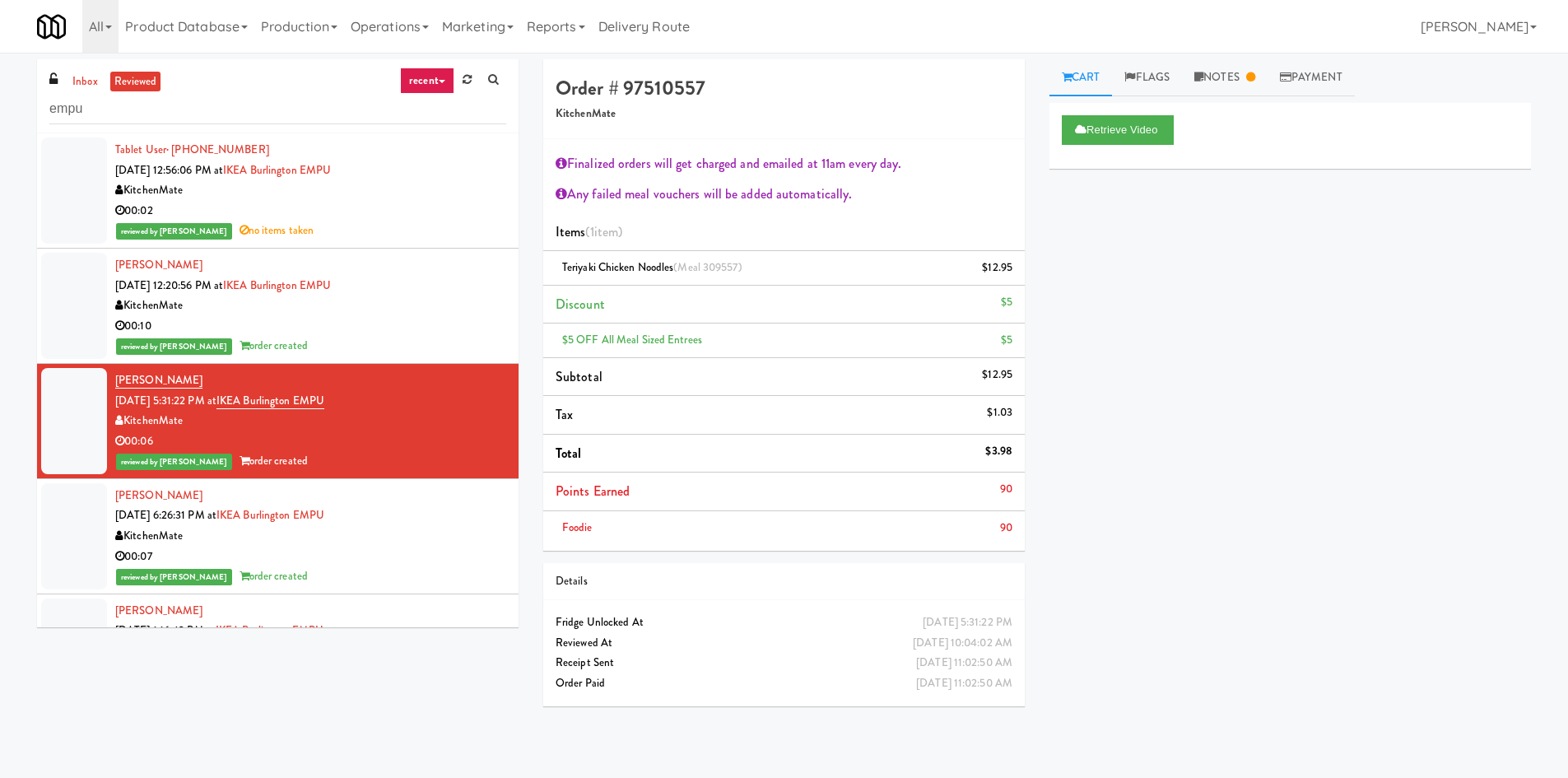
click at [110, 90] on link "reviewed" at bounding box center [135, 82] width 51 height 20
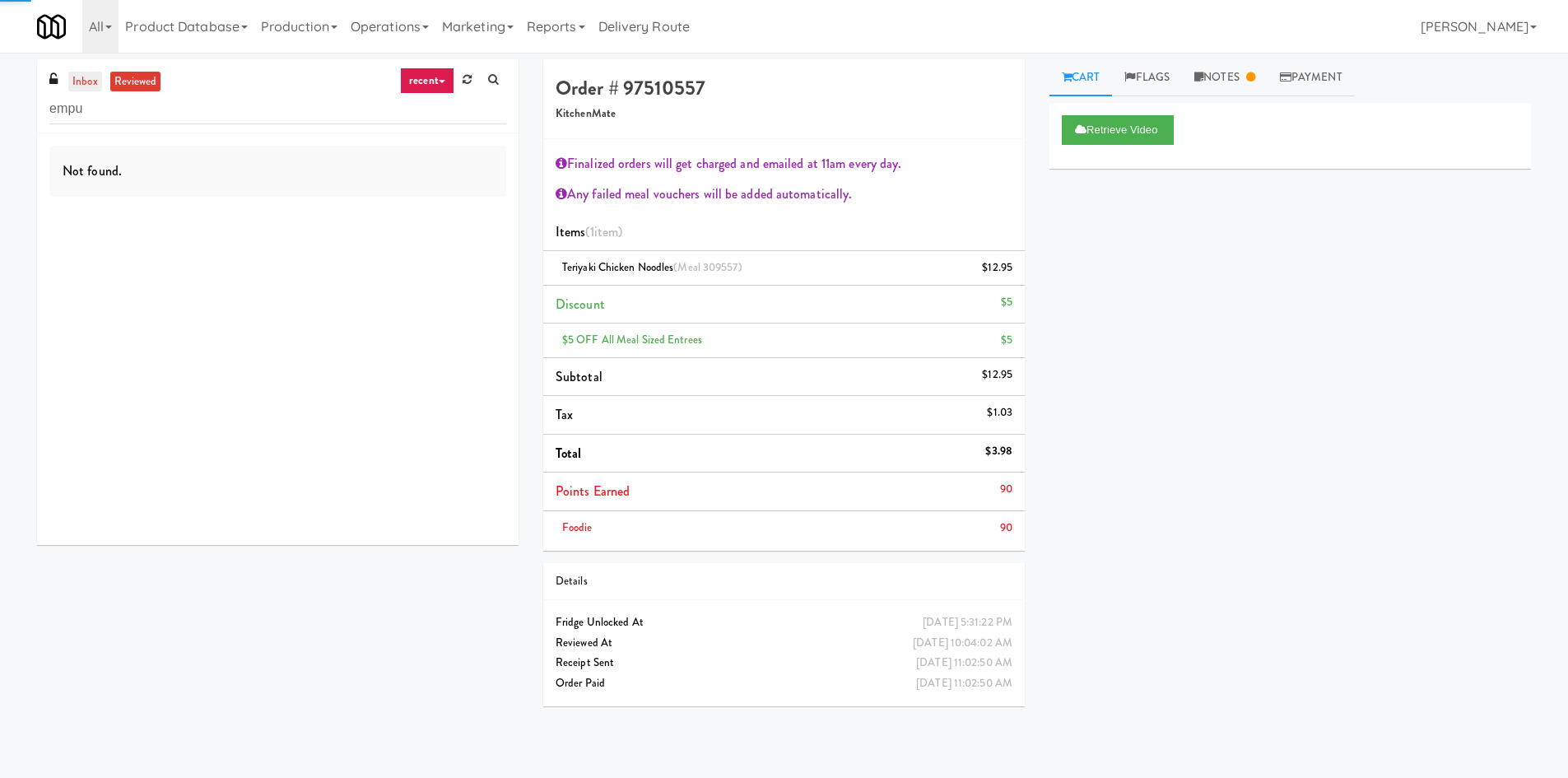
click at [85, 79] on link "inbox" at bounding box center [85, 82] width 34 height 20
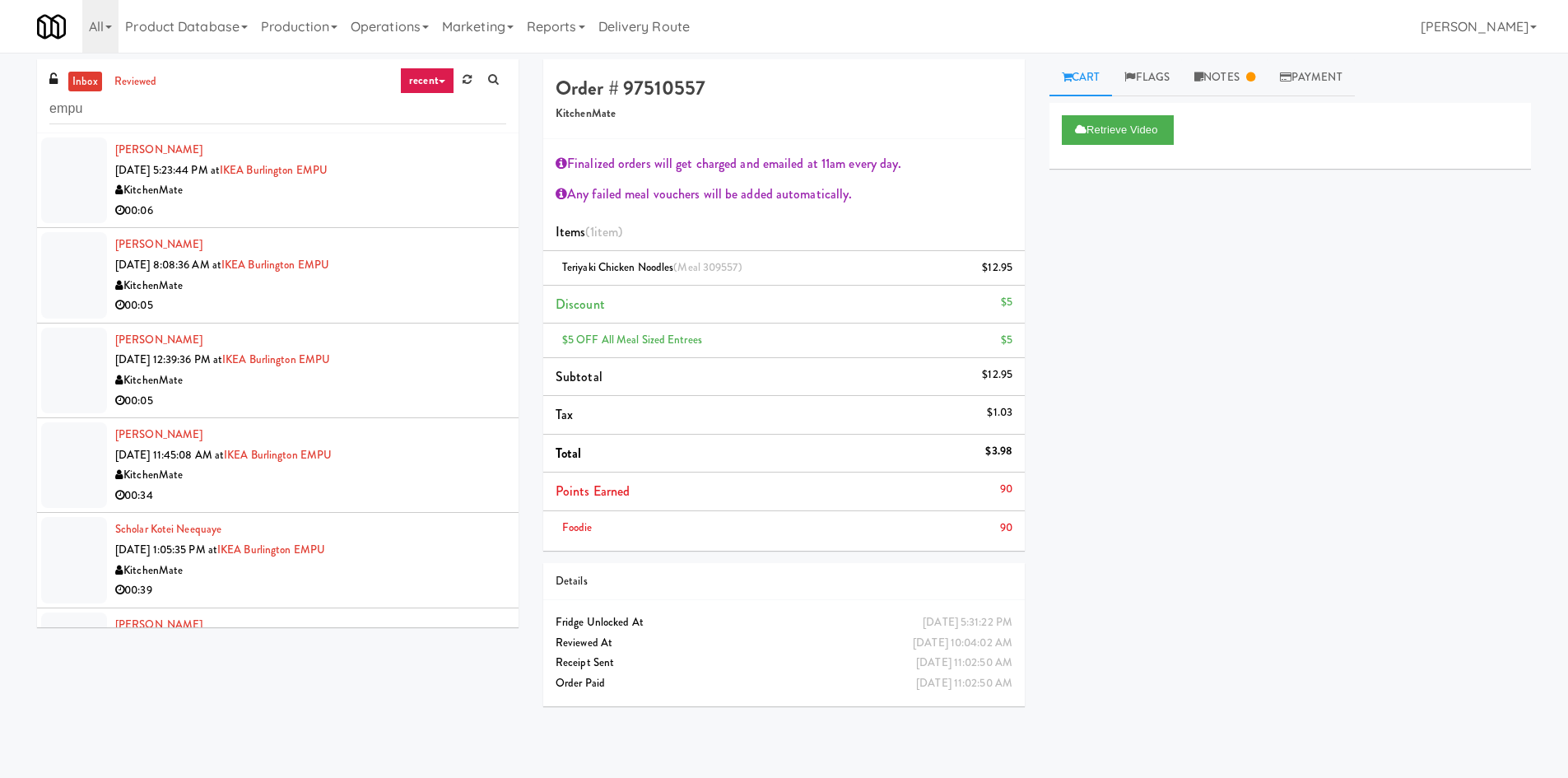
scroll to position [361, 0]
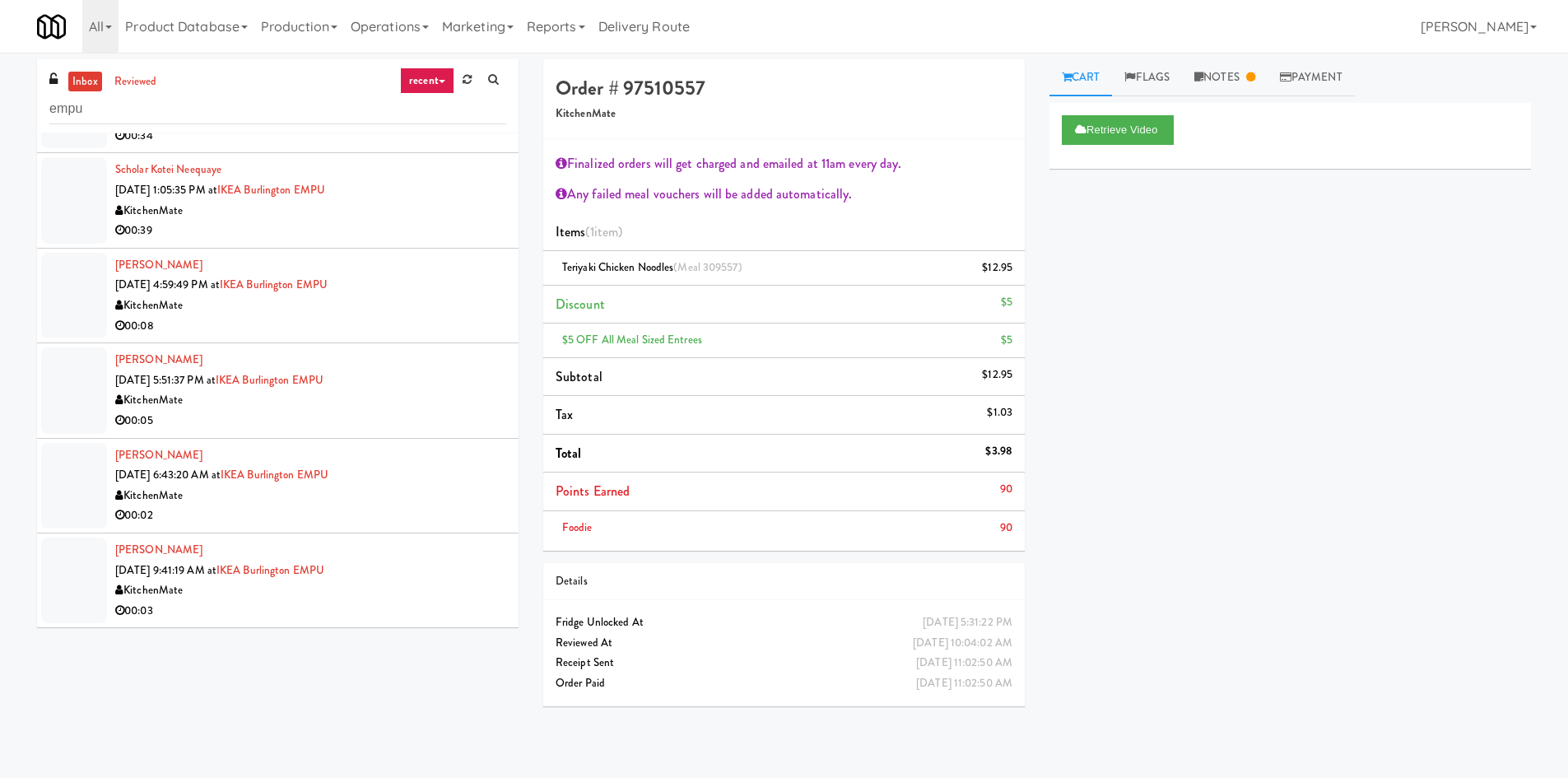
click at [433, 558] on div "[PERSON_NAME] [DATE] 9:41:19 AM at [GEOGRAPHIC_DATA] EMPU KitchenMate 00:03" at bounding box center [310, 580] width 391 height 81
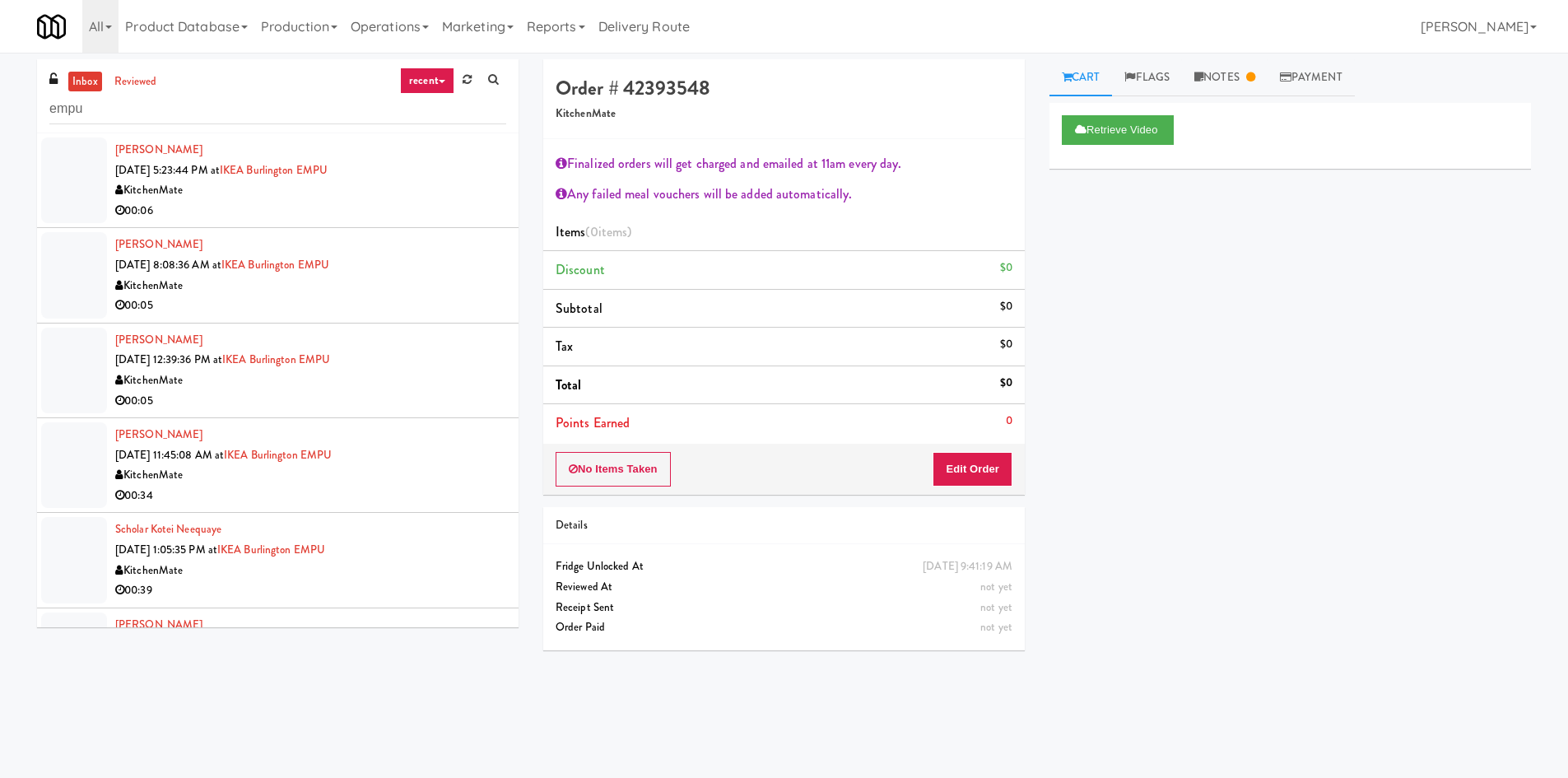
drag, startPoint x: 363, startPoint y: 168, endPoint x: 241, endPoint y: 172, distance: 122.1
click at [241, 172] on div "Hong-[PERSON_NAME] [DATE] 5:23:44 PM at [GEOGRAPHIC_DATA] EMPU KitchenMate 00:06" at bounding box center [310, 180] width 391 height 81
